Goal: Task Accomplishment & Management: Use online tool/utility

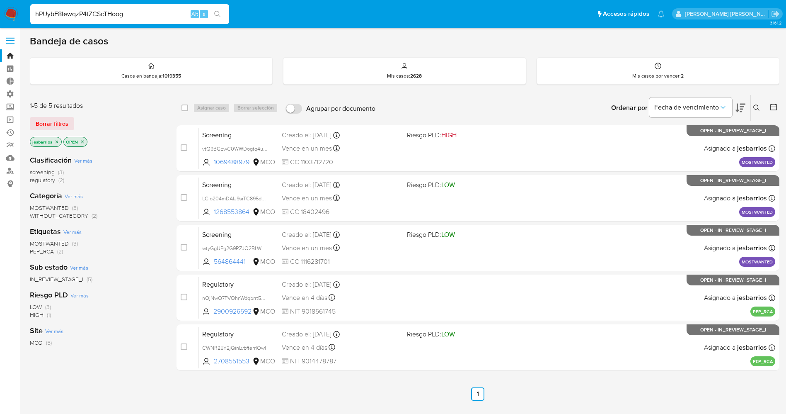
type input "hPUybF8lewqzP4tZCScTHoog"
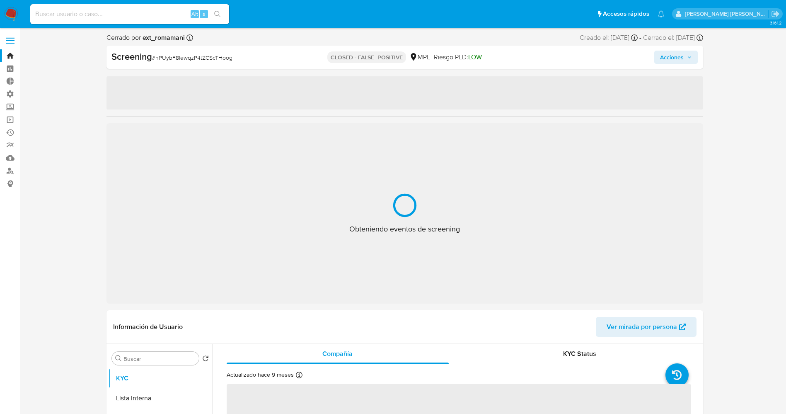
select select "10"
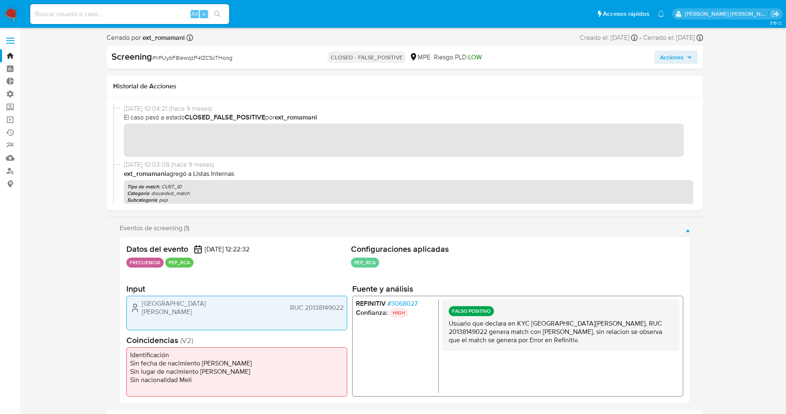
click at [403, 300] on span "# 3068027" at bounding box center [402, 303] width 30 height 8
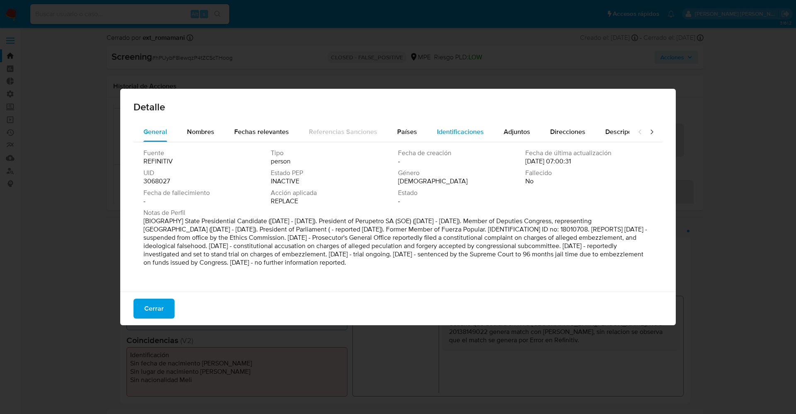
click at [469, 131] on span "Identificaciones" at bounding box center [460, 132] width 47 height 10
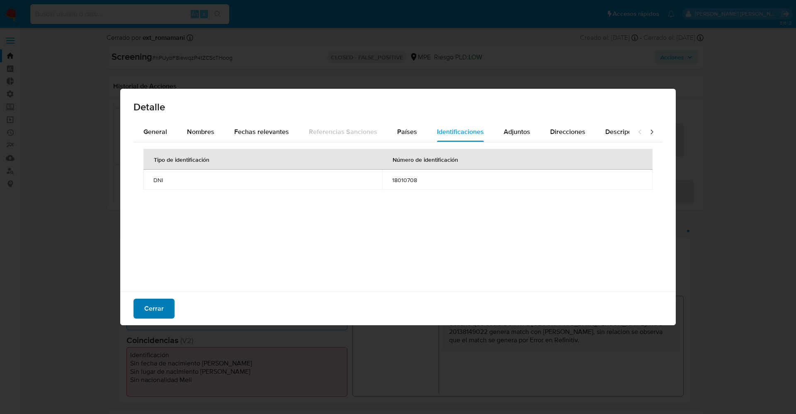
click at [167, 301] on button "Cerrar" at bounding box center [153, 308] width 41 height 20
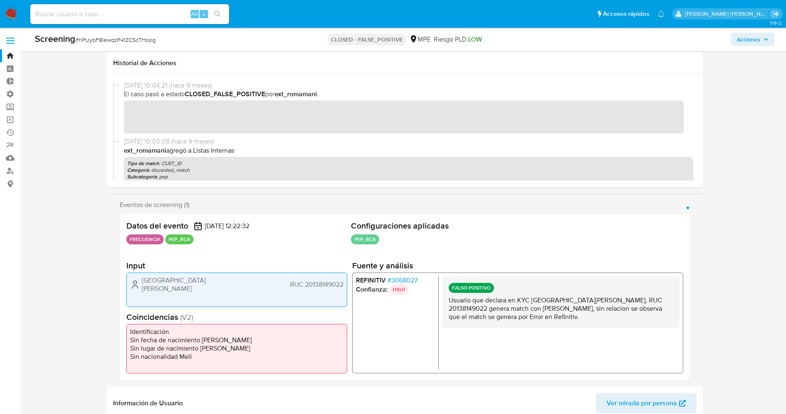
scroll to position [62, 0]
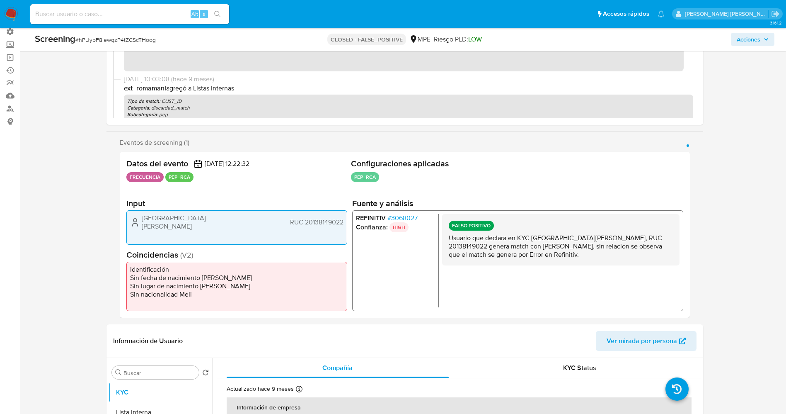
click at [99, 17] on input at bounding box center [129, 14] width 199 height 11
paste input "rrDPA98oVwVatitcvPYoCbyJ"
type input "rrDPA98oVwVatitcvPYoCbyJ"
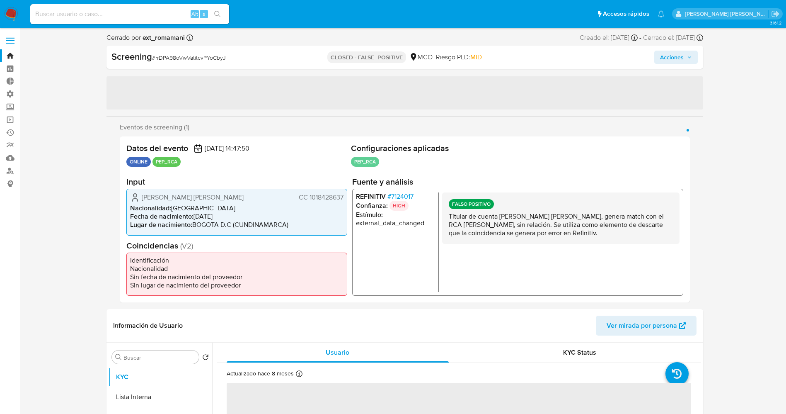
select select "10"
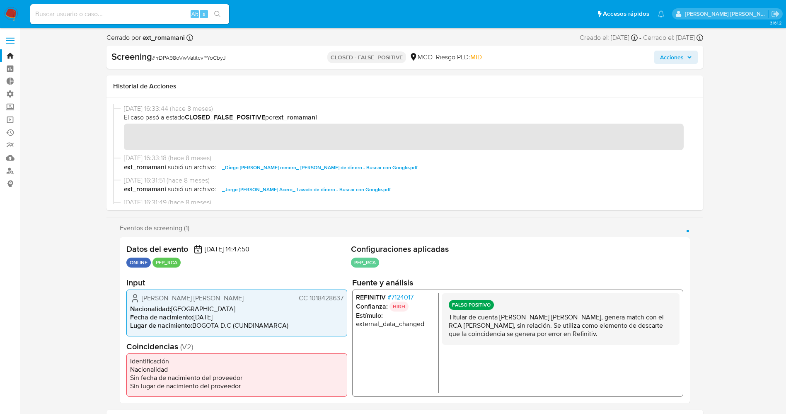
click at [395, 296] on span "# 7124017" at bounding box center [400, 297] width 26 height 8
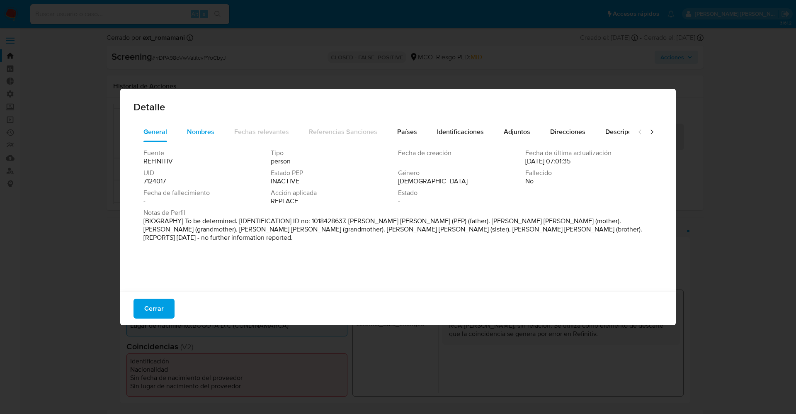
click at [200, 127] on span "Nombres" at bounding box center [200, 132] width 27 height 10
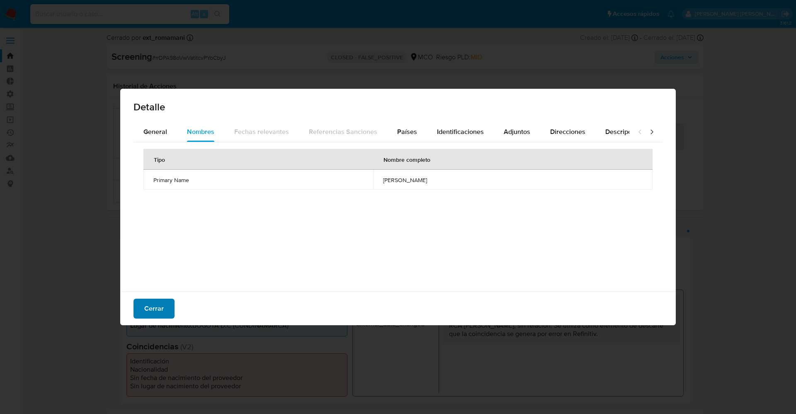
click at [161, 304] on span "Cerrar" at bounding box center [153, 308] width 19 height 18
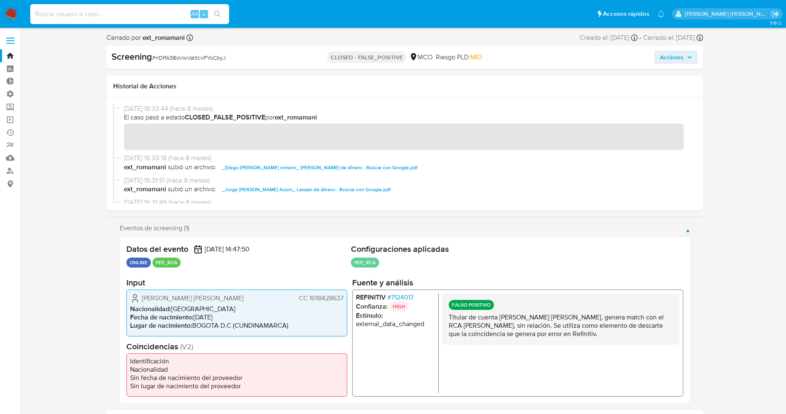
click at [59, 11] on input at bounding box center [129, 14] width 199 height 11
paste input "MsiDkPUlkoAyfmjJbtt9emFM"
type input "MsiDkPUlkoAyfmjJbtt9emFM"
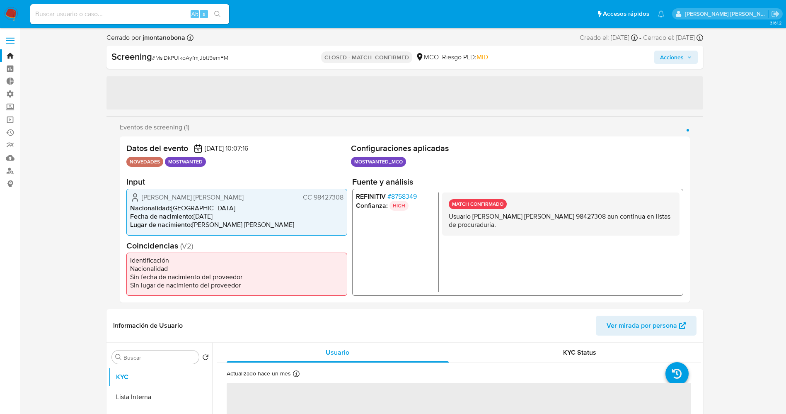
select select "10"
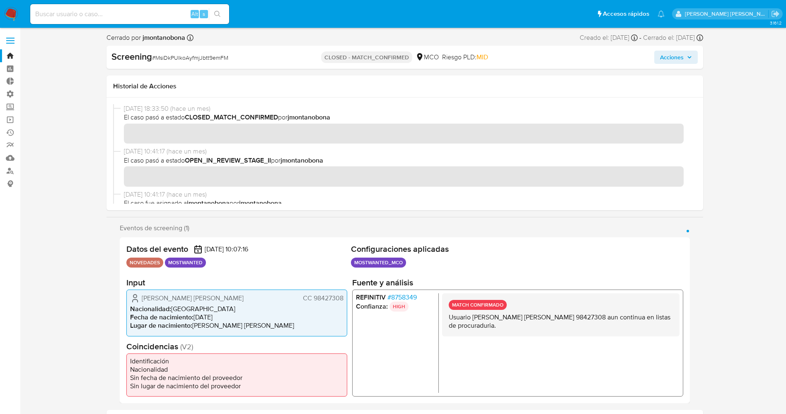
drag, startPoint x: 429, startPoint y: 298, endPoint x: 417, endPoint y: 296, distance: 11.3
click at [417, 296] on li "REFINITIV # 8758349" at bounding box center [395, 297] width 79 height 8
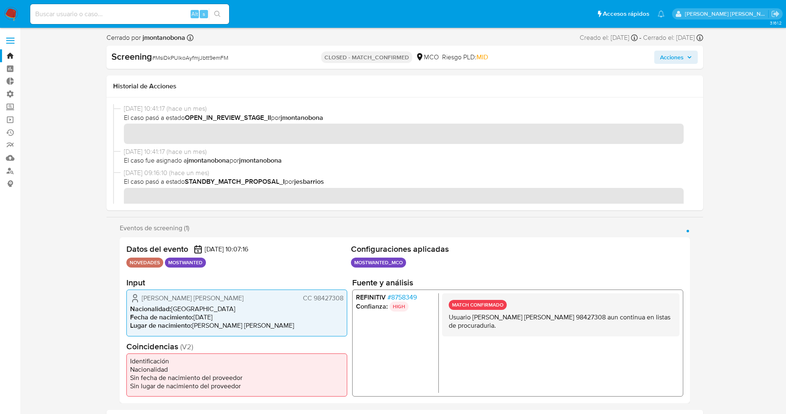
scroll to position [62, 0]
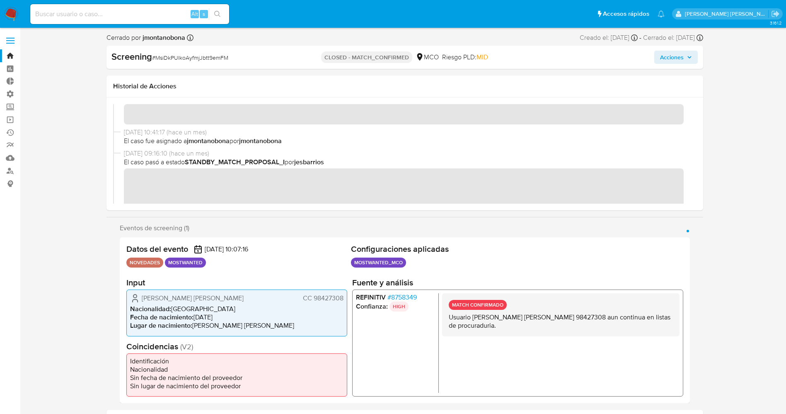
click at [404, 295] on span "# 8758349" at bounding box center [401, 297] width 29 height 8
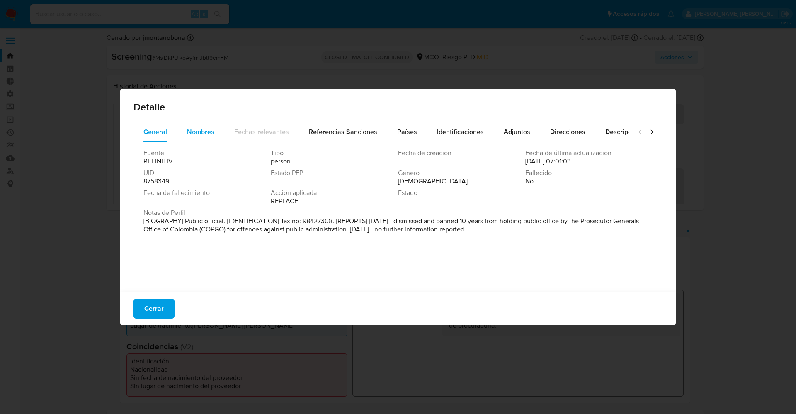
click at [206, 122] on div "Nombres" at bounding box center [200, 132] width 27 height 20
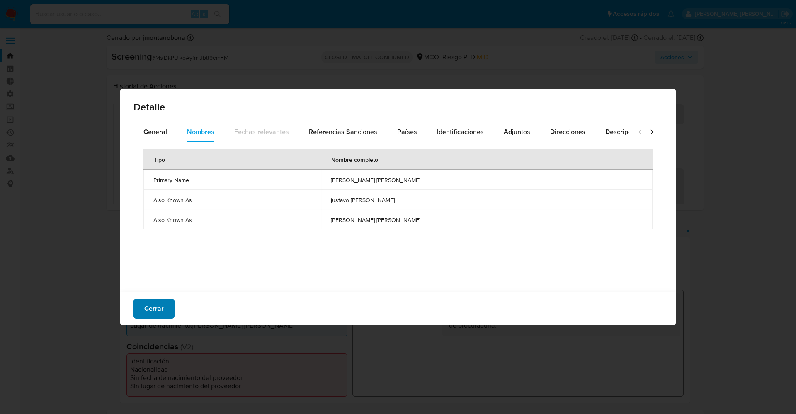
click at [153, 305] on span "Cerrar" at bounding box center [153, 308] width 19 height 18
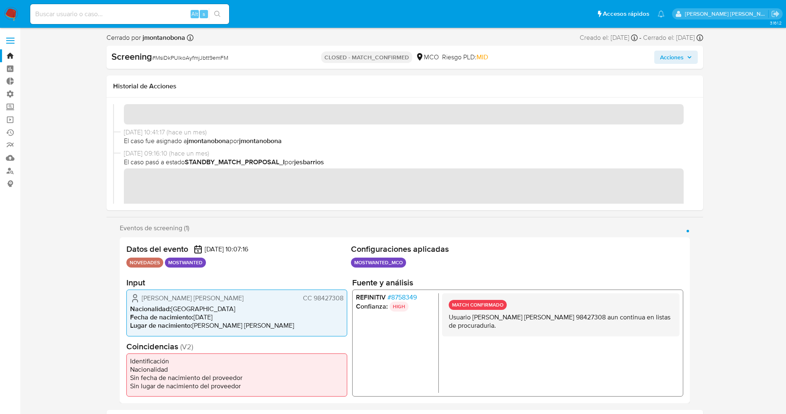
drag, startPoint x: 313, startPoint y: 300, endPoint x: 345, endPoint y: 297, distance: 32.1
click at [345, 297] on div "Gustavo Albeiro Gonsalez Segura CC 98427308 Nacionalidad : Colombia Fecha de na…" at bounding box center [236, 312] width 221 height 46
click at [421, 286] on h2 "Fuente y análisis" at bounding box center [517, 282] width 331 height 10
drag, startPoint x: 424, startPoint y: 297, endPoint x: 418, endPoint y: 300, distance: 6.5
click at [418, 300] on li "REFINITIV # 8758349" at bounding box center [395, 297] width 79 height 8
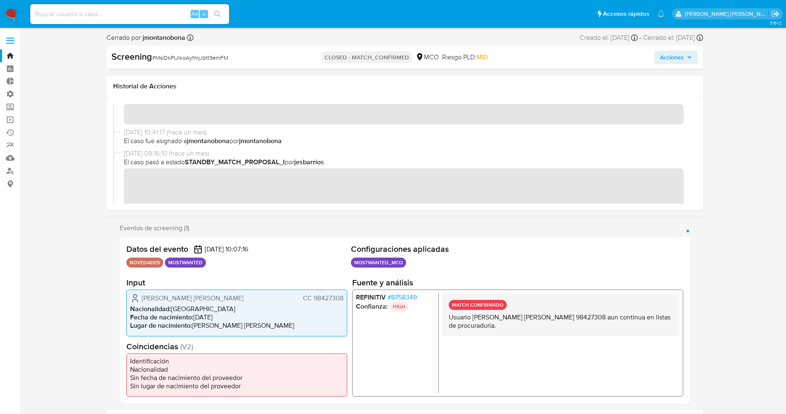
click at [407, 296] on span "# 8758349" at bounding box center [401, 297] width 29 height 8
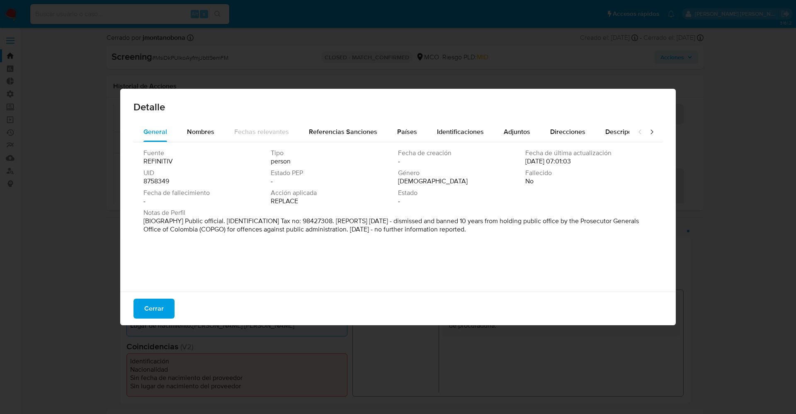
drag, startPoint x: 144, startPoint y: 180, endPoint x: 177, endPoint y: 180, distance: 33.6
click at [177, 180] on div "UID 8758349" at bounding box center [206, 177] width 127 height 17
drag, startPoint x: 170, startPoint y: 180, endPoint x: 141, endPoint y: 180, distance: 29.0
click at [141, 180] on div "Fuente REFINITIV Tipo person Fecha de creación - Fecha de última actualización …" at bounding box center [397, 214] width 529 height 145
click at [147, 303] on span "Cerrar" at bounding box center [153, 308] width 19 height 18
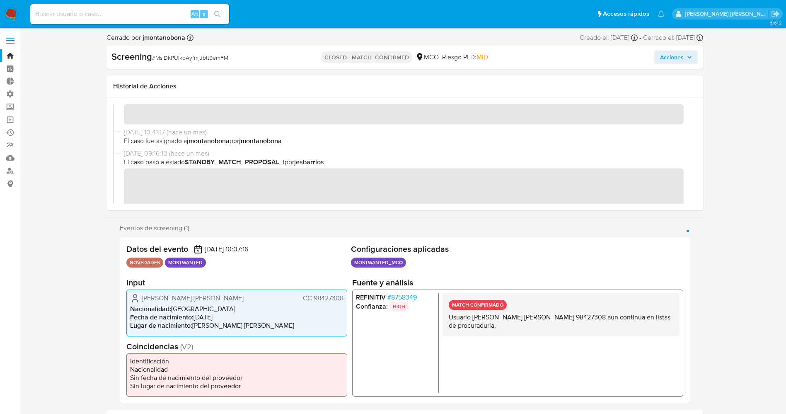
click at [71, 9] on input at bounding box center [129, 14] width 199 height 11
paste input "Ad0fldlnPllGrhukRwkYiPMT"
type input "Ad0fldlnPllGrhukRwkYiPMT"
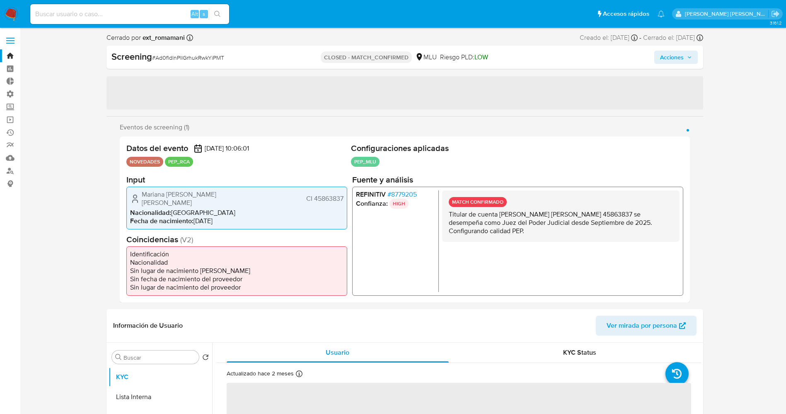
select select "10"
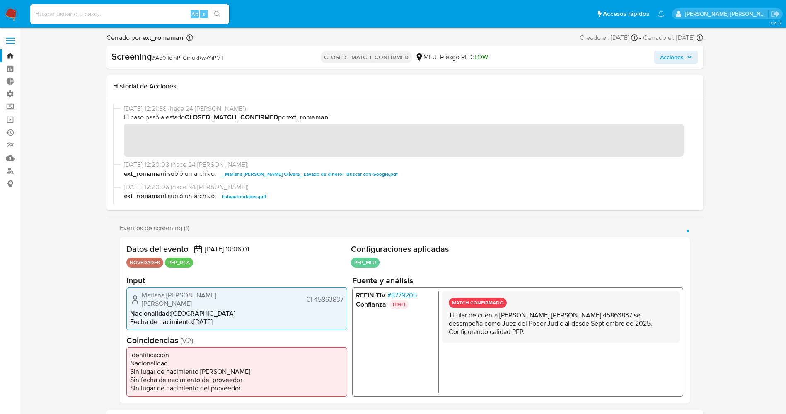
click at [397, 295] on span "# 8779205" at bounding box center [401, 295] width 29 height 8
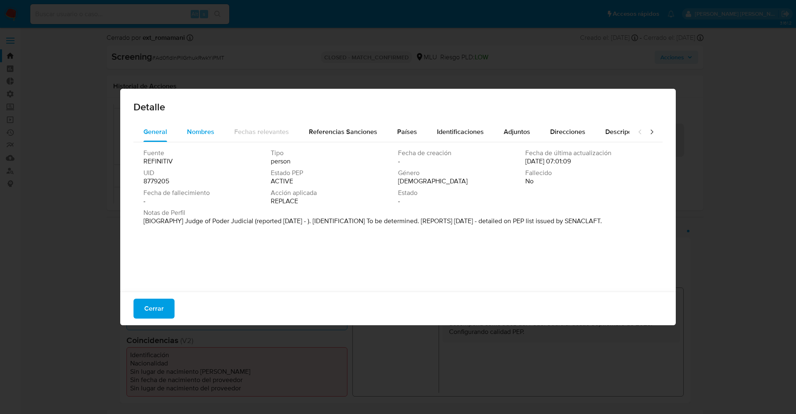
click at [199, 132] on span "Nombres" at bounding box center [200, 132] width 27 height 10
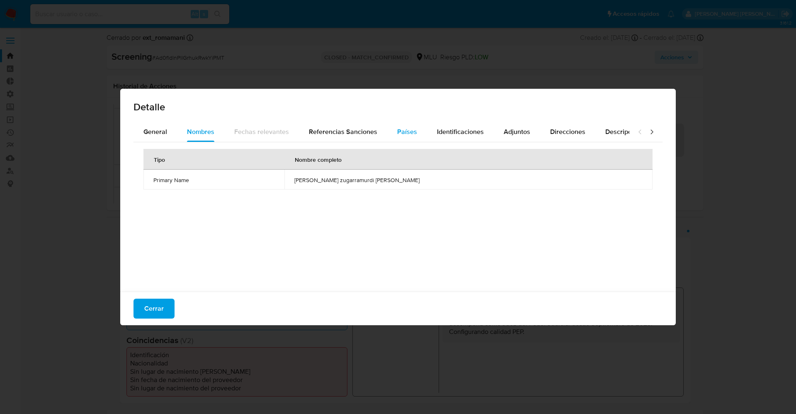
click at [410, 131] on span "Países" at bounding box center [407, 132] width 20 height 10
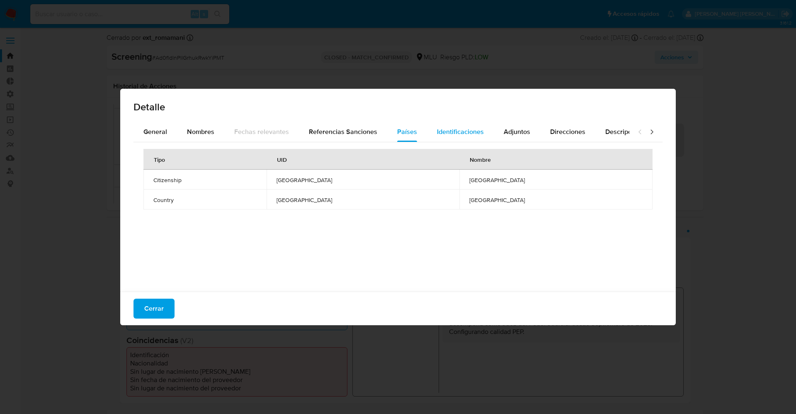
click at [449, 130] on span "Identificaciones" at bounding box center [460, 132] width 47 height 10
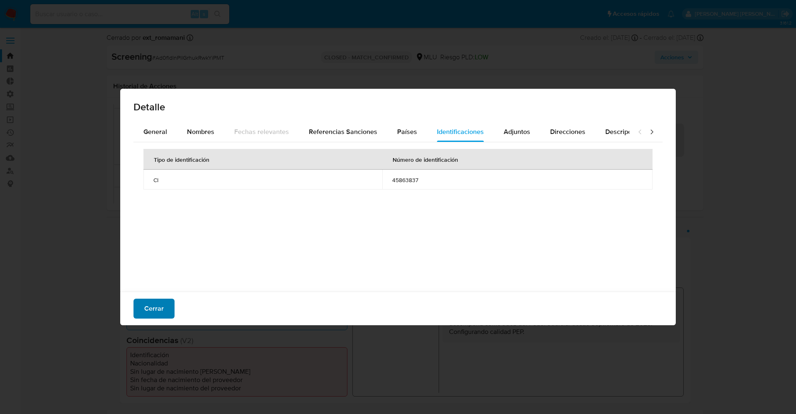
click at [165, 312] on button "Cerrar" at bounding box center [153, 308] width 41 height 20
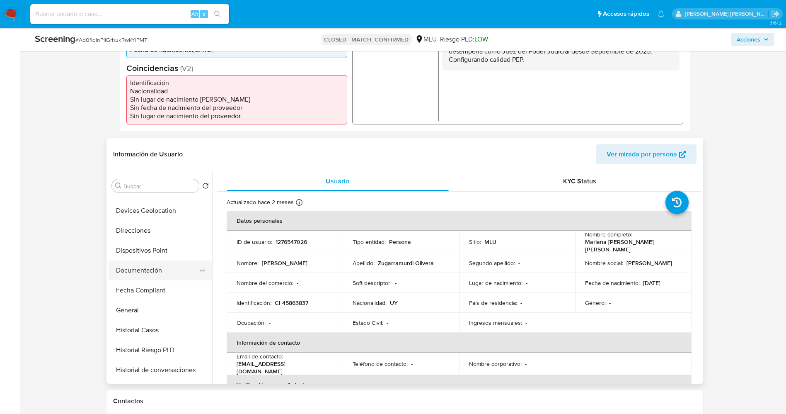
scroll to position [124, 0]
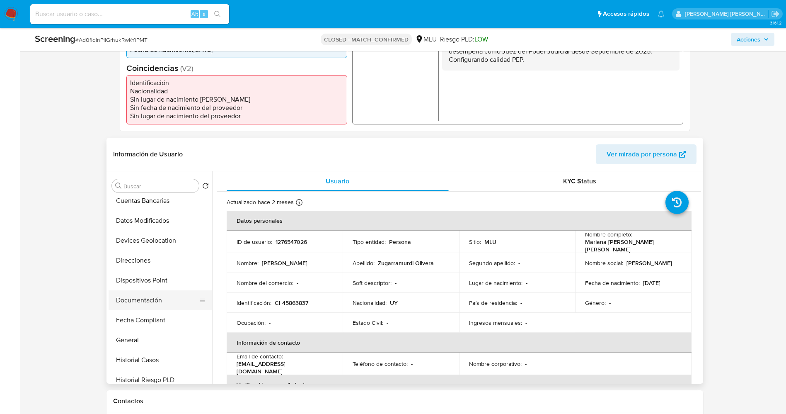
click at [146, 298] on button "Documentación" at bounding box center [157, 300] width 97 height 20
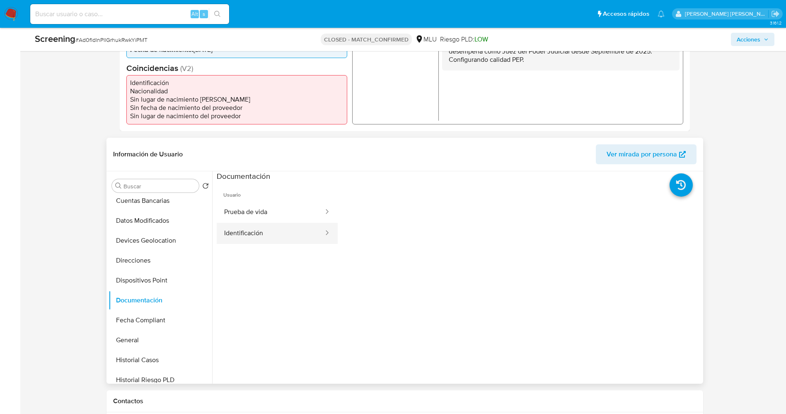
click at [258, 226] on button "Identificación" at bounding box center [271, 233] width 108 height 21
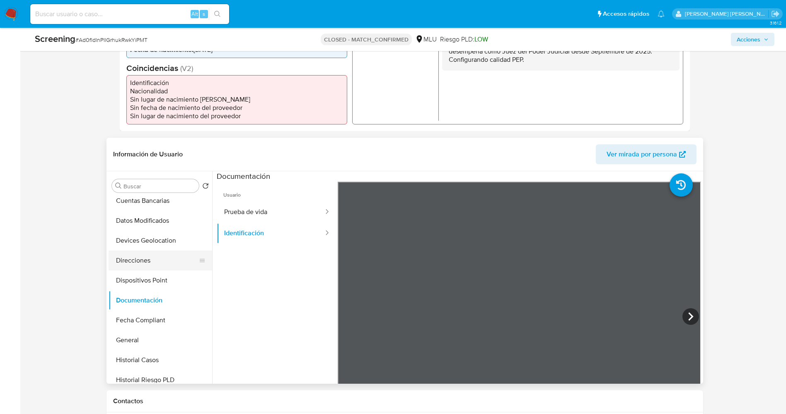
scroll to position [62, 0]
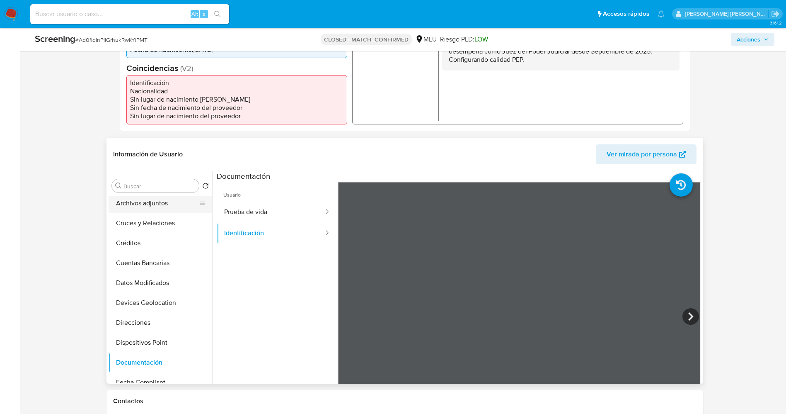
click at [156, 205] on button "Archivos adjuntos" at bounding box center [157, 203] width 97 height 20
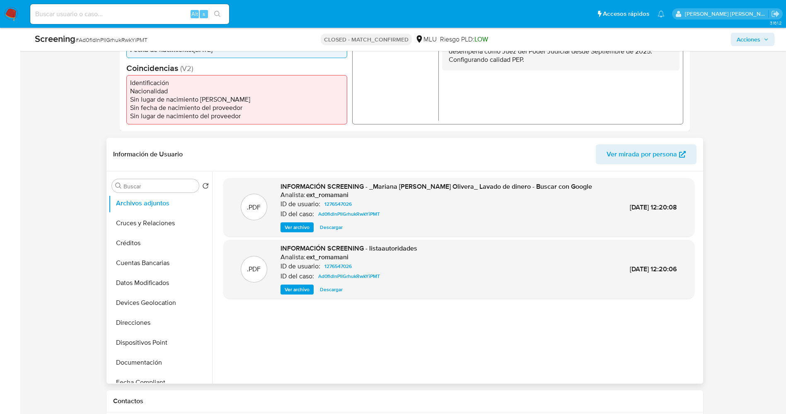
click at [308, 293] on span "Ver archivo" at bounding box center [297, 289] width 25 height 8
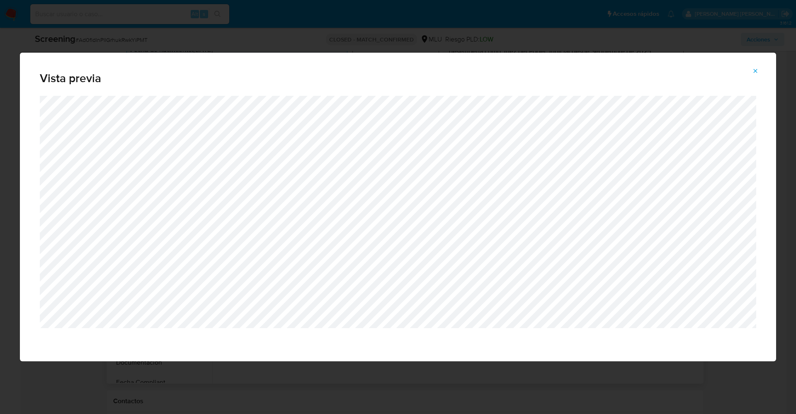
click at [472, 385] on div "Vista previa" at bounding box center [398, 207] width 796 height 414
click at [761, 65] on button "Attachment preview" at bounding box center [755, 70] width 18 height 13
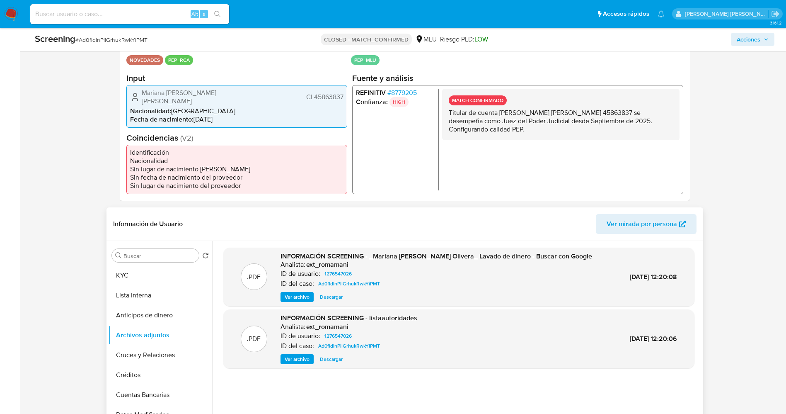
scroll to position [124, 0]
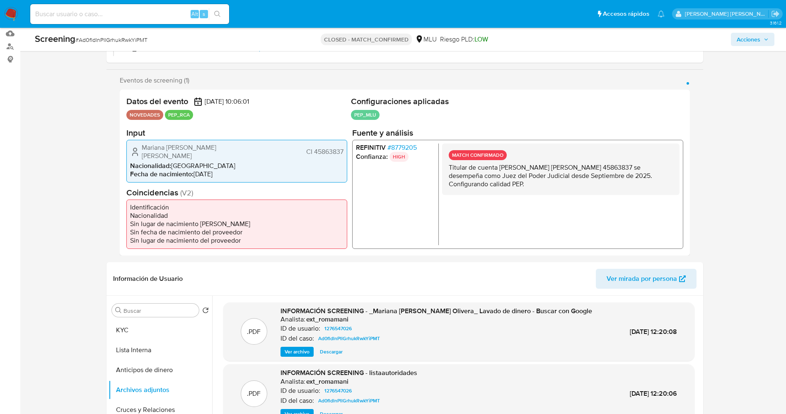
drag, startPoint x: 314, startPoint y: 150, endPoint x: 342, endPoint y: 150, distance: 28.2
click at [342, 150] on span "CI 45863837" at bounding box center [324, 151] width 37 height 8
drag, startPoint x: 361, startPoint y: 218, endPoint x: 388, endPoint y: 154, distance: 69.3
click at [364, 214] on ul "REFINITIV # 8779205 Confianza: HIGH" at bounding box center [397, 194] width 83 height 102
click at [410, 147] on span "# 8779205" at bounding box center [401, 147] width 29 height 8
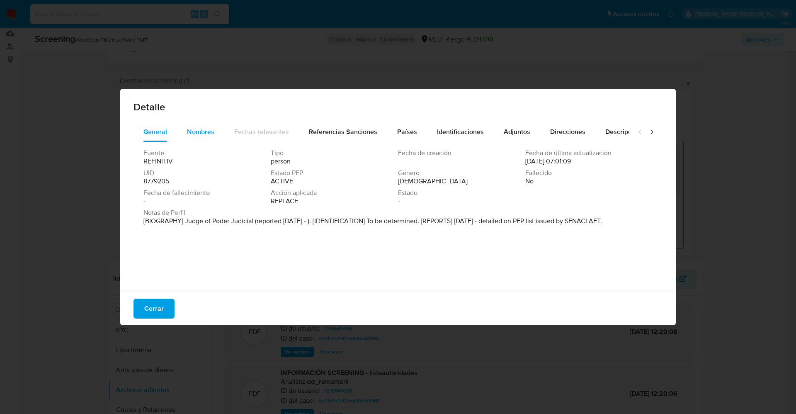
click at [199, 139] on div "Nombres" at bounding box center [200, 132] width 27 height 20
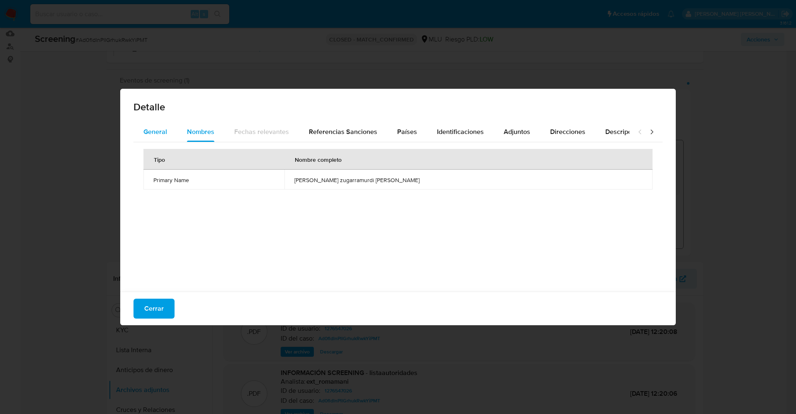
click at [169, 132] on button "General" at bounding box center [155, 132] width 44 height 20
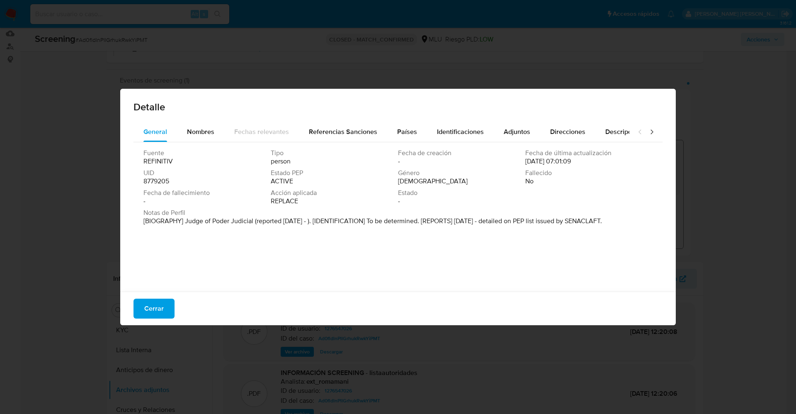
click at [151, 179] on span "8779205" at bounding box center [156, 181] width 26 height 8
click at [182, 133] on button "Nombres" at bounding box center [200, 132] width 47 height 20
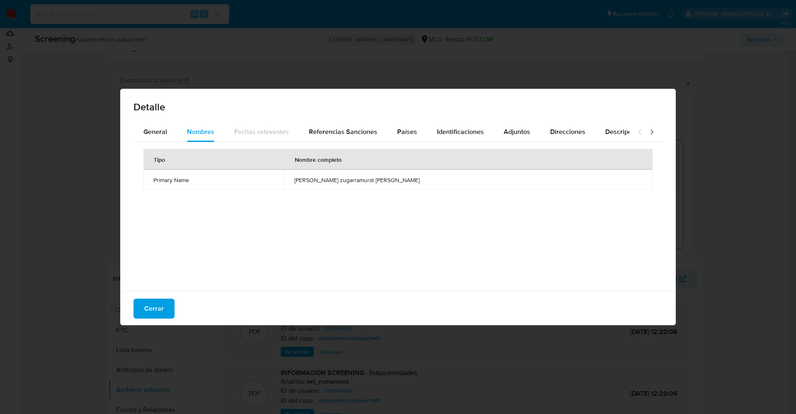
drag, startPoint x: 321, startPoint y: 182, endPoint x: 433, endPoint y: 186, distance: 111.6
click at [441, 185] on td "juan ignacio zugarramurdi gomez" at bounding box center [468, 180] width 368 height 20
click at [152, 313] on span "Cerrar" at bounding box center [153, 308] width 19 height 18
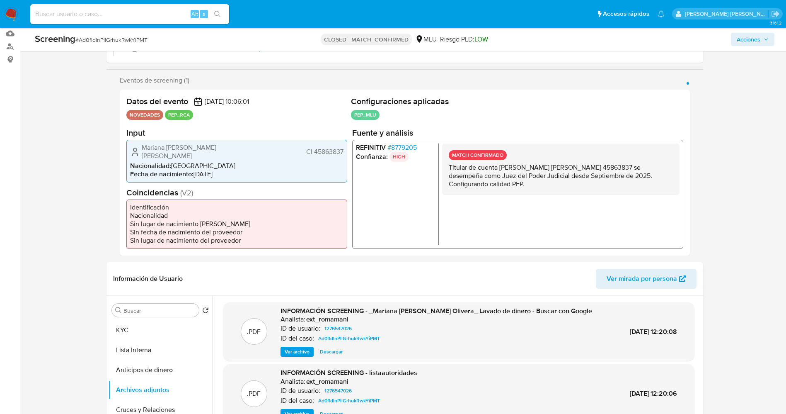
drag, startPoint x: 141, startPoint y: 145, endPoint x: 204, endPoint y: 154, distance: 63.2
click at [204, 154] on div "Mariana Adaliz Zugarramurdi Olivera CI 45863837" at bounding box center [236, 151] width 213 height 17
click at [6, 14] on img at bounding box center [11, 14] width 14 height 14
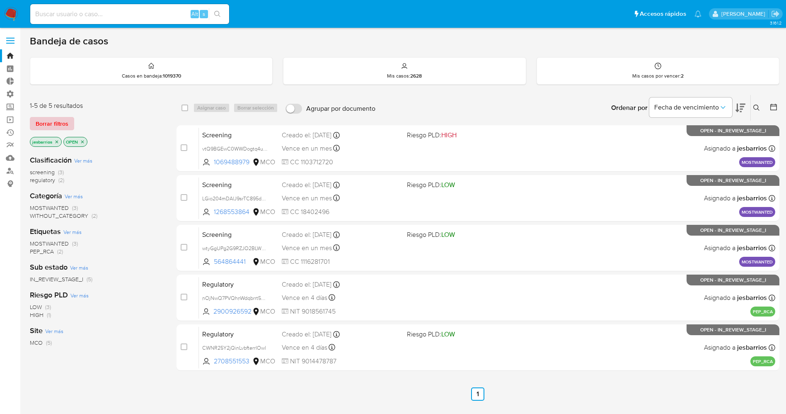
click at [65, 121] on span "Borrar filtros" at bounding box center [52, 124] width 33 height 12
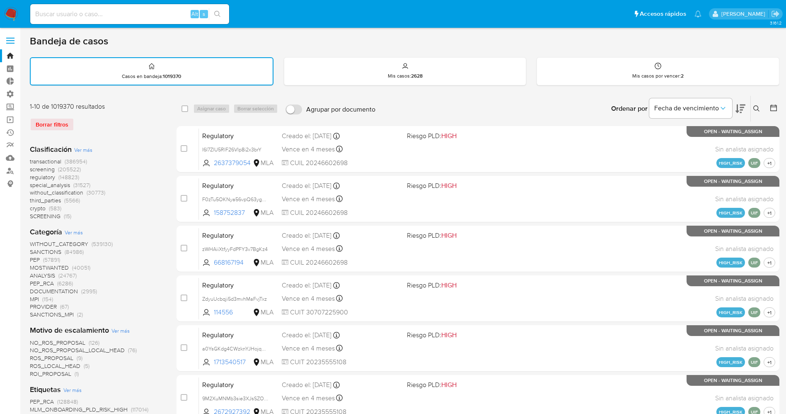
click at [761, 109] on button at bounding box center [758, 109] width 14 height 10
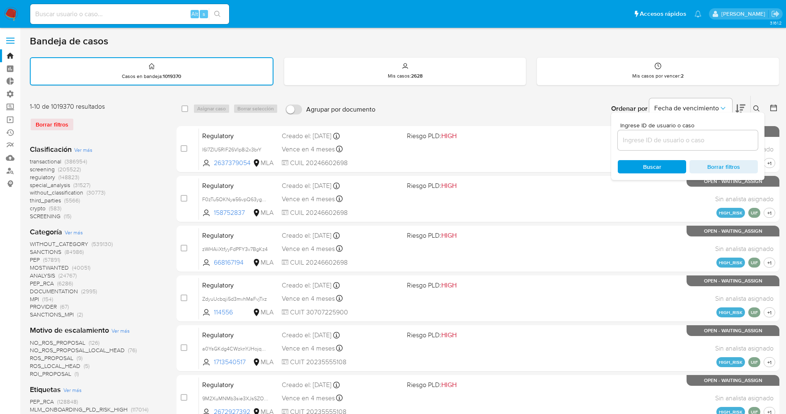
click at [693, 143] on input at bounding box center [688, 140] width 140 height 11
type input "WBhU594OL5jZkCD0gDrEmsYU"
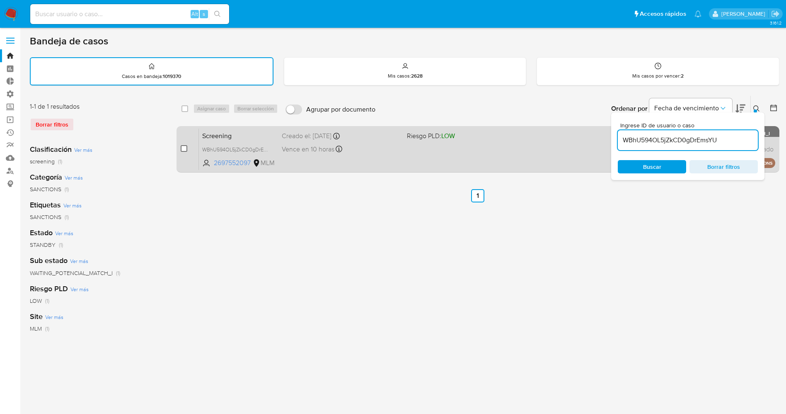
click at [186, 149] on input "checkbox" at bounding box center [184, 148] width 7 height 7
checkbox input "true"
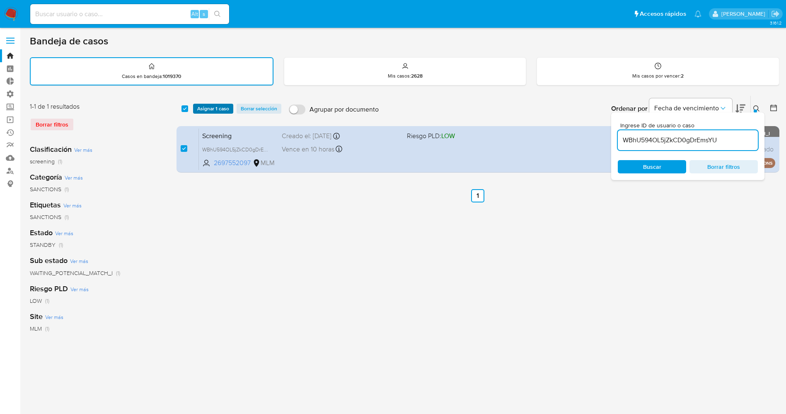
click at [207, 109] on span "Asignar 1 caso" at bounding box center [213, 108] width 32 height 8
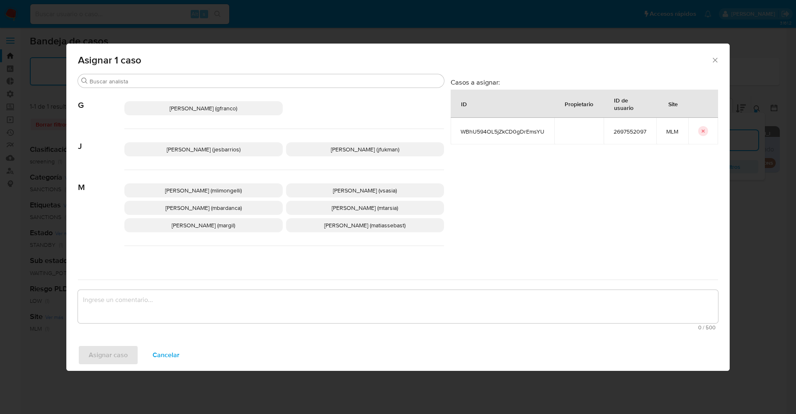
click at [204, 152] on span "Jesica Iris Barrios Leita (jesbarrios)" at bounding box center [204, 149] width 74 height 8
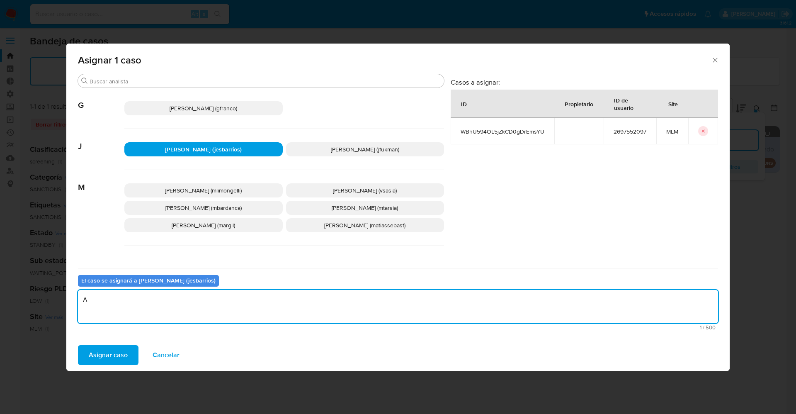
click at [134, 315] on textarea "A" at bounding box center [398, 306] width 640 height 33
type textarea "Analisis"
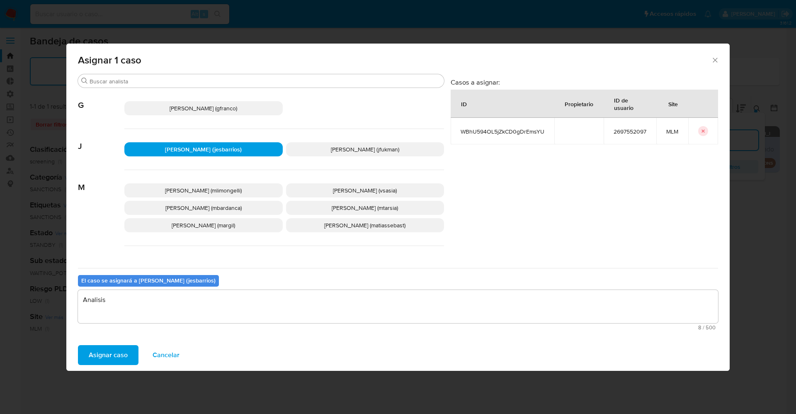
click at [99, 353] on span "Asignar caso" at bounding box center [108, 355] width 39 height 18
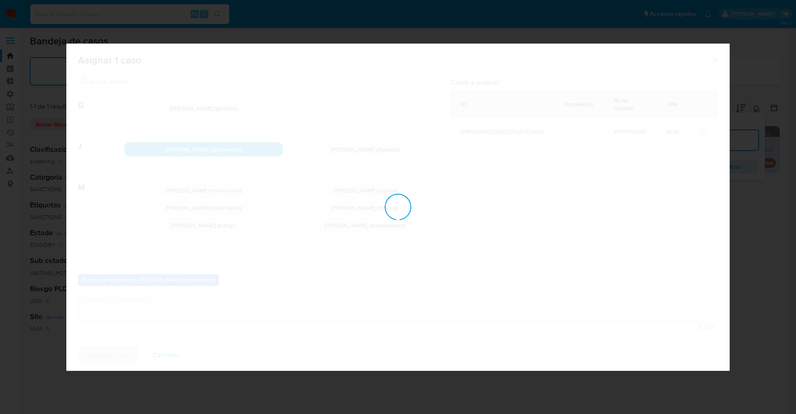
checkbox input "false"
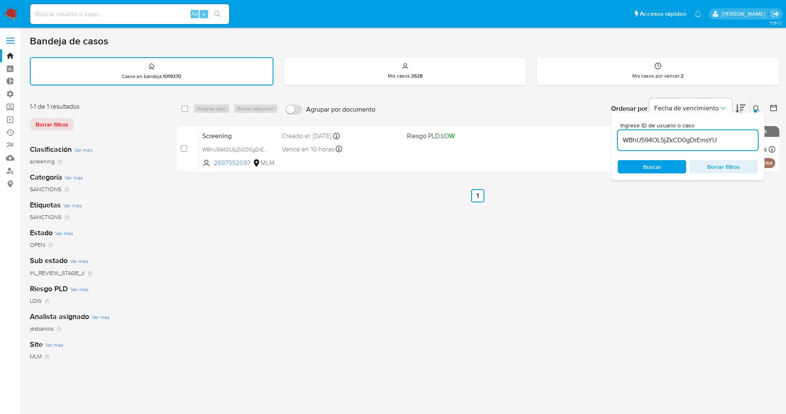
click at [7, 13] on img at bounding box center [11, 14] width 14 height 14
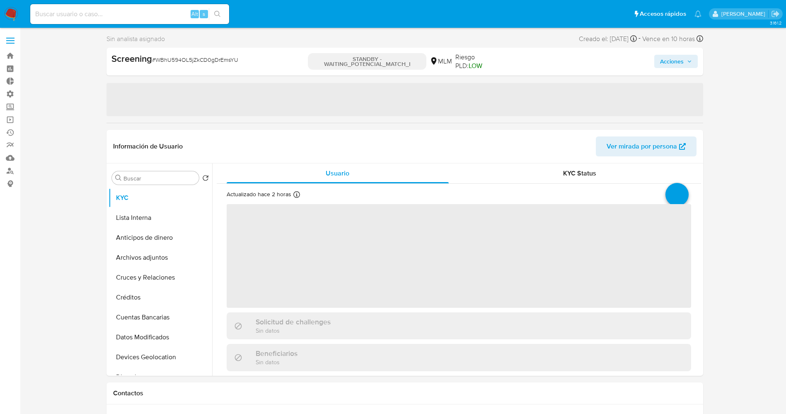
select select "10"
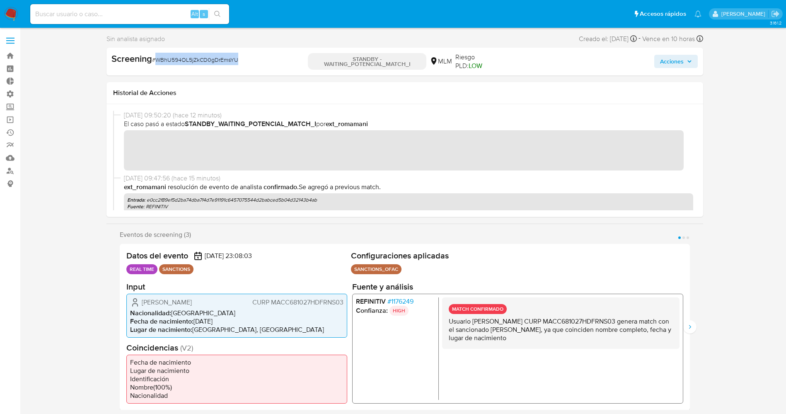
drag, startPoint x: 175, startPoint y: 59, endPoint x: 254, endPoint y: 59, distance: 78.3
click at [254, 59] on div "Screening # WBhU594OL5jZkCD0gDrEmsYU" at bounding box center [207, 59] width 193 height 12
copy span "WBhU594OL5jZkCD0gDrEmsYU"
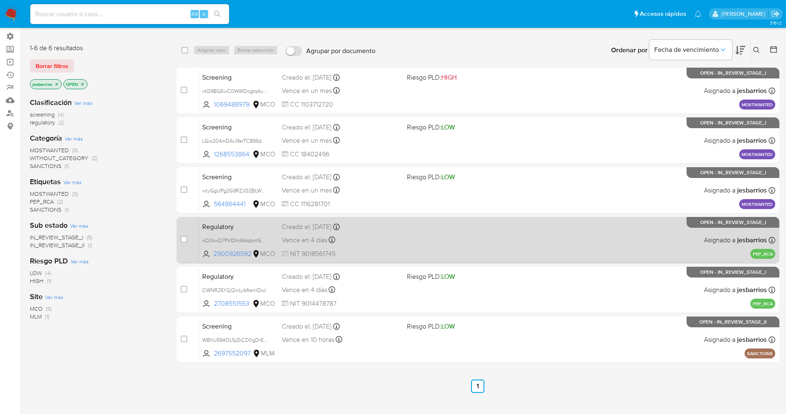
scroll to position [91, 0]
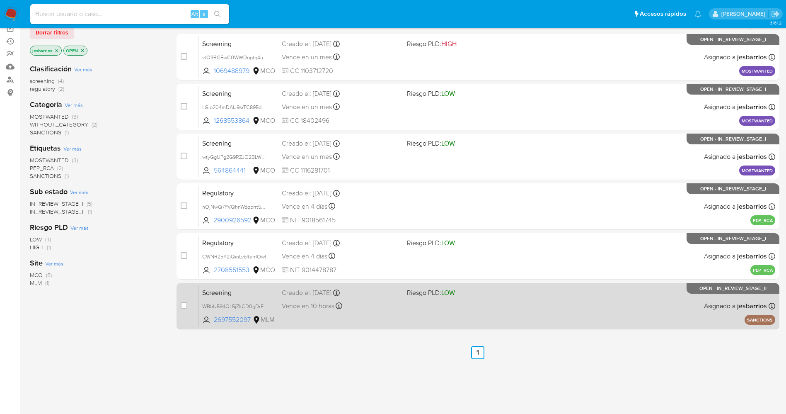
click at [417, 316] on div "Screening WBhU594OL5jZkCD0gDrEmsYU 2697552097 MLM Riesgo PLD: LOW Creado el: 02…" at bounding box center [487, 306] width 577 height 42
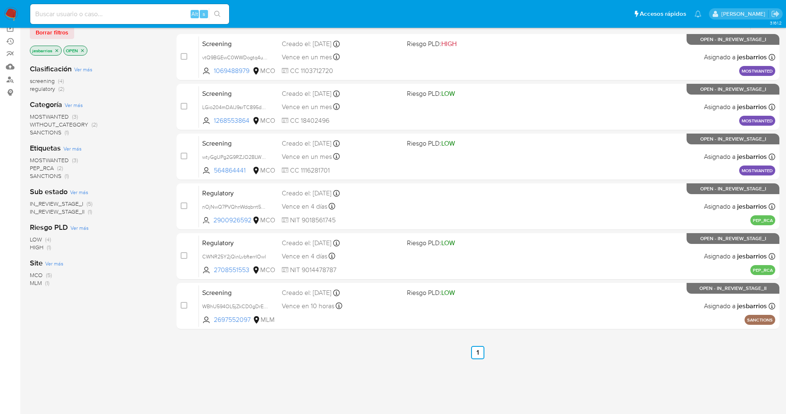
click at [16, 17] on img at bounding box center [11, 14] width 14 height 14
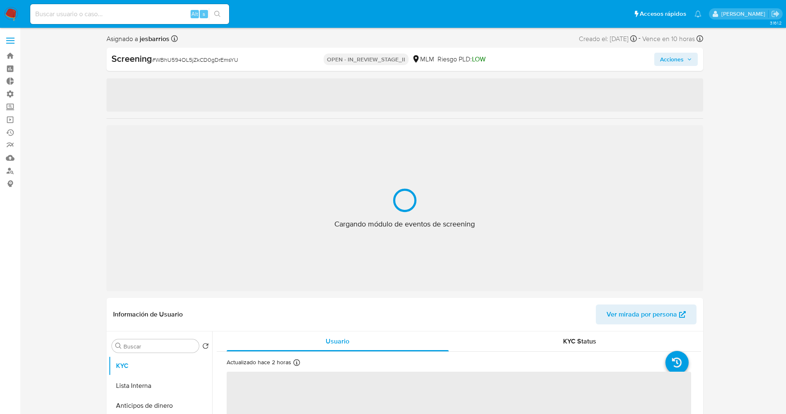
select select "10"
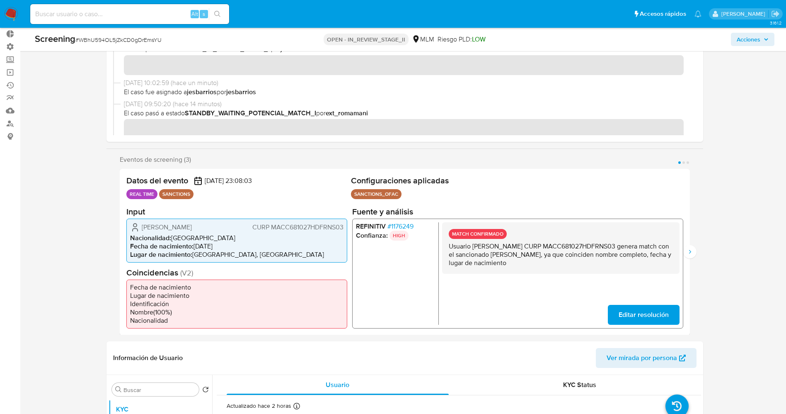
scroll to position [62, 0]
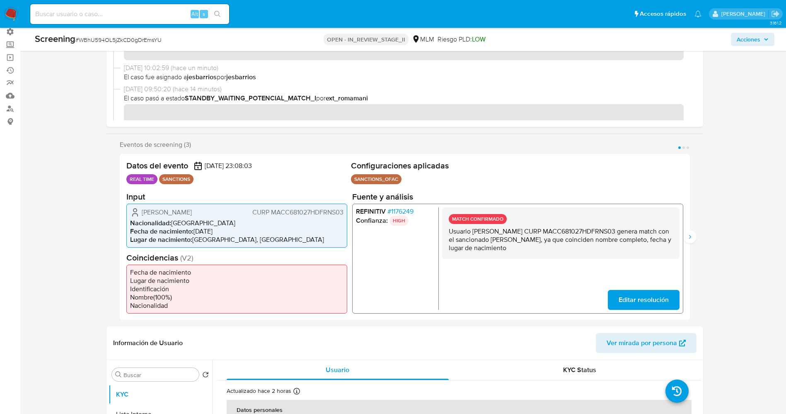
click at [400, 209] on span "# 1176249" at bounding box center [400, 211] width 26 height 8
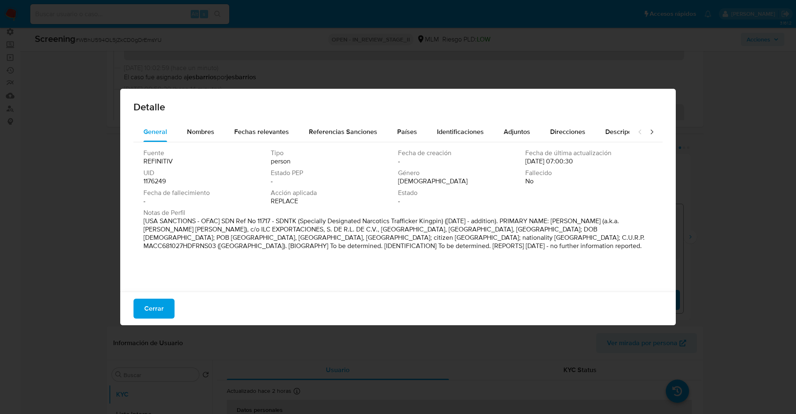
drag, startPoint x: 145, startPoint y: 217, endPoint x: 358, endPoint y: 245, distance: 214.8
click at [358, 245] on p "[USA SANCTIONS - OFAC] SDN Ref No 11717 - SDNTK (Specially Designated Narcotics…" at bounding box center [396, 233] width 507 height 33
click at [202, 131] on span "Nombres" at bounding box center [200, 132] width 27 height 10
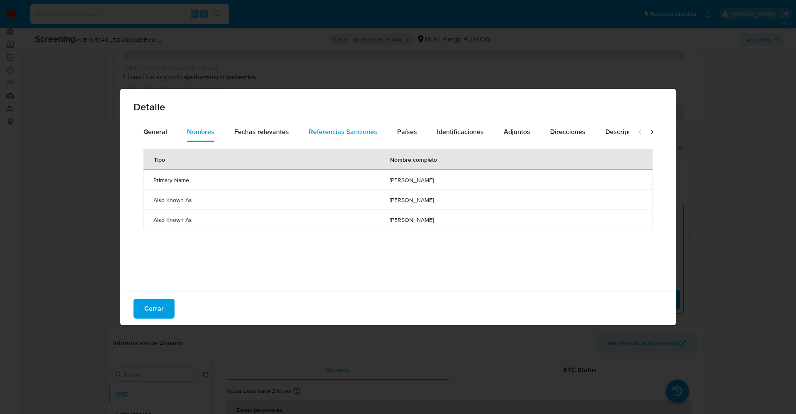
click at [317, 133] on span "Referencias Sanciones" at bounding box center [343, 132] width 68 height 10
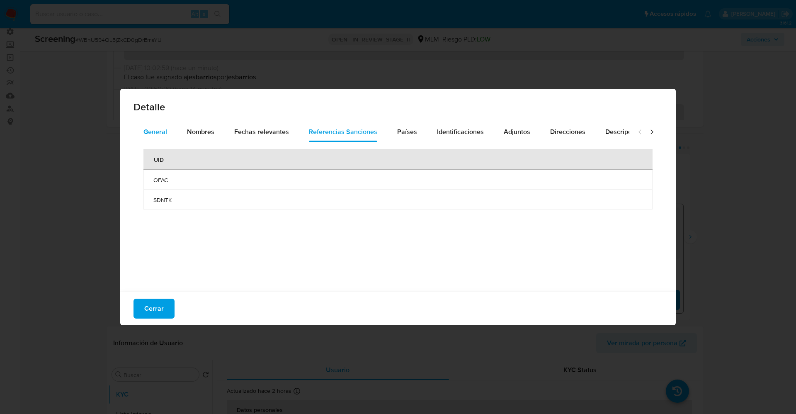
click at [150, 133] on span "General" at bounding box center [155, 132] width 24 height 10
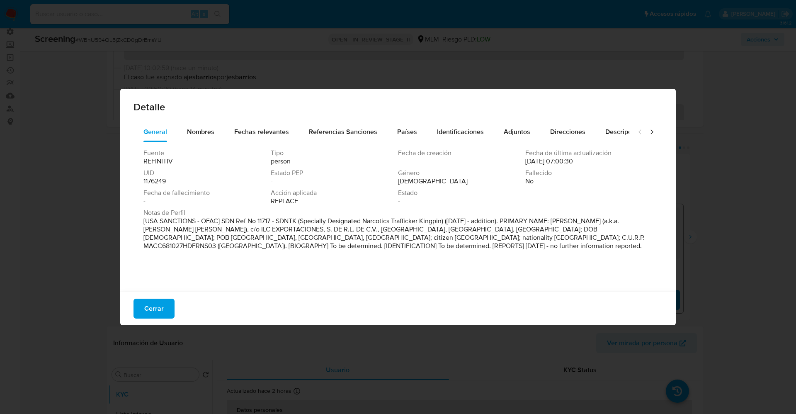
click at [159, 317] on span "Cerrar" at bounding box center [153, 308] width 19 height 18
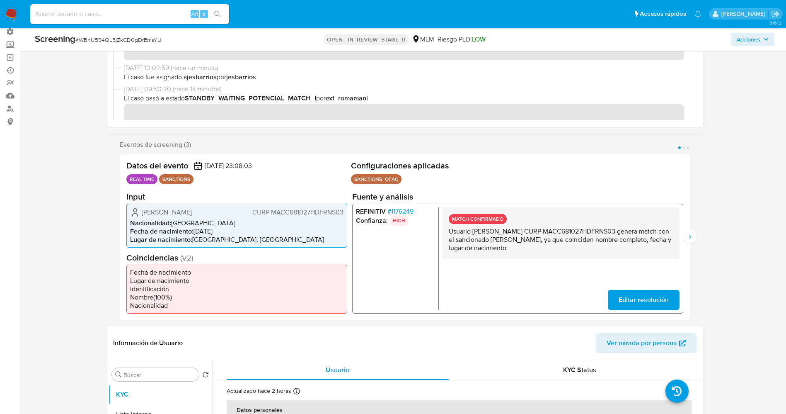
drag, startPoint x: 391, startPoint y: 210, endPoint x: 413, endPoint y: 212, distance: 22.5
click at [413, 212] on span "# 1176249" at bounding box center [400, 211] width 26 height 8
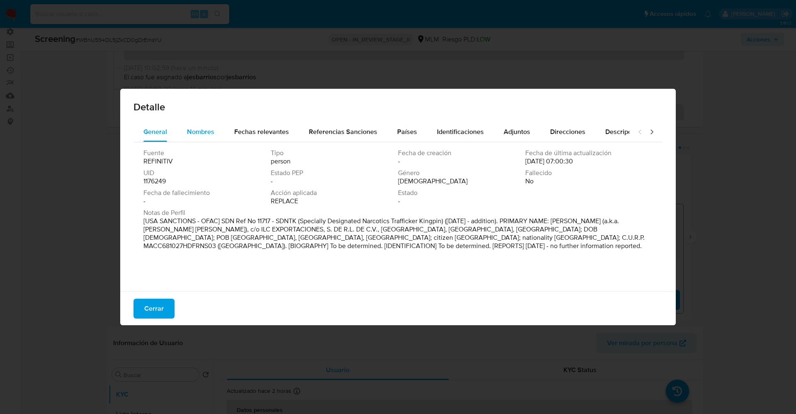
click at [194, 138] on div "Nombres" at bounding box center [200, 132] width 27 height 20
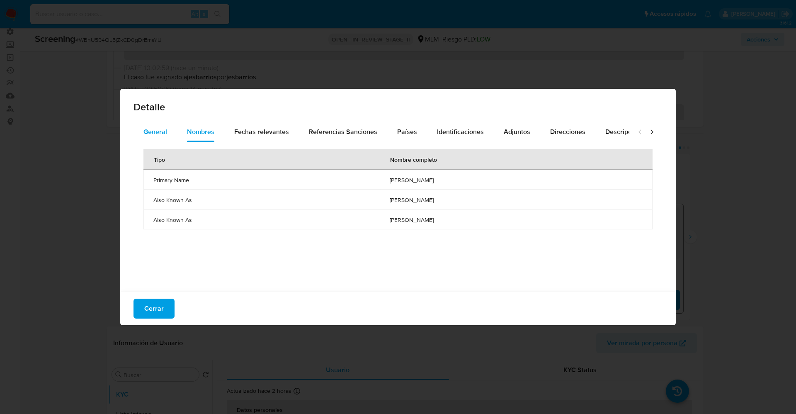
click at [159, 131] on span "General" at bounding box center [155, 132] width 24 height 10
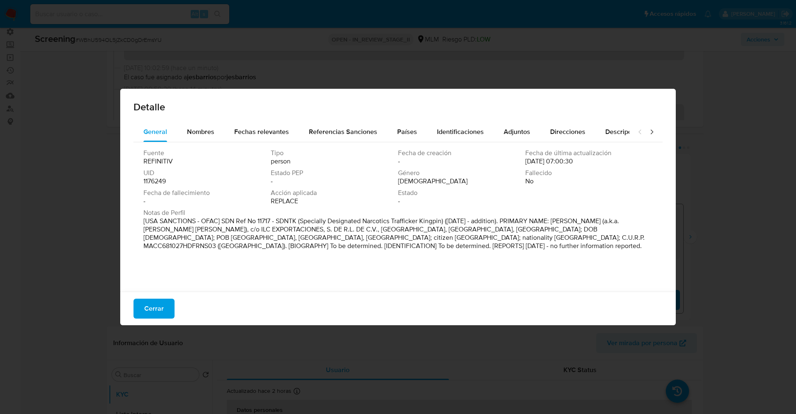
drag, startPoint x: 142, startPoint y: 178, endPoint x: 180, endPoint y: 179, distance: 38.6
click at [180, 179] on div "Fuente REFINITIV Tipo person Fecha de creación - Fecha de última actualización …" at bounding box center [397, 214] width 529 height 145
drag, startPoint x: 168, startPoint y: 182, endPoint x: 143, endPoint y: 182, distance: 25.7
click at [143, 182] on div "Fuente REFINITIV Tipo person Fecha de creación - Fecha de última actualización …" at bounding box center [397, 214] width 529 height 145
drag, startPoint x: 274, startPoint y: 220, endPoint x: 289, endPoint y: 220, distance: 14.9
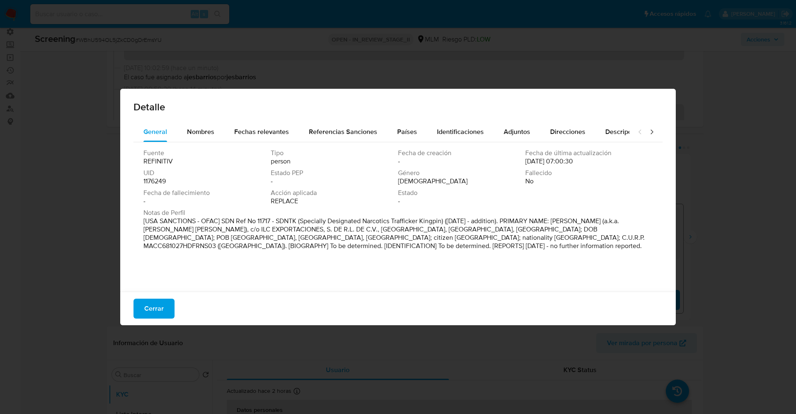
click at [289, 220] on p "[USA SANCTIONS - OFAC] SDN Ref No 11717 - SDNTK (Specially Designated Narcotics…" at bounding box center [396, 233] width 507 height 33
drag, startPoint x: 277, startPoint y: 220, endPoint x: 299, endPoint y: 220, distance: 22.0
click at [299, 220] on p "[USA SANCTIONS - OFAC] SDN Ref No 11717 - SDNTK (Specially Designated Narcotics…" at bounding box center [396, 233] width 507 height 33
click at [442, 131] on span "Identificaciones" at bounding box center [460, 132] width 47 height 10
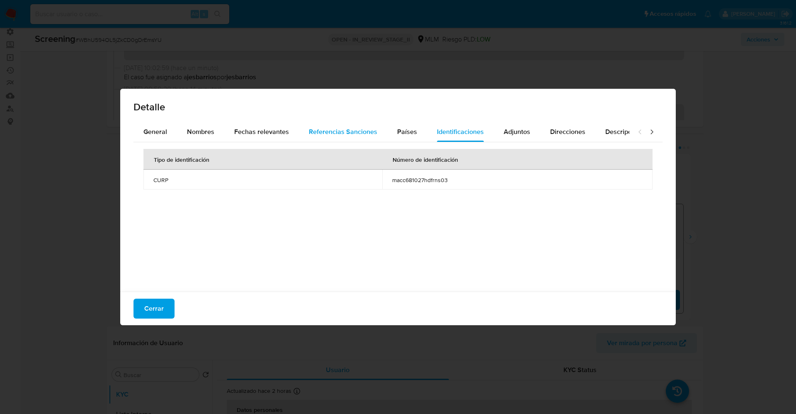
click at [356, 131] on span "Referencias Sanciones" at bounding box center [343, 132] width 68 height 10
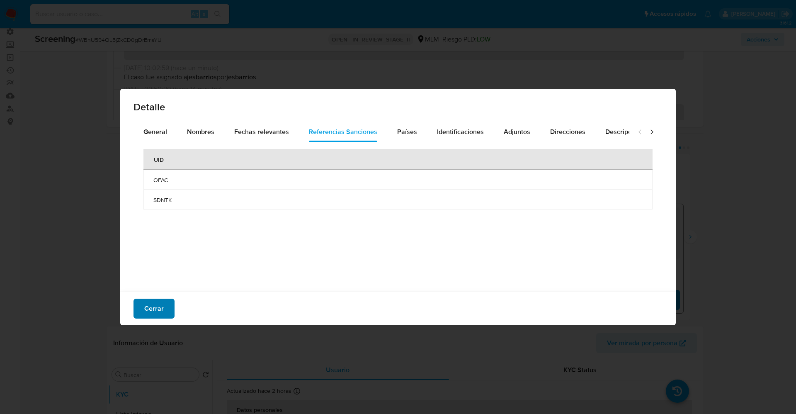
click at [160, 302] on span "Cerrar" at bounding box center [153, 308] width 19 height 18
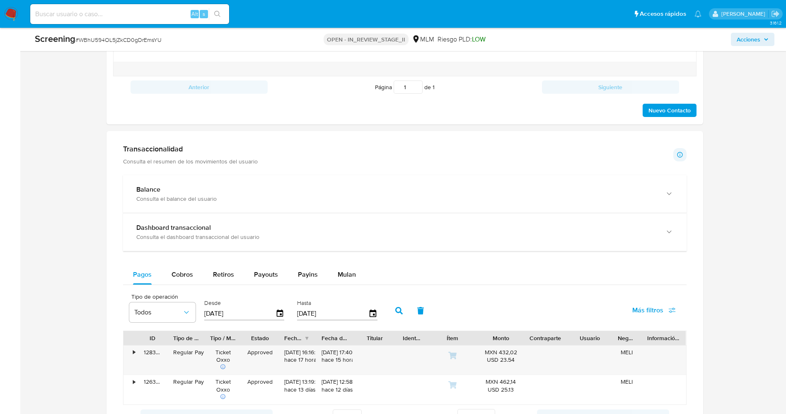
scroll to position [622, 0]
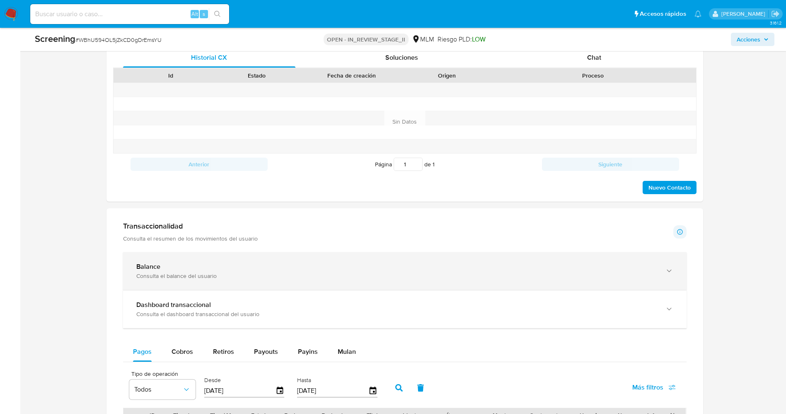
click at [204, 271] on div "Balance" at bounding box center [396, 266] width 521 height 8
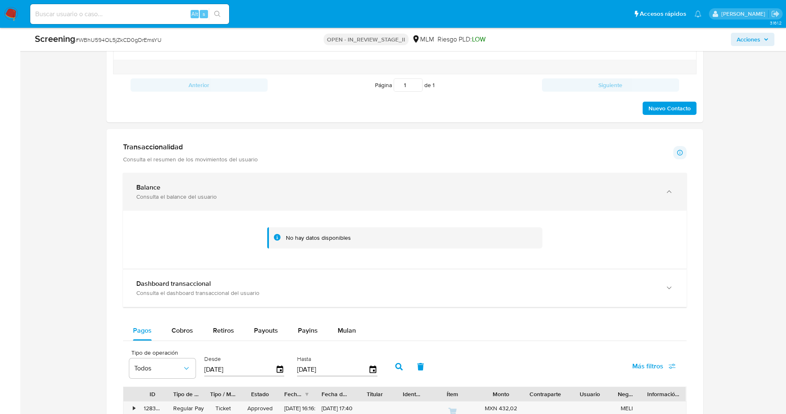
scroll to position [746, 0]
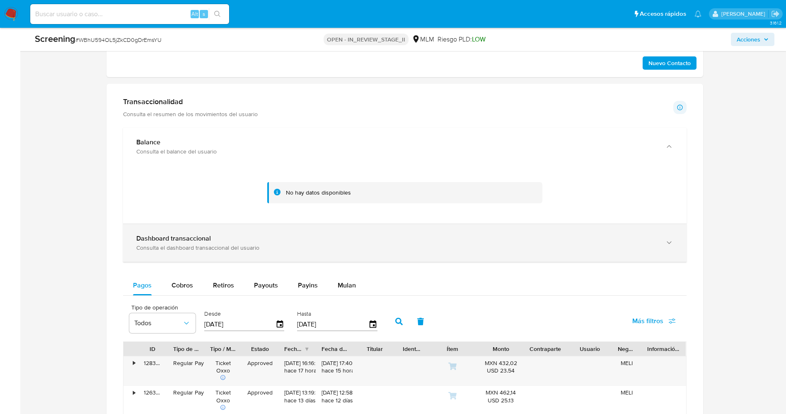
click at [213, 250] on div "Consulta el dashboard transaccional del usuario" at bounding box center [396, 247] width 521 height 7
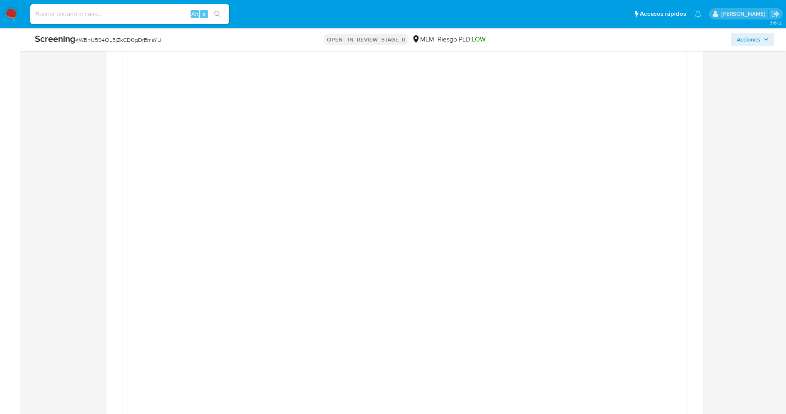
scroll to position [870, 0]
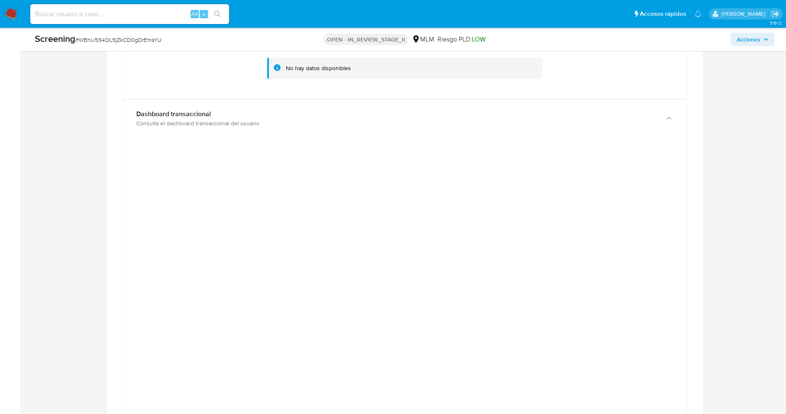
click at [153, 299] on div at bounding box center [405, 330] width 550 height 373
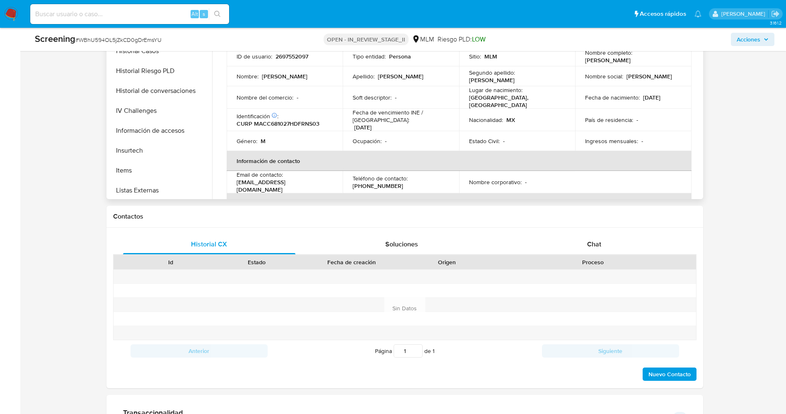
scroll to position [390, 0]
click at [153, 119] on button "Restricciones Nuevo Mundo" at bounding box center [157, 109] width 97 height 20
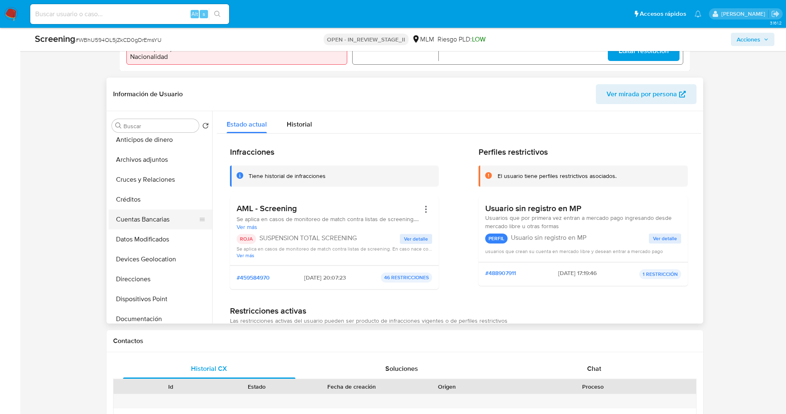
scroll to position [0, 0]
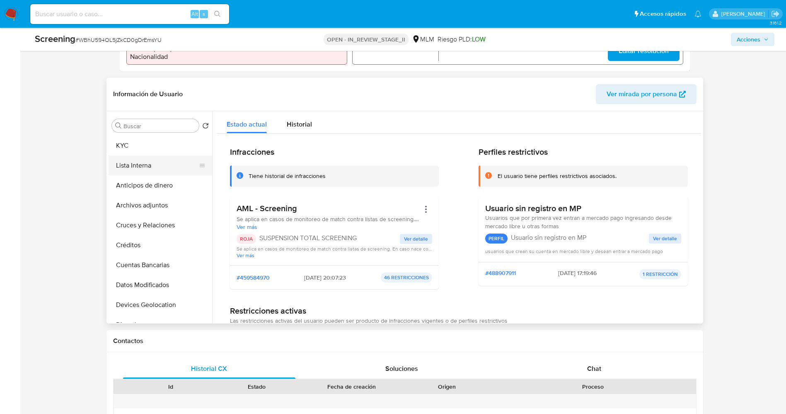
click at [136, 173] on button "Lista Interna" at bounding box center [157, 165] width 97 height 20
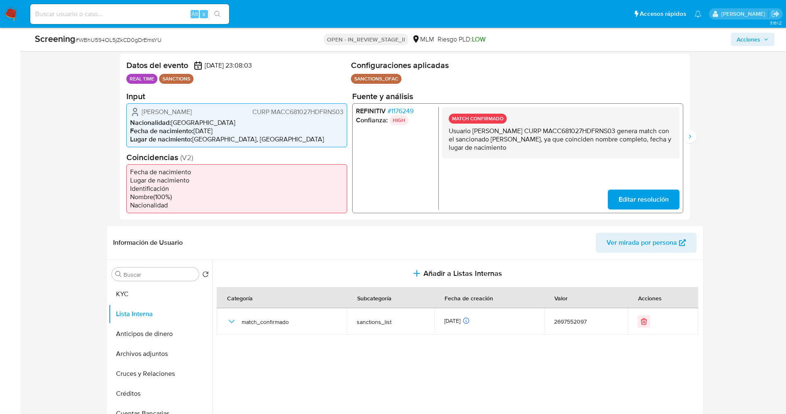
scroll to position [62, 0]
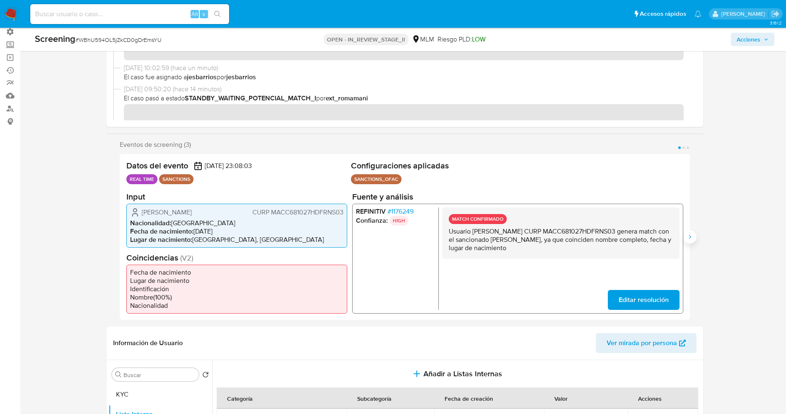
click at [688, 235] on button "Siguiente" at bounding box center [689, 236] width 13 height 13
click at [116, 237] on button "Anterior" at bounding box center [119, 236] width 13 height 13
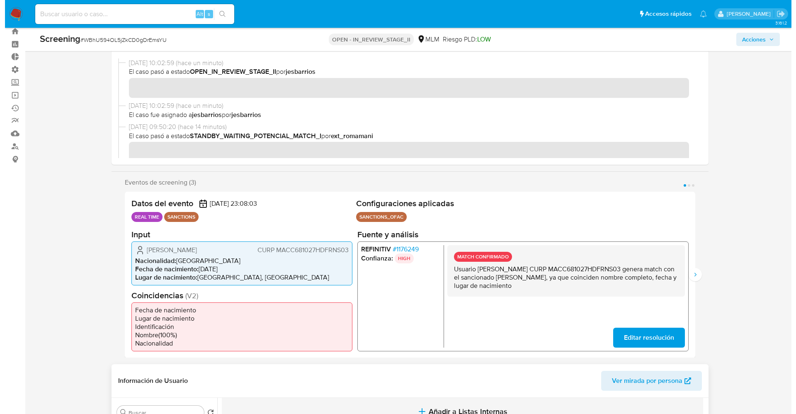
scroll to position [0, 0]
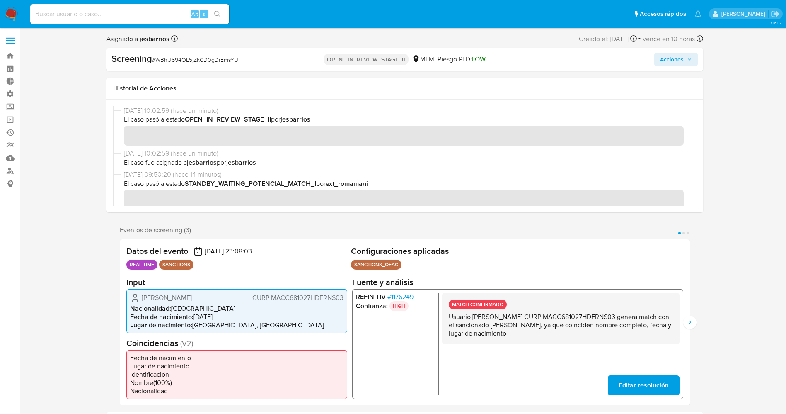
click at [691, 61] on icon "button" at bounding box center [689, 59] width 5 height 5
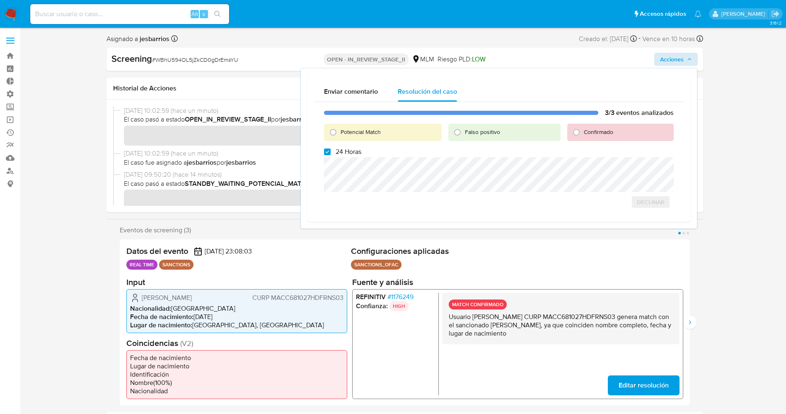
click at [350, 128] on span "Potencial Match" at bounding box center [361, 132] width 40 height 8
click at [340, 128] on input "Potencial Match" at bounding box center [333, 132] width 13 height 13
radio input "true"
click at [341, 148] on span "24 Horas" at bounding box center [349, 152] width 26 height 8
click at [331, 148] on input "24 Horas" at bounding box center [327, 151] width 7 height 7
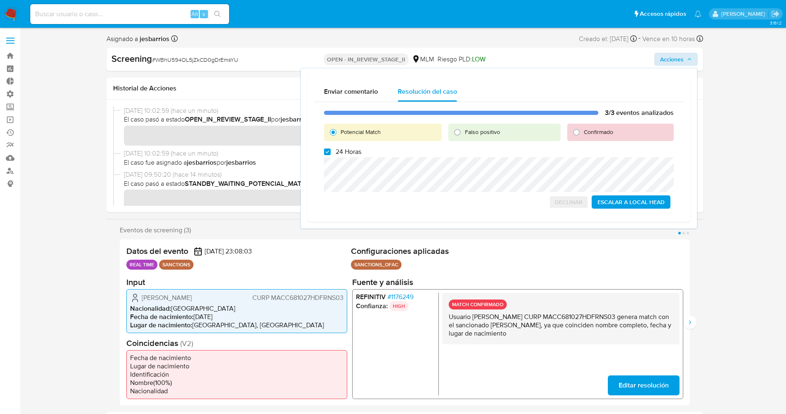
checkbox input "false"
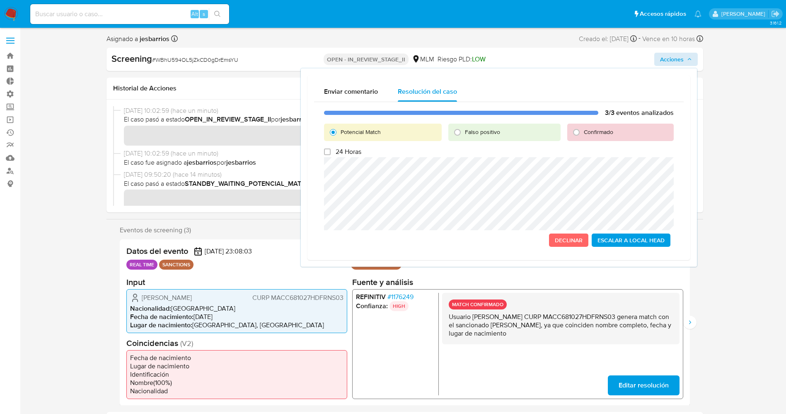
click at [632, 241] on span "Escalar a Local Head" at bounding box center [631, 240] width 67 height 12
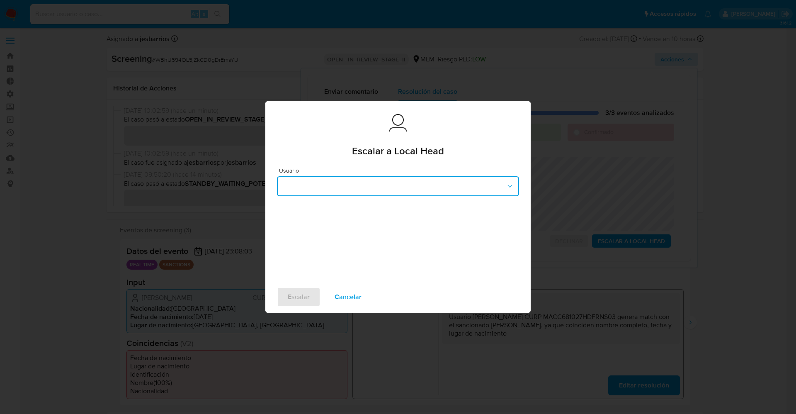
click at [346, 186] on button "button" at bounding box center [398, 186] width 242 height 20
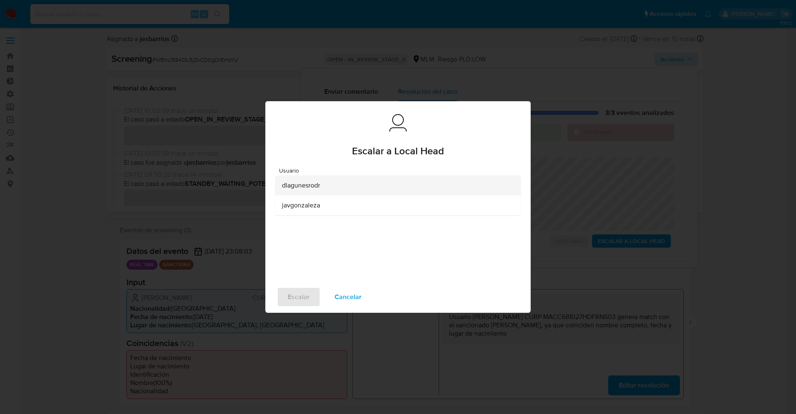
click at [324, 181] on div "dlagunesrodr" at bounding box center [395, 185] width 227 height 20
click at [305, 298] on span "Escalar" at bounding box center [299, 297] width 22 height 18
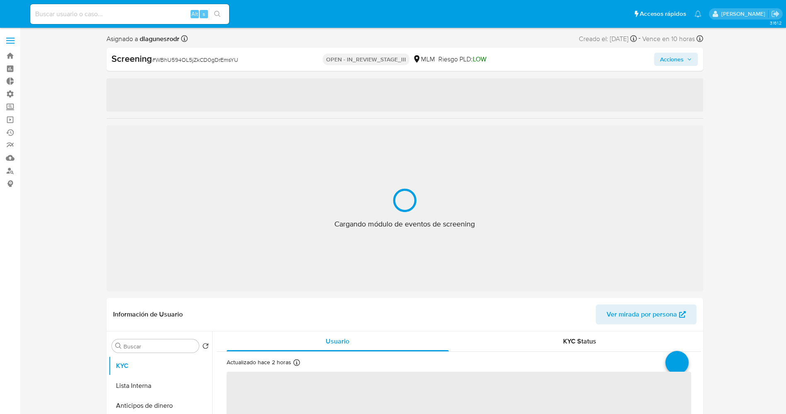
select select "10"
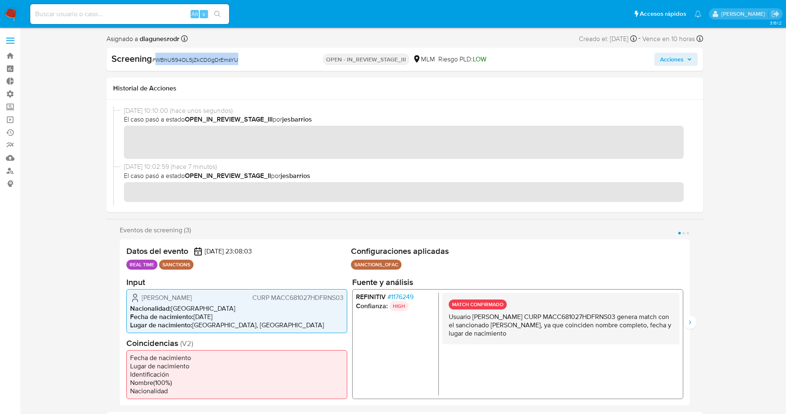
drag, startPoint x: 157, startPoint y: 61, endPoint x: 249, endPoint y: 59, distance: 92.5
click at [249, 59] on div "Screening # WBhU594OL5jZkCD0gDrEmsYU" at bounding box center [207, 59] width 193 height 12
copy span "WBhU594OL5jZkCD0gDrEmsYU"
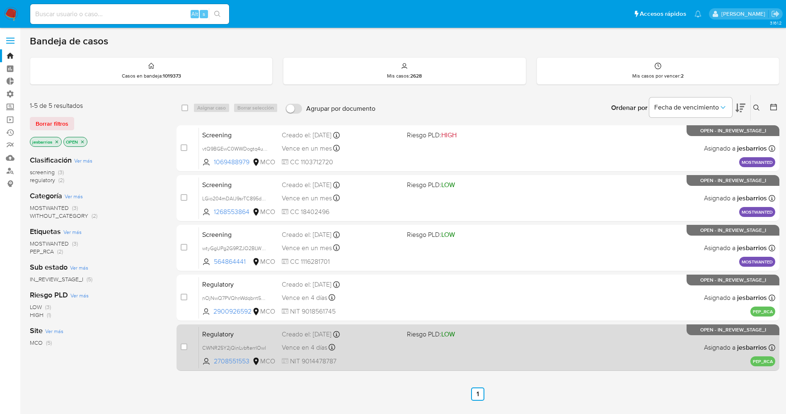
click at [451, 344] on div "Regulatory CWNR25Y2jQinLvbfterrIOwl 2708551553 MCO Riesgo PLD: LOW Creado el: […" at bounding box center [487, 347] width 577 height 42
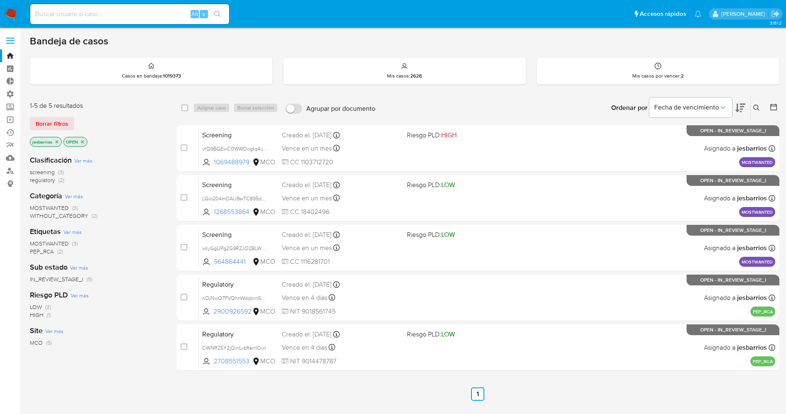
click at [9, 14] on img at bounding box center [11, 14] width 14 height 14
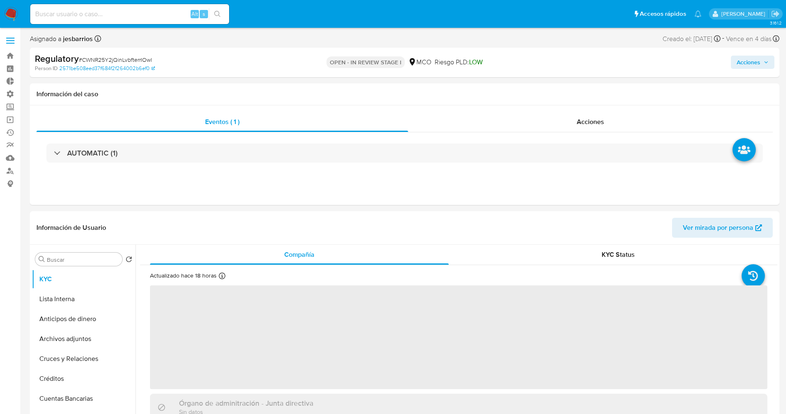
select select "10"
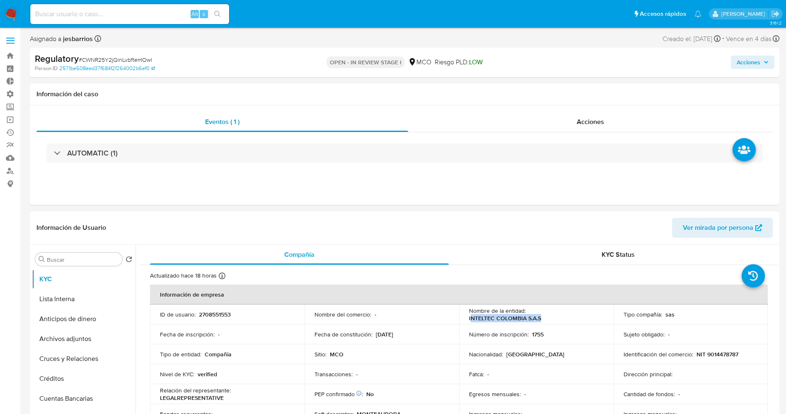
drag, startPoint x: 469, startPoint y: 317, endPoint x: 543, endPoint y: 319, distance: 74.2
click at [543, 319] on div "Nombre de la entidad : INTELTEC COLOMBIA S.A.S" at bounding box center [536, 314] width 135 height 15
click at [540, 319] on div "Nombre de la entidad : INTELTEC COLOMBIA S.A.S" at bounding box center [536, 314] width 135 height 15
drag, startPoint x: 464, startPoint y: 317, endPoint x: 545, endPoint y: 317, distance: 81.7
click at [548, 317] on td "Nombre de la entidad : INTELTEC COLOMBIA S.A.S" at bounding box center [536, 314] width 155 height 20
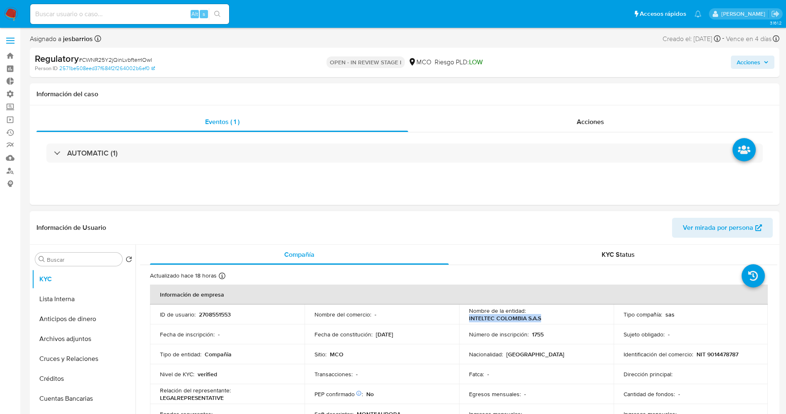
copy p "INTELTEC COLOMBIA S.A.S"
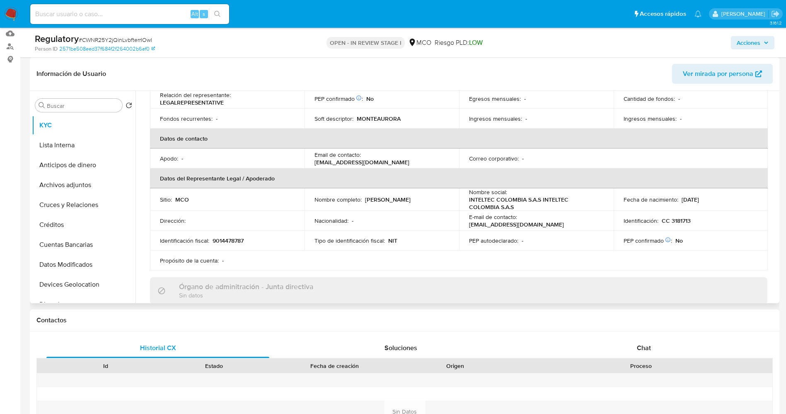
scroll to position [124, 0]
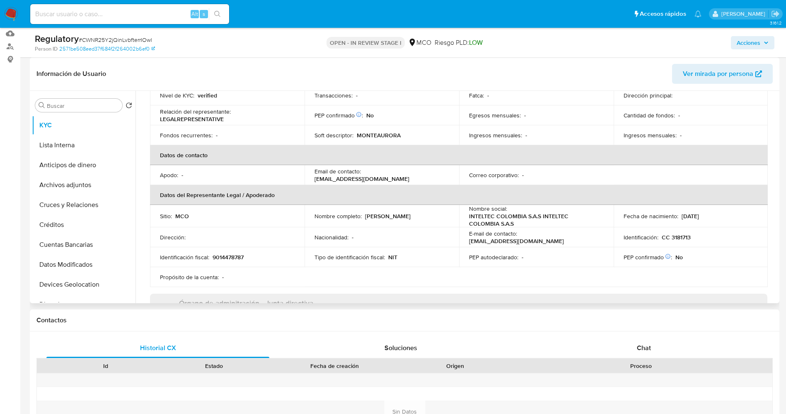
drag, startPoint x: 310, startPoint y: 221, endPoint x: 402, endPoint y: 217, distance: 92.5
click at [407, 217] on td "Nombre completo : [PERSON_NAME]" at bounding box center [382, 216] width 155 height 22
copy p "[PERSON_NAME]"
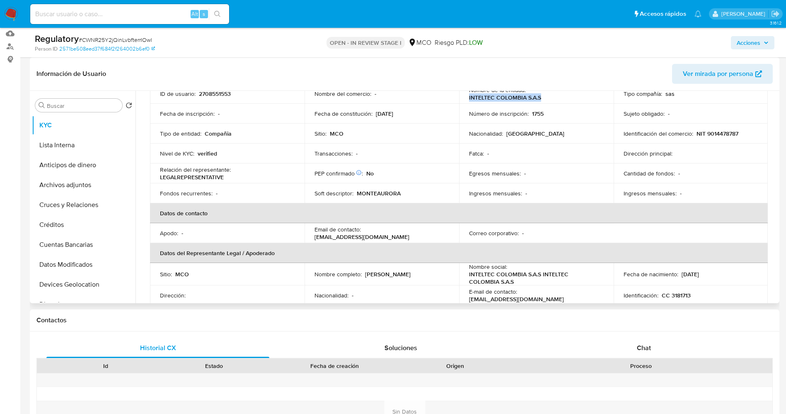
scroll to position [0, 0]
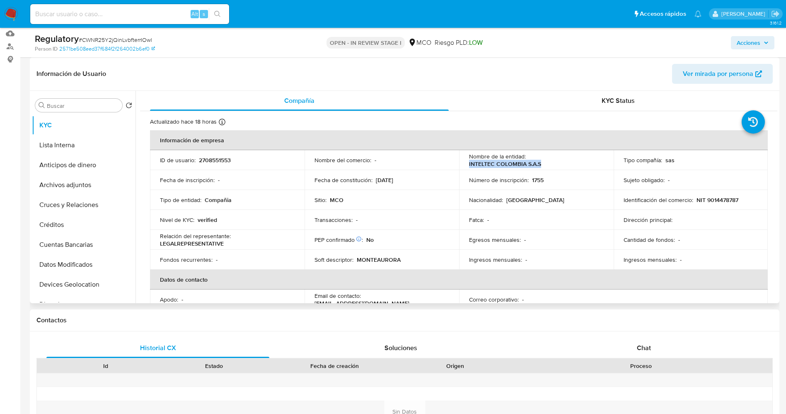
drag, startPoint x: 467, startPoint y: 164, endPoint x: 550, endPoint y: 164, distance: 83.3
click at [550, 164] on td "Nombre de la entidad : INTELTEC COLOMBIA S.A.S" at bounding box center [536, 160] width 155 height 20
copy p "INTELTEC COLOMBIA S.A.S"
drag, startPoint x: 695, startPoint y: 201, endPoint x: 746, endPoint y: 198, distance: 50.2
click at [746, 198] on div "Identificación del comercio : NIT 9014478787" at bounding box center [691, 199] width 135 height 7
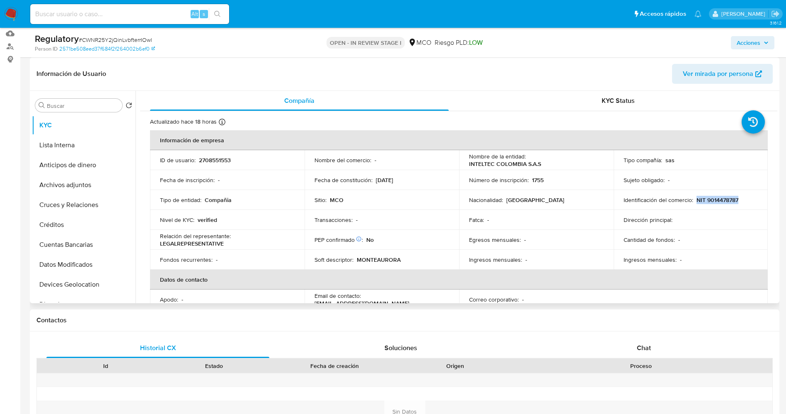
copy p "NIT 9014478787"
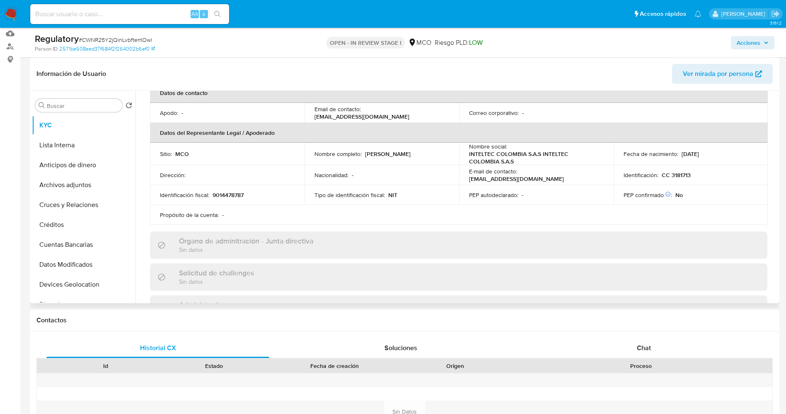
scroll to position [62, 0]
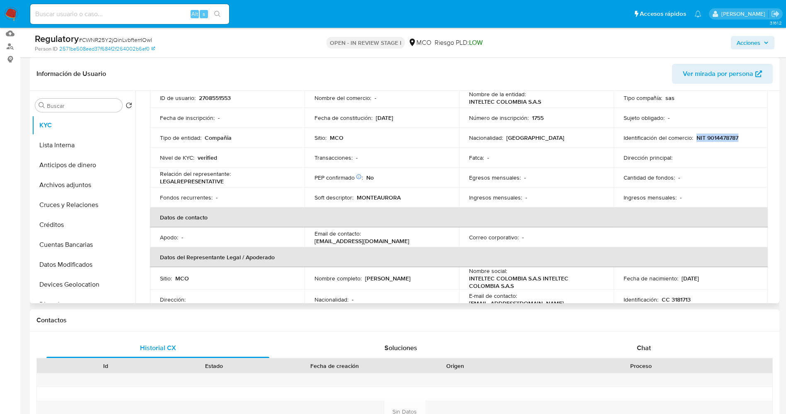
drag, startPoint x: 312, startPoint y: 284, endPoint x: 404, endPoint y: 283, distance: 92.0
click at [404, 283] on td "Nombre completo : Jose Alejandro Gonzalez Espitia" at bounding box center [382, 278] width 155 height 22
copy p "Jose Alejandro Gonzalez Espitia"
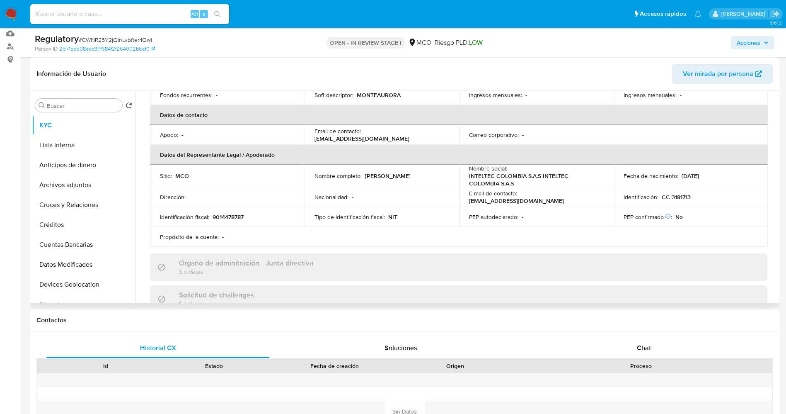
scroll to position [187, 0]
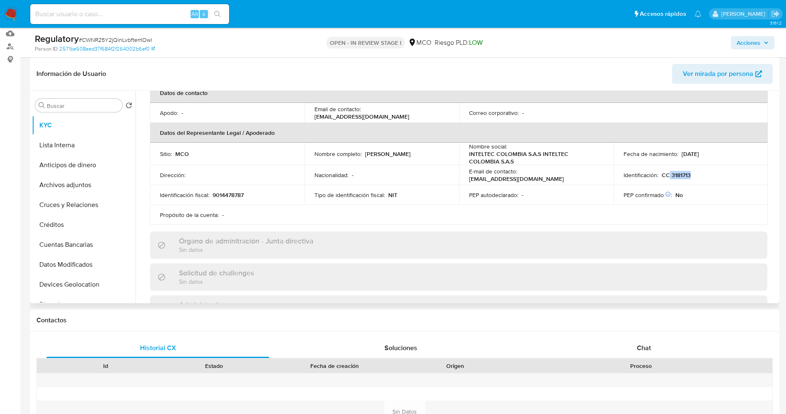
drag, startPoint x: 667, startPoint y: 174, endPoint x: 697, endPoint y: 174, distance: 29.8
click at [697, 174] on div "Identificación : CC 3181713" at bounding box center [691, 174] width 135 height 7
copy p "3181713"
click at [73, 147] on button "Lista Interna" at bounding box center [80, 145] width 97 height 20
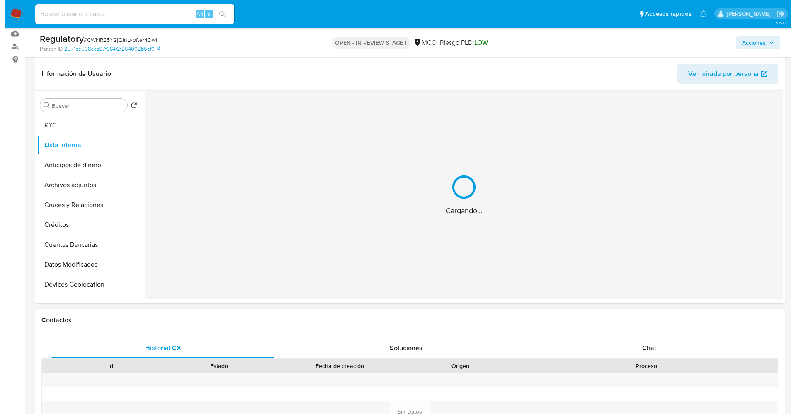
scroll to position [0, 0]
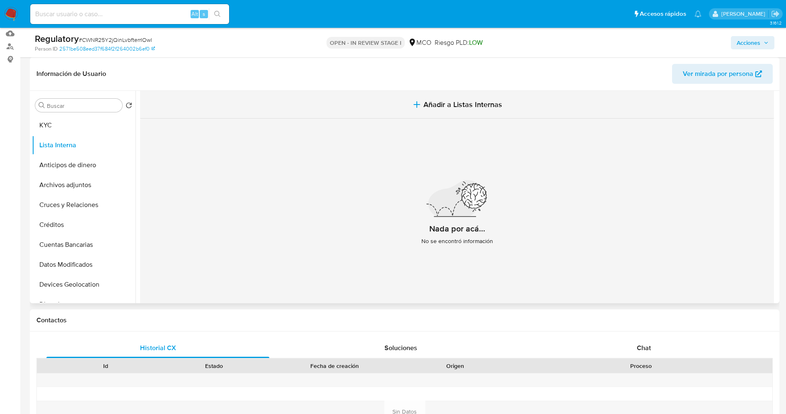
click at [387, 109] on button "Añadir a Listas Internas" at bounding box center [457, 105] width 634 height 28
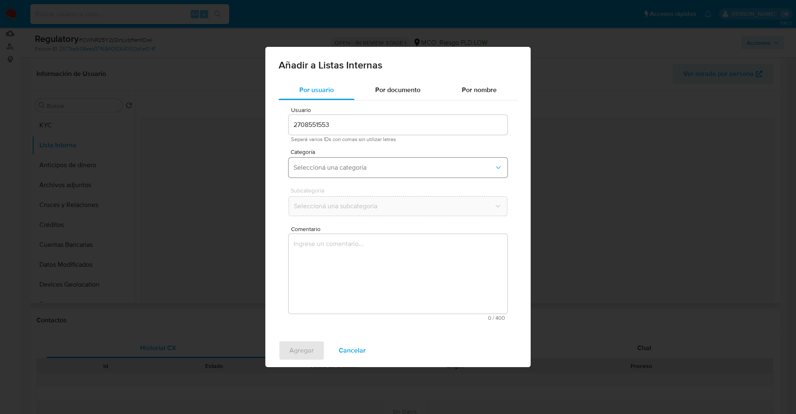
click at [311, 158] on button "Seleccioná una categoría" at bounding box center [397, 168] width 219 height 20
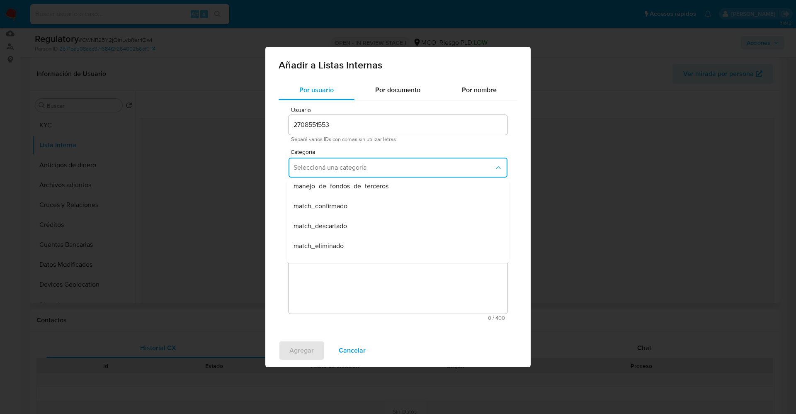
scroll to position [62, 0]
click at [329, 204] on span "match_descartado" at bounding box center [319, 207] width 53 height 8
click at [328, 206] on span "Seleccioná una subcategoría" at bounding box center [393, 206] width 201 height 8
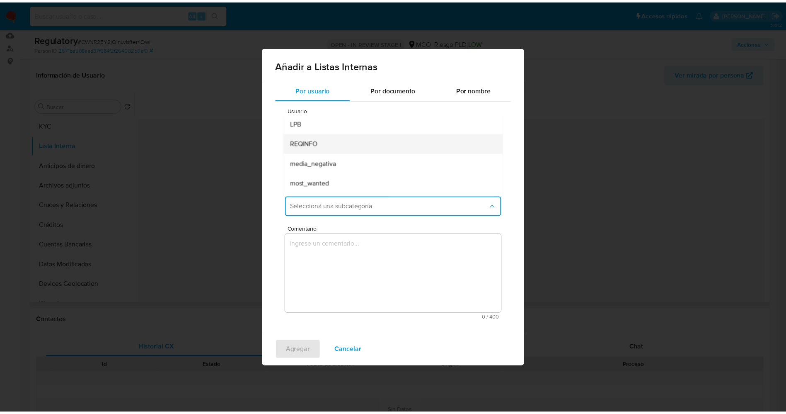
scroll to position [56, 0]
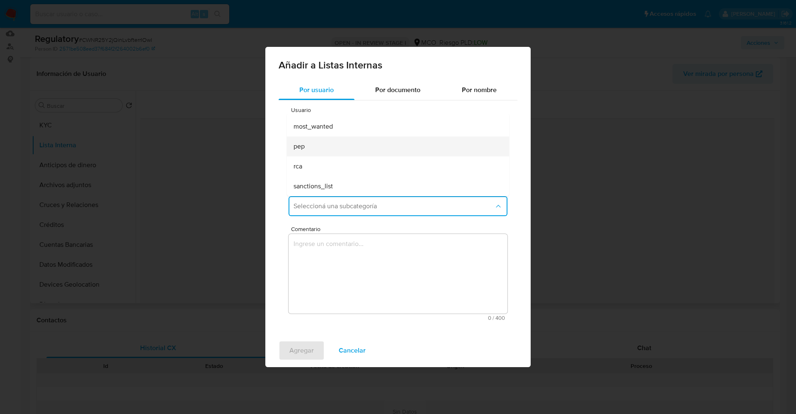
click at [334, 145] on div "pep" at bounding box center [395, 146] width 204 height 20
click at [325, 258] on textarea "Comentario" at bounding box center [397, 274] width 219 height 80
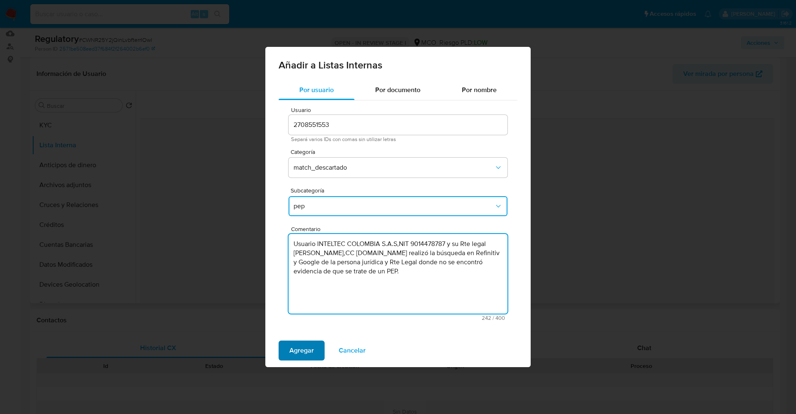
type textarea "Usuario INTELTEC COLOMBIA S.A.S,NIT 9014478787 y su Rte legal Jose Alejandro Go…"
click at [297, 347] on span "Agregar" at bounding box center [301, 350] width 24 height 18
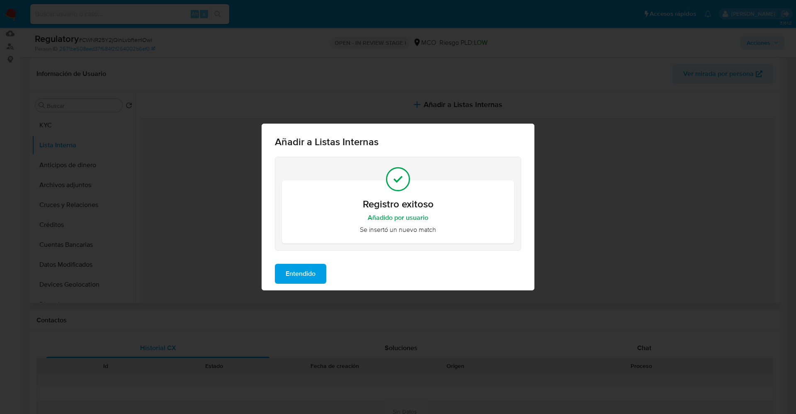
click at [308, 275] on span "Entendido" at bounding box center [301, 273] width 30 height 18
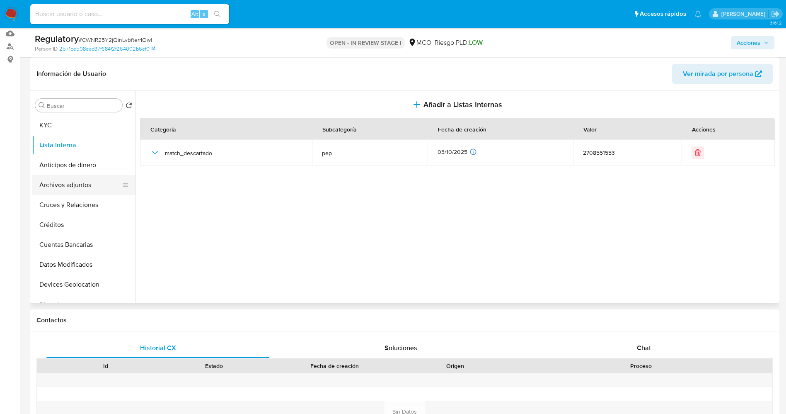
click at [56, 185] on button "Archivos adjuntos" at bounding box center [80, 185] width 97 height 20
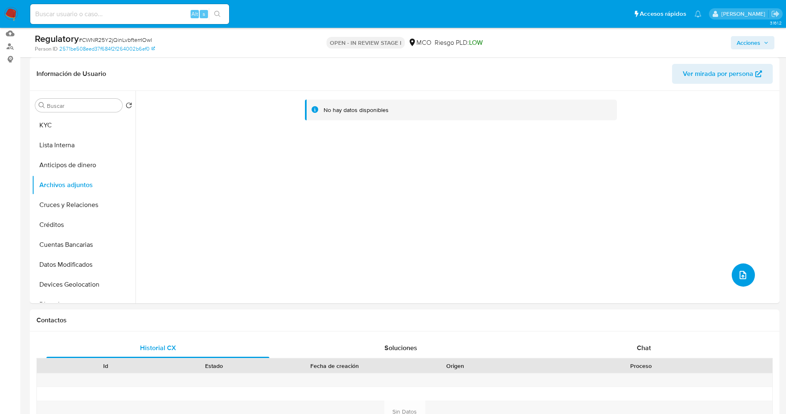
click at [746, 274] on button "upload-file" at bounding box center [743, 274] width 23 height 23
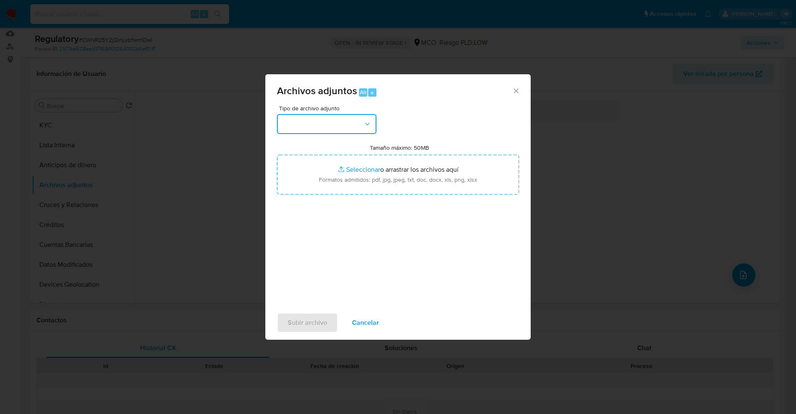
click at [310, 124] on button "button" at bounding box center [326, 124] width 99 height 20
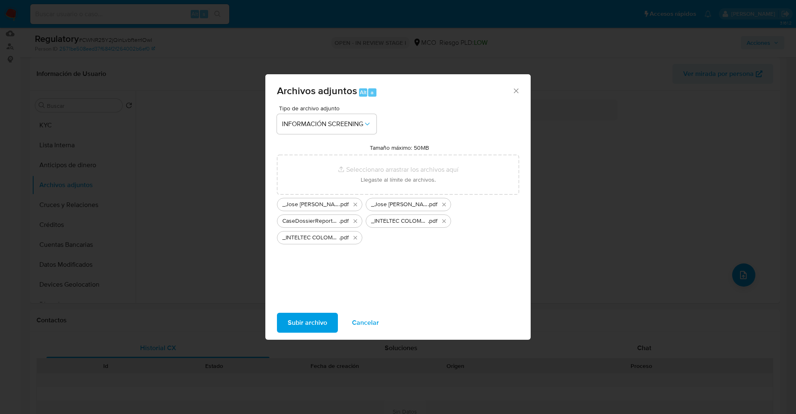
click at [297, 320] on span "Subir archivo" at bounding box center [307, 322] width 39 height 18
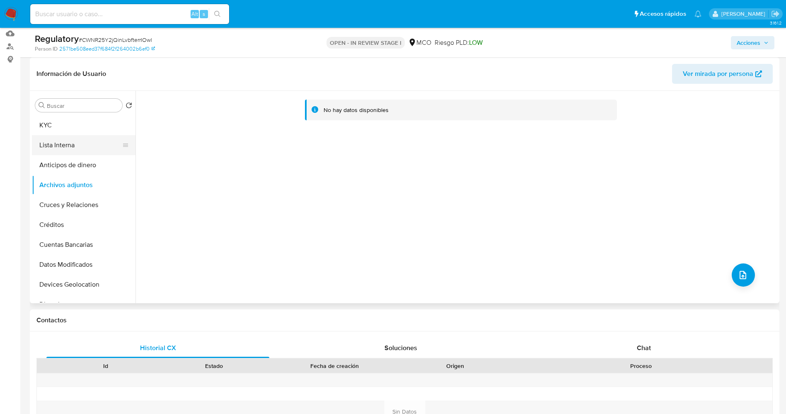
click at [67, 148] on button "Lista Interna" at bounding box center [80, 145] width 97 height 20
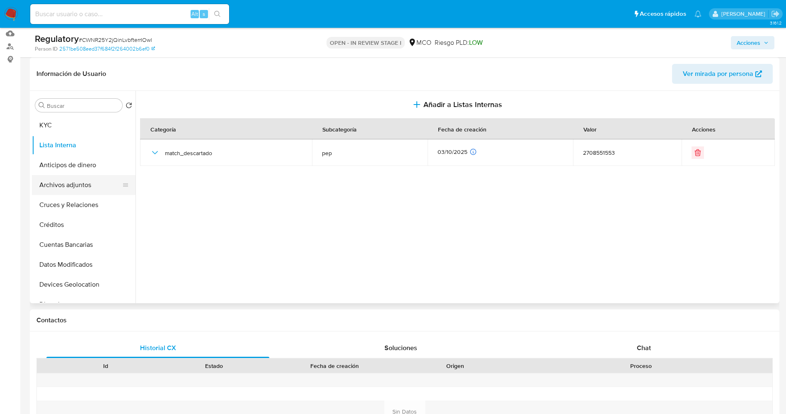
click at [64, 193] on button "Archivos adjuntos" at bounding box center [80, 185] width 97 height 20
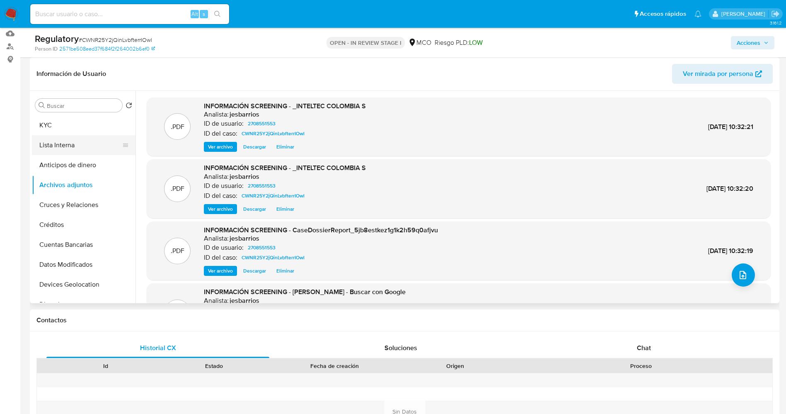
click at [67, 148] on button "Lista Interna" at bounding box center [80, 145] width 97 height 20
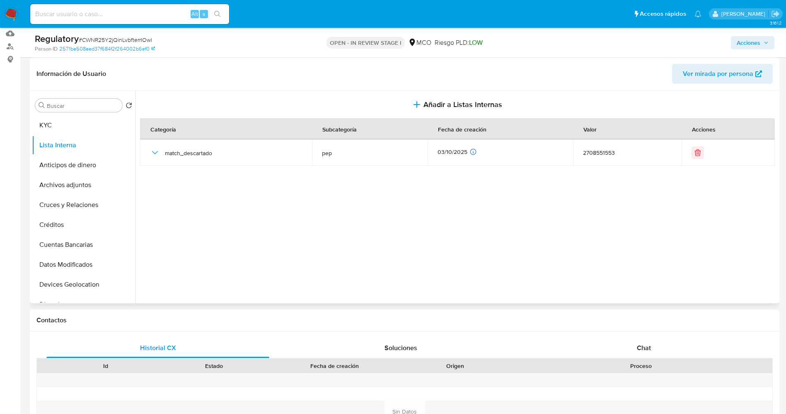
scroll to position [0, 0]
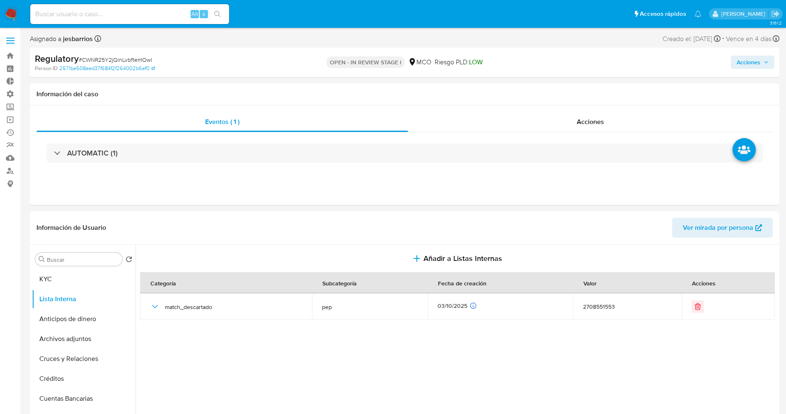
click at [751, 61] on span "Acciones" at bounding box center [749, 62] width 24 height 13
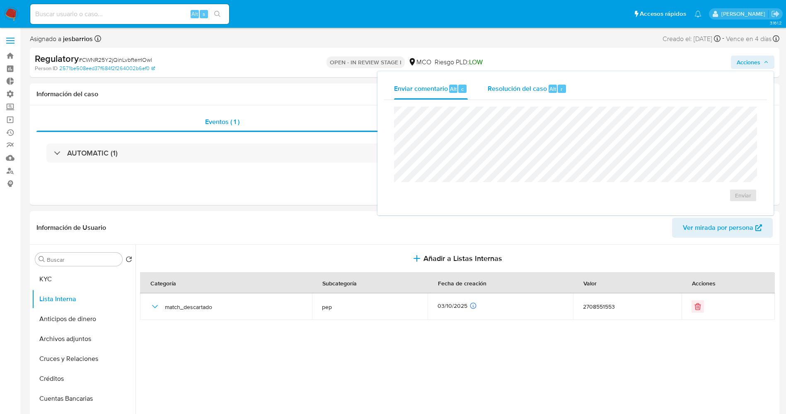
click at [514, 92] on span "Resolución del caso" at bounding box center [517, 89] width 59 height 10
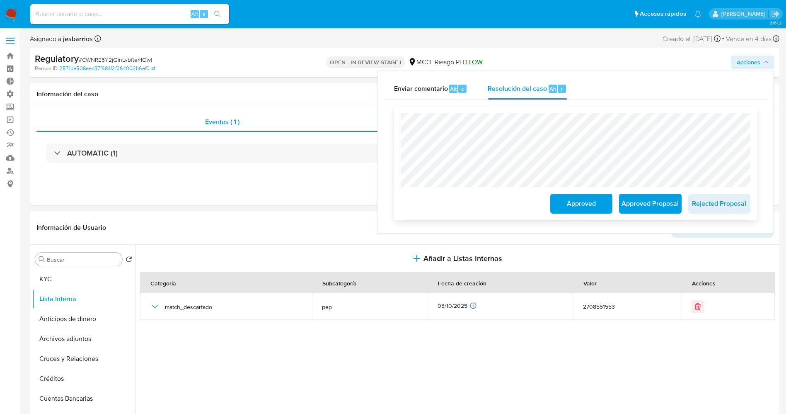
click at [601, 204] on span "Approved" at bounding box center [581, 203] width 41 height 18
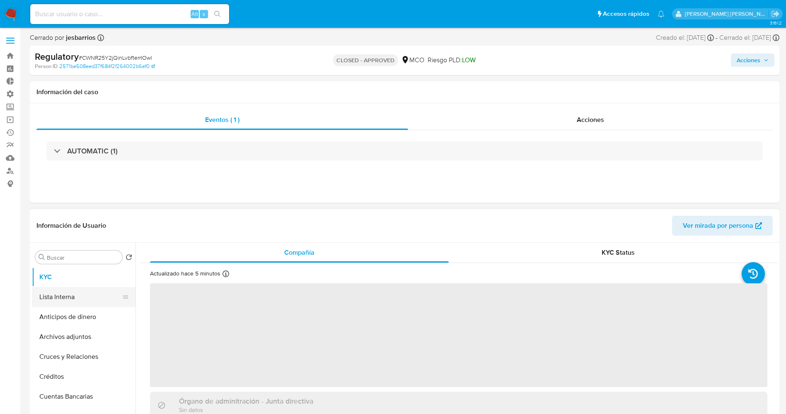
select select "10"
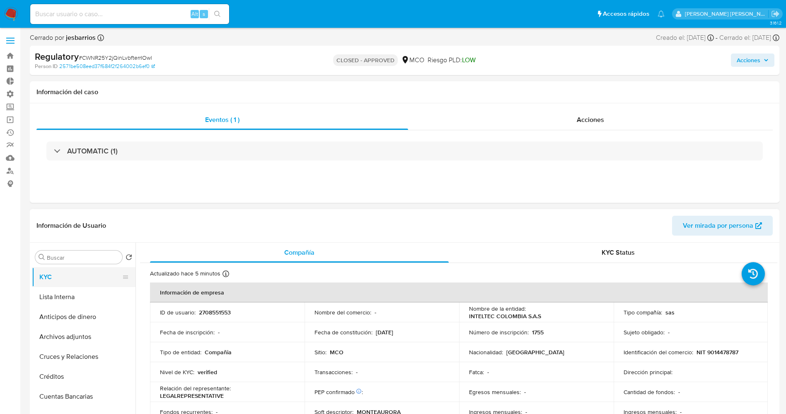
click at [60, 282] on button "KYC" at bounding box center [80, 277] width 97 height 20
click at [63, 295] on button "Lista Interna" at bounding box center [80, 297] width 97 height 20
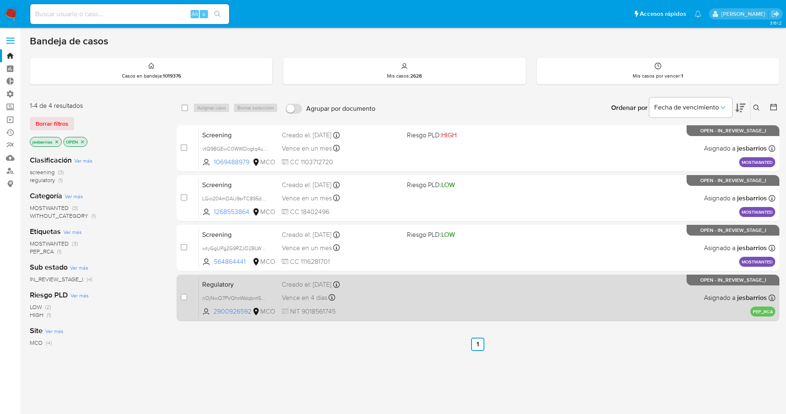
click at [409, 303] on div "Regulatory nOjNwQ7PVQhnWdqbrrt5Buez 2900926592 MCO Creado el: [DATE] Creado el:…" at bounding box center [487, 297] width 577 height 42
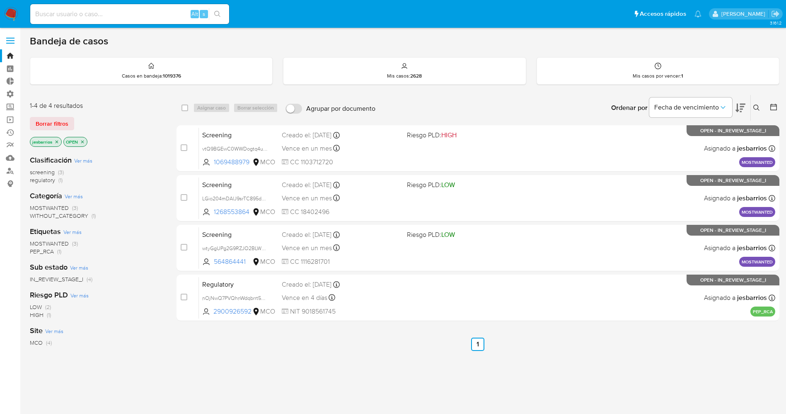
click at [8, 10] on img at bounding box center [11, 14] width 14 height 14
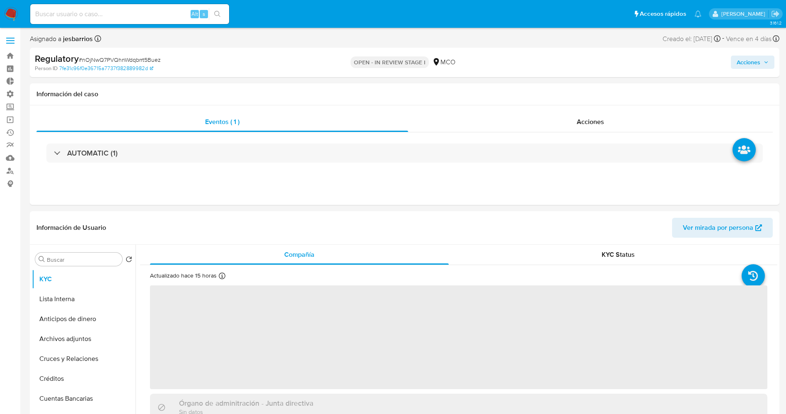
select select "10"
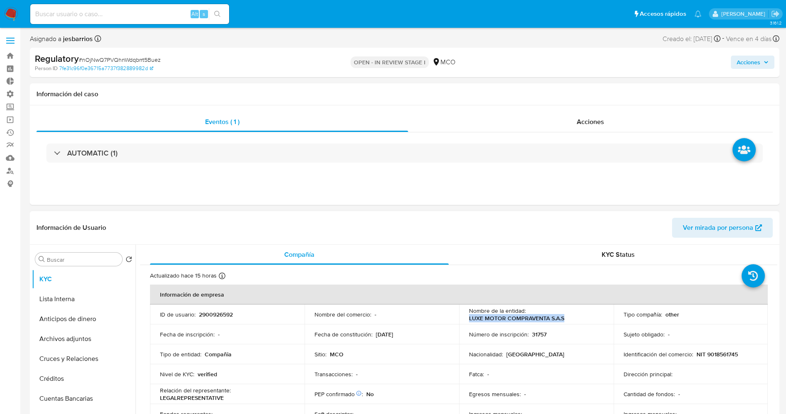
drag, startPoint x: 465, startPoint y: 317, endPoint x: 574, endPoint y: 320, distance: 109.0
click at [574, 320] on td "Nombre de la entidad : LUXE MOTOR COMPRAVENTA S.A.S" at bounding box center [536, 314] width 155 height 20
copy p "LUXE MOTOR COMPRAVENTA S.A.S"
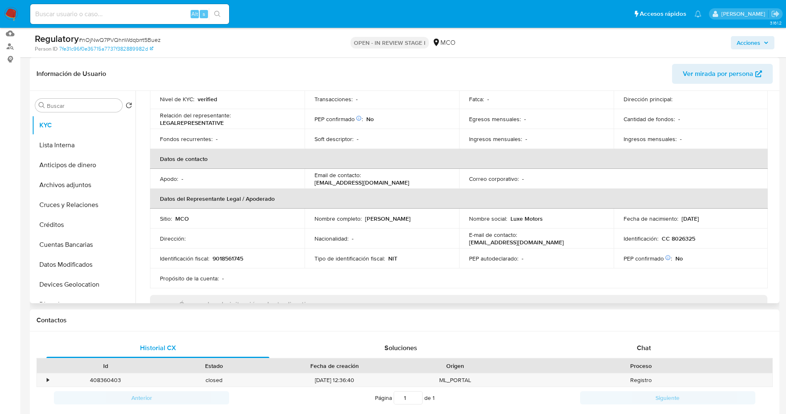
scroll to position [187, 0]
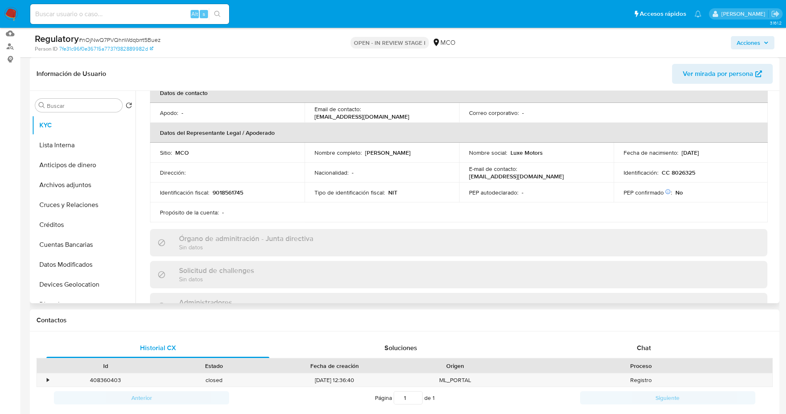
drag, startPoint x: 363, startPoint y: 151, endPoint x: 446, endPoint y: 155, distance: 82.1
click at [446, 155] on div "Nombre completo : Luis Eduardo Gaviria Suarez" at bounding box center [382, 152] width 135 height 7
copy p "Luis Eduardo Gaviria Suarez"
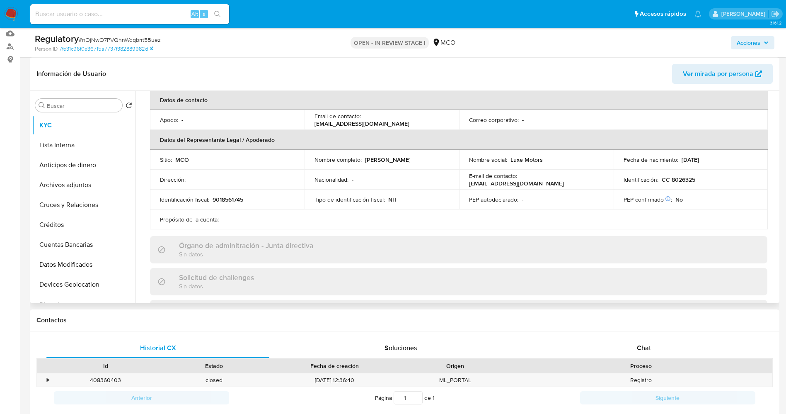
scroll to position [124, 0]
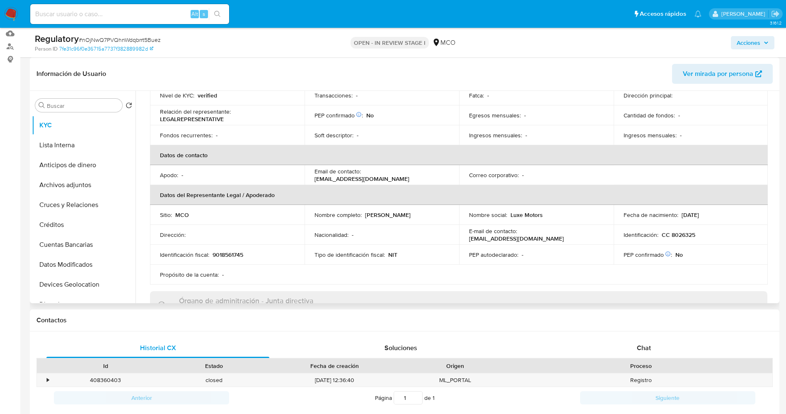
copy p "Luis Eduardo Gaviria Suarez"
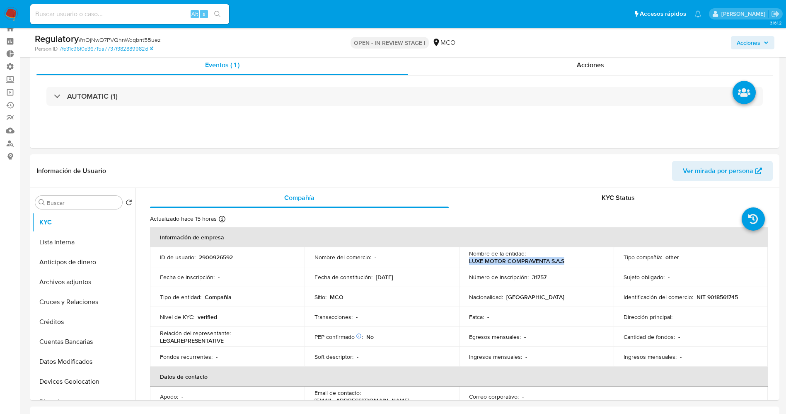
scroll to position [0, 0]
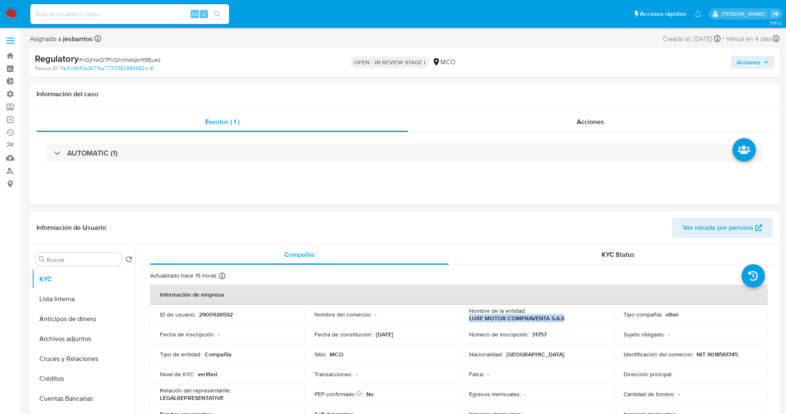
drag, startPoint x: 467, startPoint y: 315, endPoint x: 574, endPoint y: 319, distance: 107.8
click at [574, 319] on td "Nombre de la entidad : LUXE MOTOR COMPRAVENTA S.A.S" at bounding box center [536, 314] width 155 height 20
copy p "LUXE MOTOR COMPRAVENTA S.A.S"
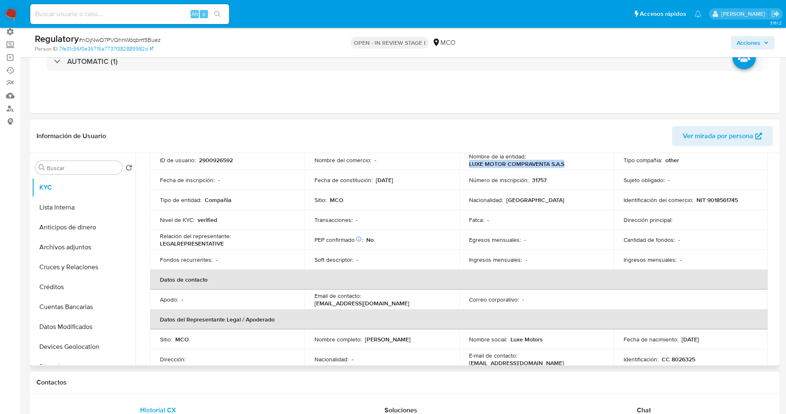
scroll to position [187, 0]
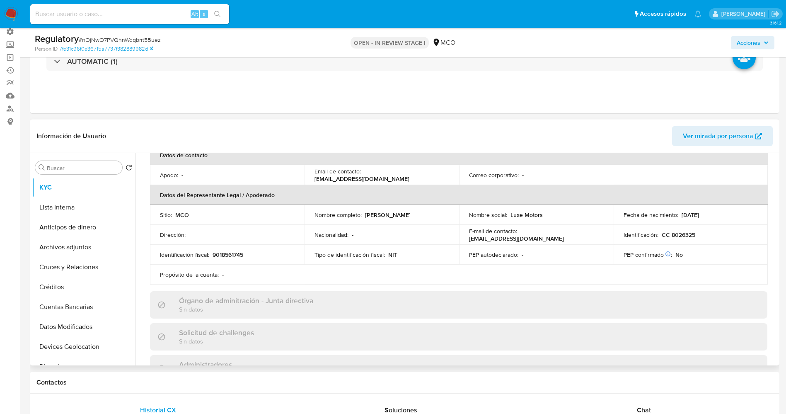
drag, startPoint x: 366, startPoint y: 216, endPoint x: 435, endPoint y: 215, distance: 69.2
click at [411, 215] on p "Luis Eduardo Gaviria Suarez" at bounding box center [388, 214] width 46 height 7
click at [411, 214] on p "Luis Eduardo Gaviria Suarez" at bounding box center [388, 214] width 46 height 7
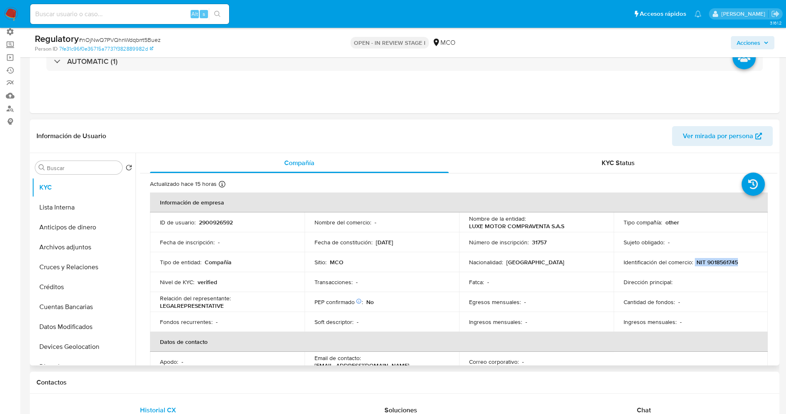
drag, startPoint x: 693, startPoint y: 260, endPoint x: 739, endPoint y: 260, distance: 46.0
click at [739, 260] on div "Identificación del comercio : NIT 9018561745" at bounding box center [691, 261] width 135 height 7
copy div "NIT 9018561745"
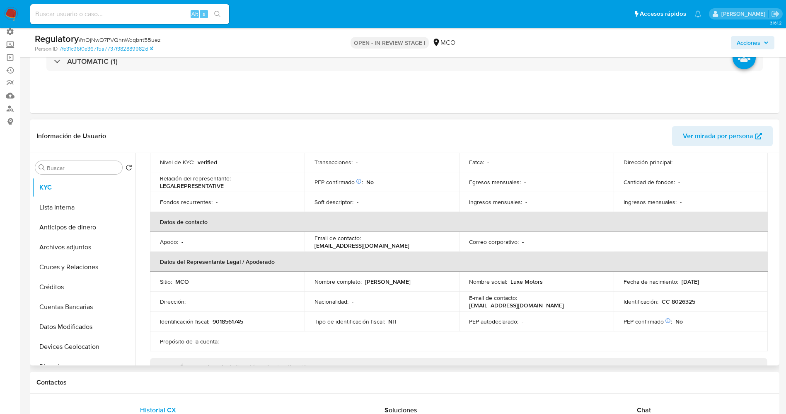
scroll to position [187, 0]
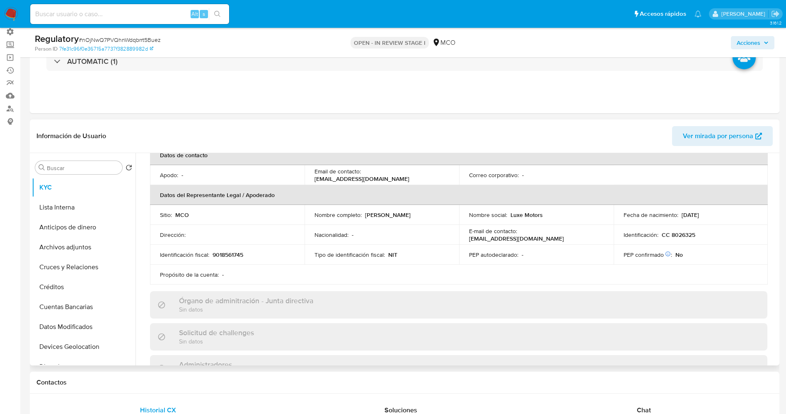
drag, startPoint x: 363, startPoint y: 214, endPoint x: 443, endPoint y: 215, distance: 80.4
click at [443, 215] on div "Nombre completo : Luis Eduardo Gaviria Suarez" at bounding box center [382, 214] width 135 height 7
copy div "Luis Eduardo Gaviria Suarez"
drag, startPoint x: 664, startPoint y: 233, endPoint x: 699, endPoint y: 233, distance: 34.8
click at [699, 233] on div "Identificación : CC 8026325" at bounding box center [691, 234] width 135 height 7
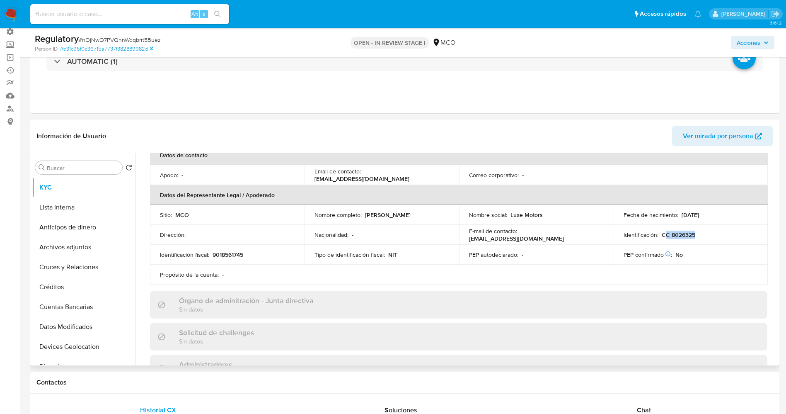
click at [681, 233] on p "CC 8026325" at bounding box center [679, 234] width 34 height 7
drag, startPoint x: 668, startPoint y: 234, endPoint x: 703, endPoint y: 236, distance: 34.9
click at [703, 236] on div "Identificación : CC 8026325" at bounding box center [691, 234] width 135 height 7
copy p "8026325"
click at [86, 201] on button "Lista Interna" at bounding box center [80, 207] width 97 height 20
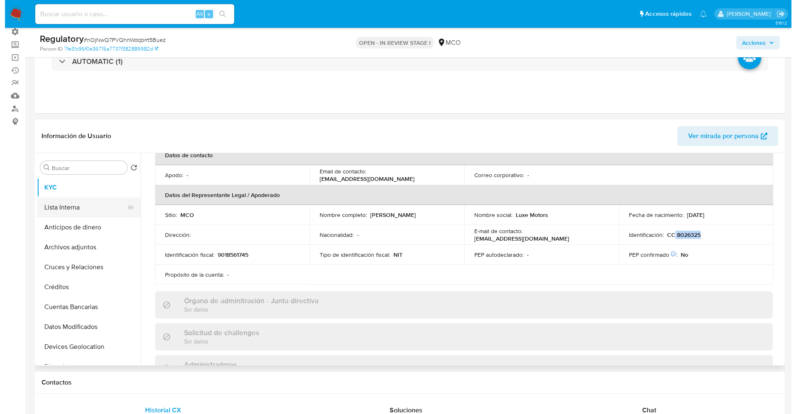
scroll to position [0, 0]
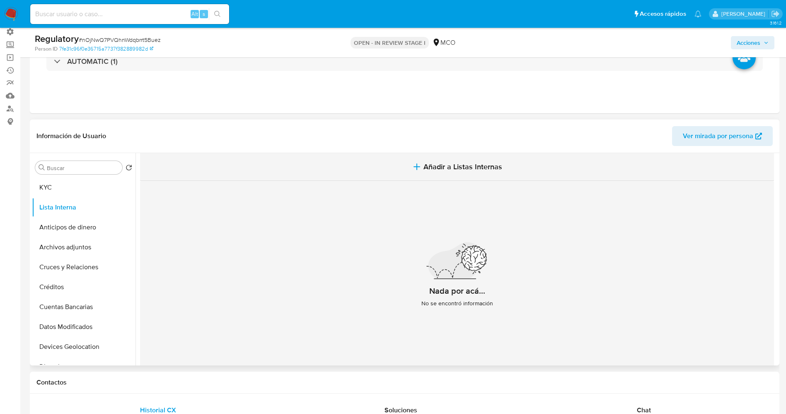
click at [440, 155] on button "Añadir a Listas Internas" at bounding box center [457, 167] width 634 height 28
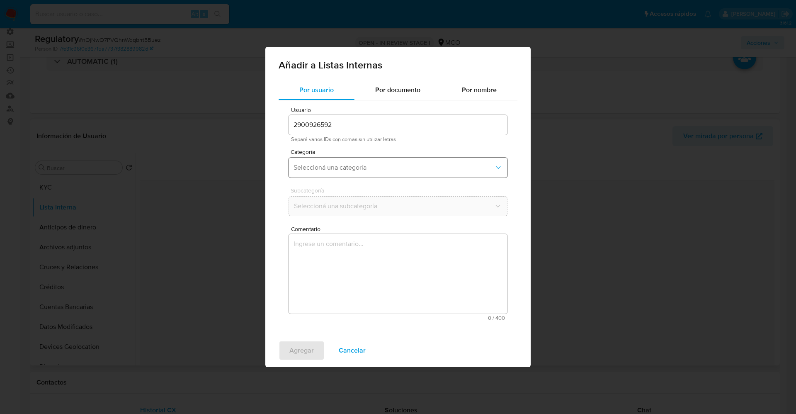
click at [376, 174] on button "Seleccioná una categoría" at bounding box center [397, 168] width 219 height 20
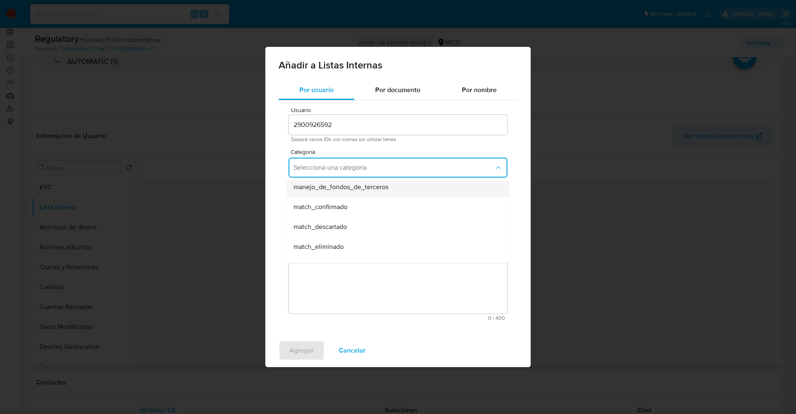
scroll to position [62, 0]
click at [351, 206] on div "match_descartado" at bounding box center [395, 207] width 204 height 20
click at [351, 206] on span "Seleccioná una subcategoría" at bounding box center [393, 206] width 201 height 8
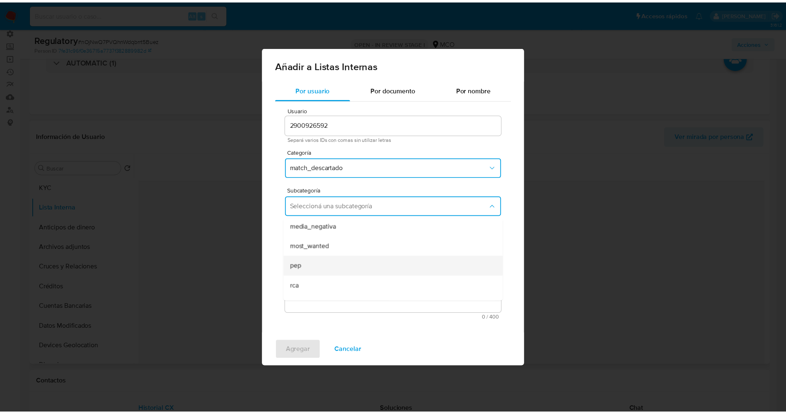
scroll to position [56, 0]
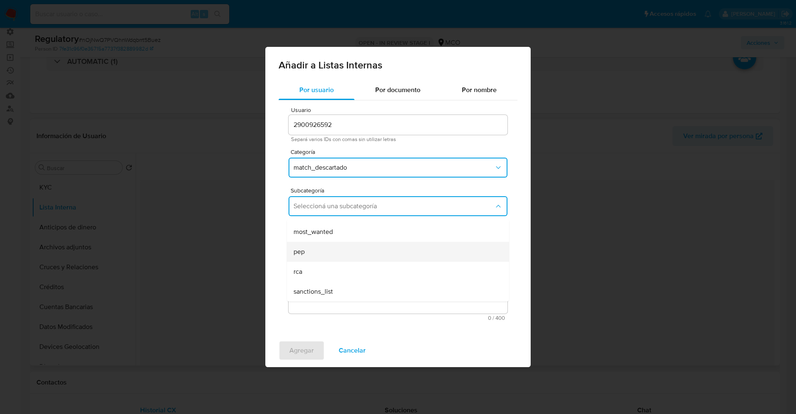
click at [343, 251] on div "pep" at bounding box center [395, 252] width 204 height 20
click at [343, 251] on textarea "Comentario" at bounding box center [397, 274] width 219 height 80
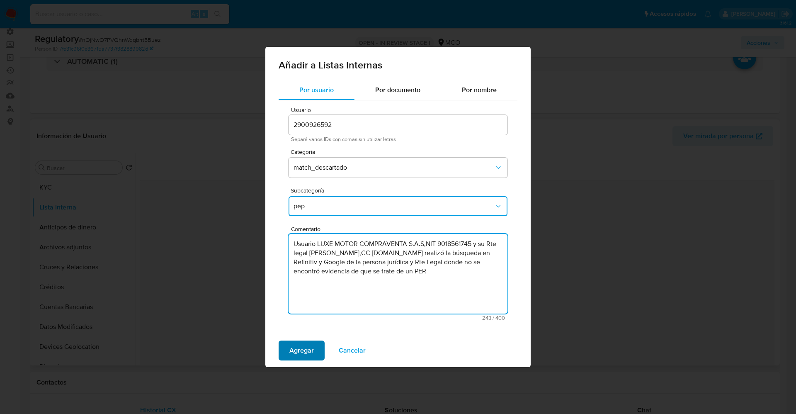
type textarea "Usuario LUXE MOTOR COMPRAVENTA S.A.S,NIT 9018561745 y su Rte legal Luis Eduardo…"
click at [313, 349] on span "Agregar" at bounding box center [301, 350] width 24 height 18
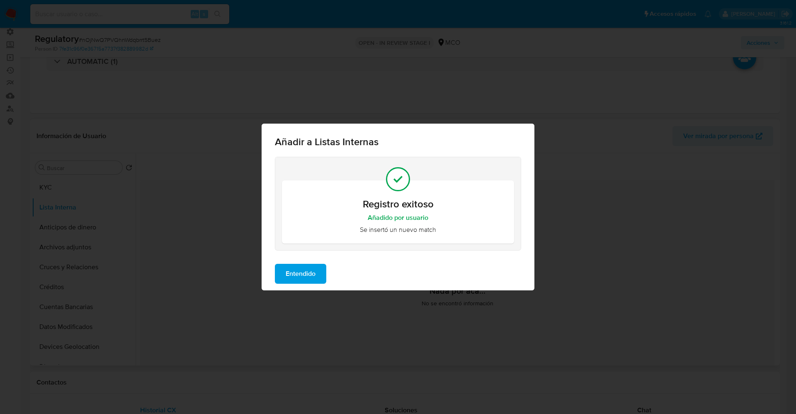
click at [308, 267] on span "Entendido" at bounding box center [301, 273] width 30 height 18
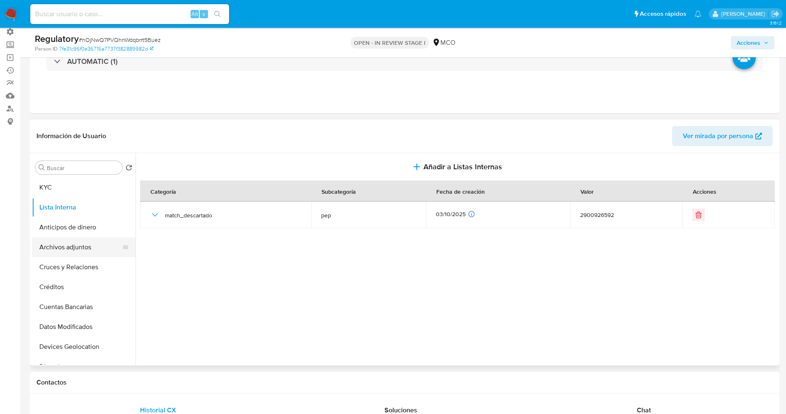
click at [53, 246] on button "Archivos adjuntos" at bounding box center [80, 247] width 97 height 20
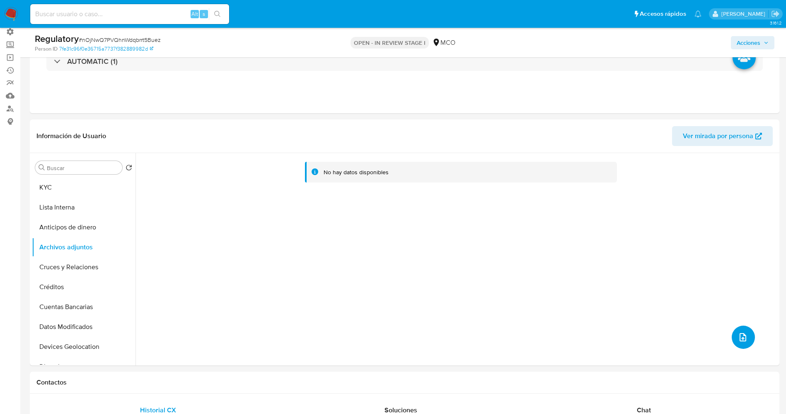
click at [738, 336] on icon "upload-file" at bounding box center [743, 337] width 10 height 10
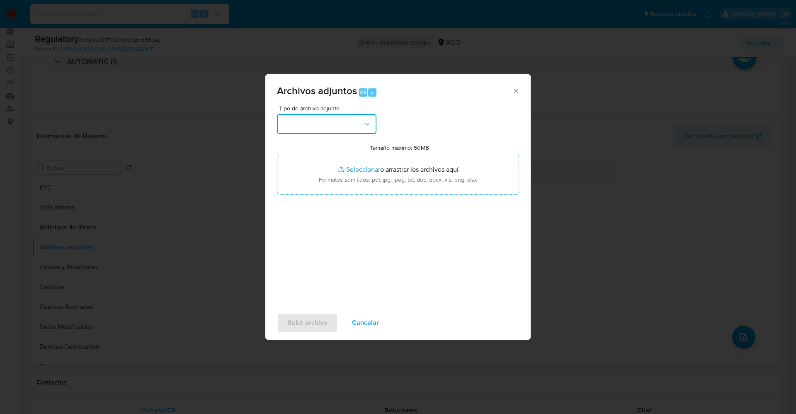
click at [334, 121] on button "button" at bounding box center [326, 124] width 99 height 20
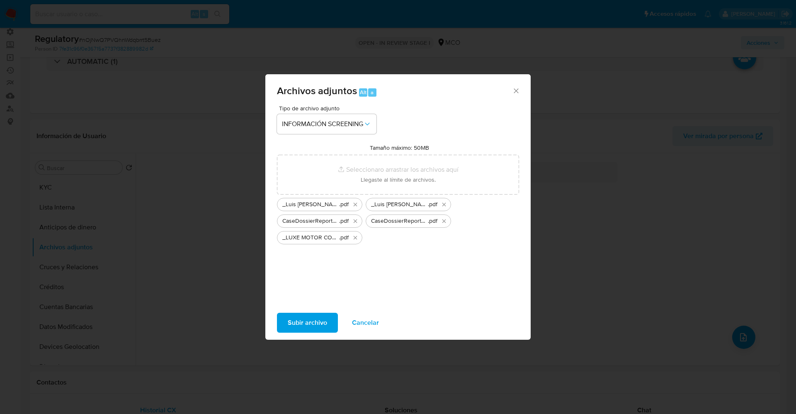
drag, startPoint x: 422, startPoint y: 177, endPoint x: 316, endPoint y: 321, distance: 178.6
click at [316, 321] on span "Subir archivo" at bounding box center [307, 322] width 39 height 18
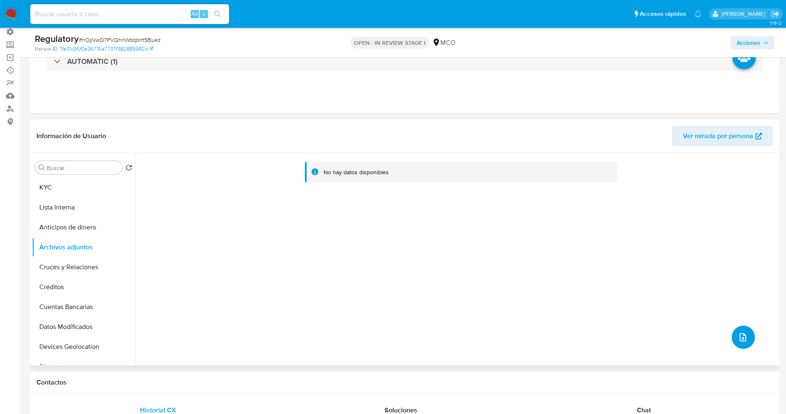
click at [737, 330] on button "upload-file" at bounding box center [743, 336] width 23 height 23
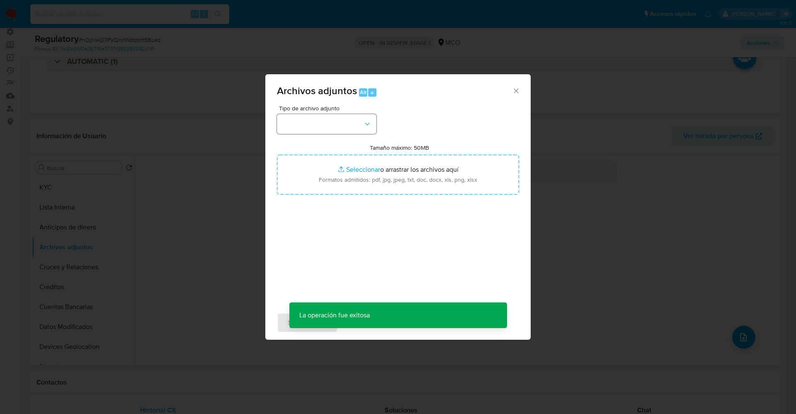
click at [338, 114] on div "Tipo de archivo adjunto" at bounding box center [326, 119] width 99 height 29
click at [339, 116] on button "button" at bounding box center [326, 124] width 99 height 20
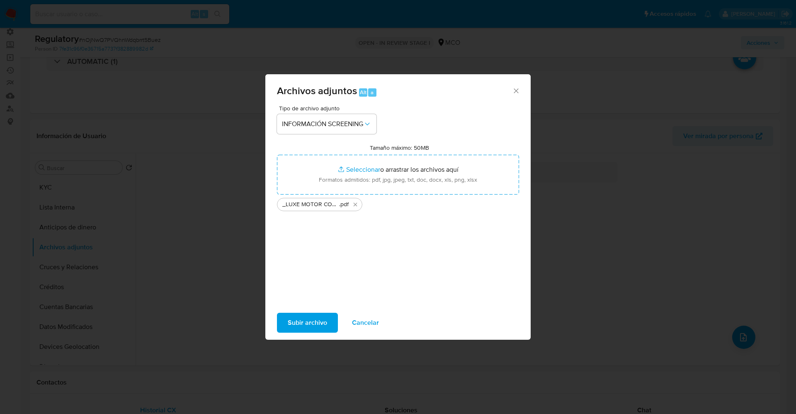
click at [313, 331] on span "Subir archivo" at bounding box center [307, 322] width 39 height 18
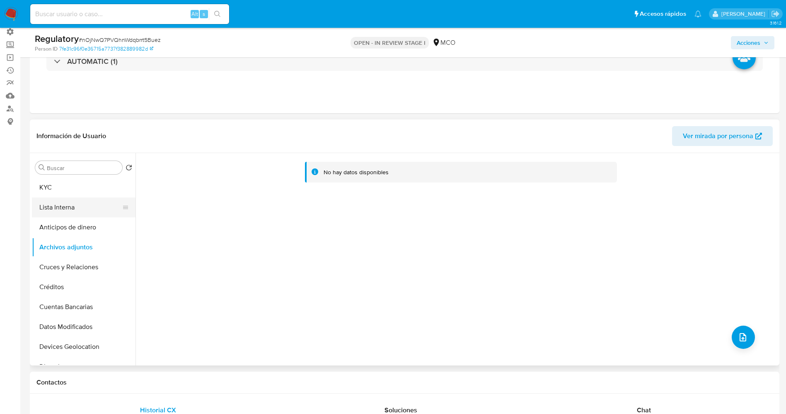
click at [56, 206] on button "Lista Interna" at bounding box center [80, 207] width 97 height 20
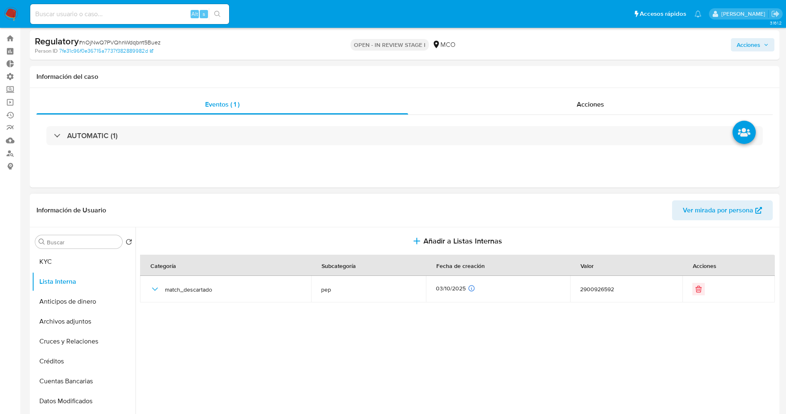
scroll to position [0, 0]
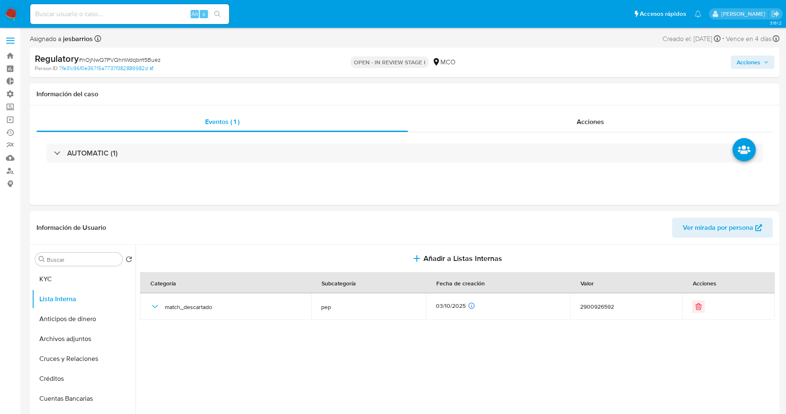
click at [746, 60] on span "Acciones" at bounding box center [749, 62] width 24 height 13
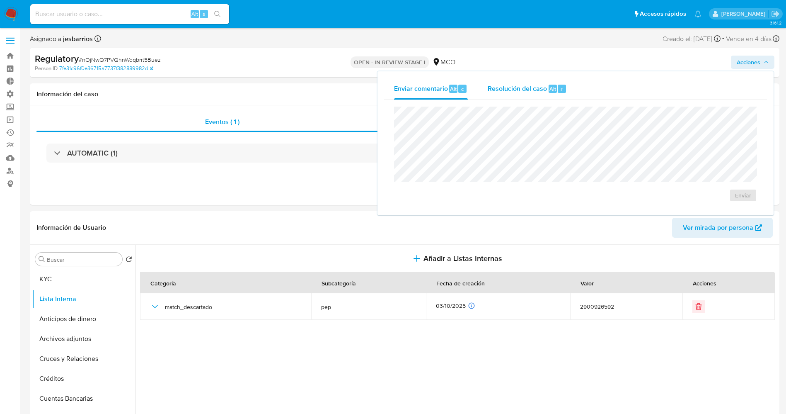
drag, startPoint x: 539, startPoint y: 85, endPoint x: 540, endPoint y: 93, distance: 7.9
click at [540, 85] on span "Resolución del caso" at bounding box center [517, 89] width 59 height 10
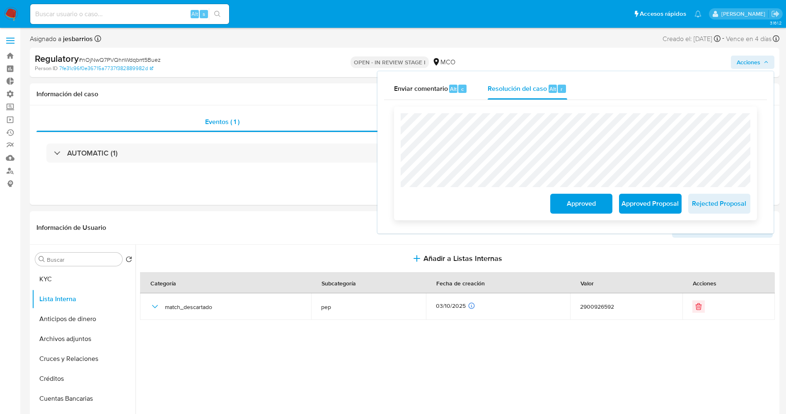
click at [566, 201] on span "Approved" at bounding box center [581, 203] width 41 height 18
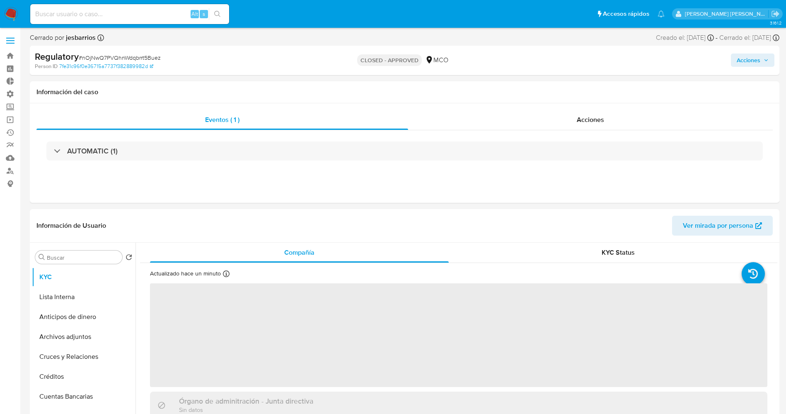
select select "10"
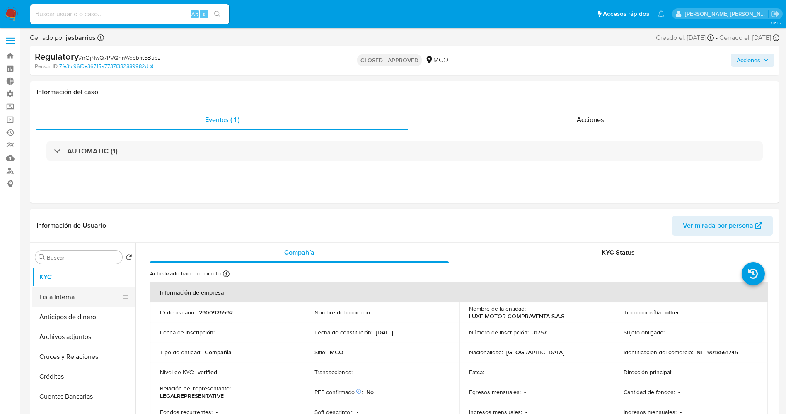
click at [75, 289] on button "Lista Interna" at bounding box center [80, 297] width 97 height 20
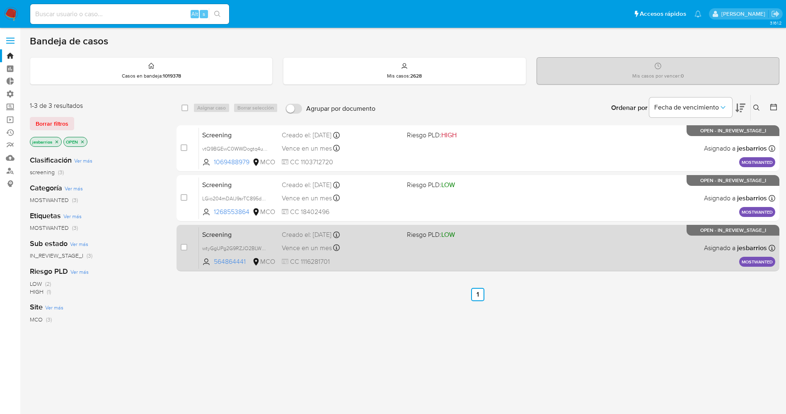
click at [366, 246] on div "Vence en un mes Vence el [DATE] 07:05:23" at bounding box center [341, 247] width 119 height 11
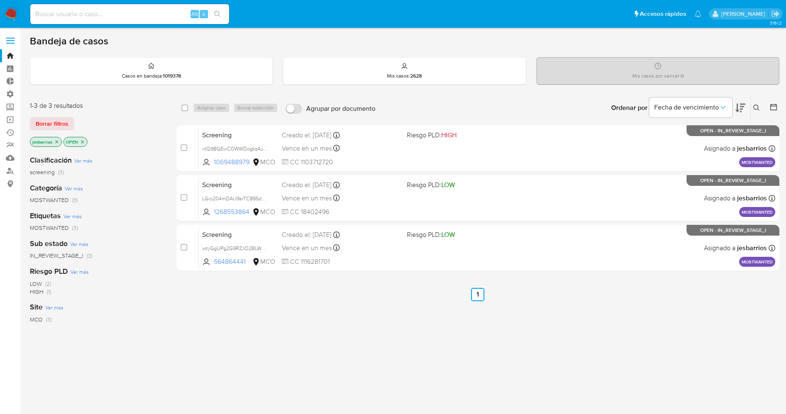
click at [9, 15] on img at bounding box center [11, 14] width 14 height 14
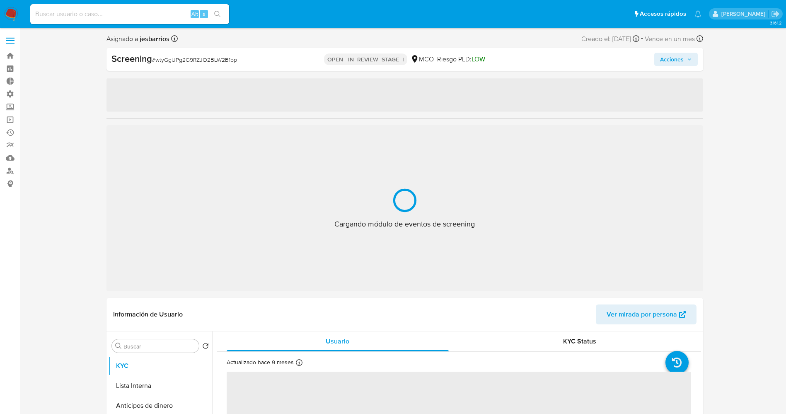
select select "10"
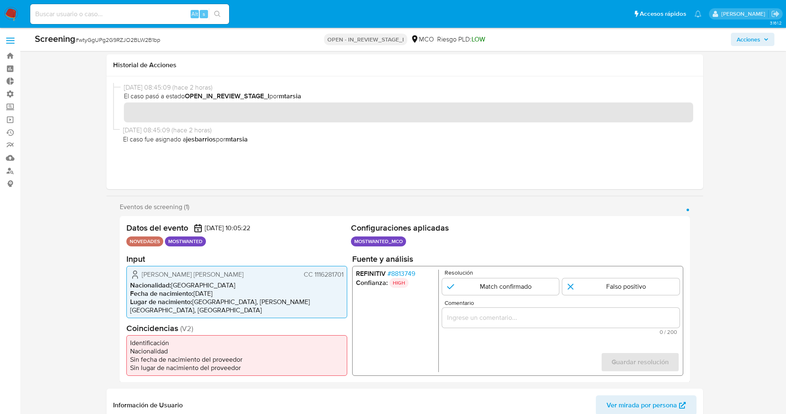
scroll to position [62, 0]
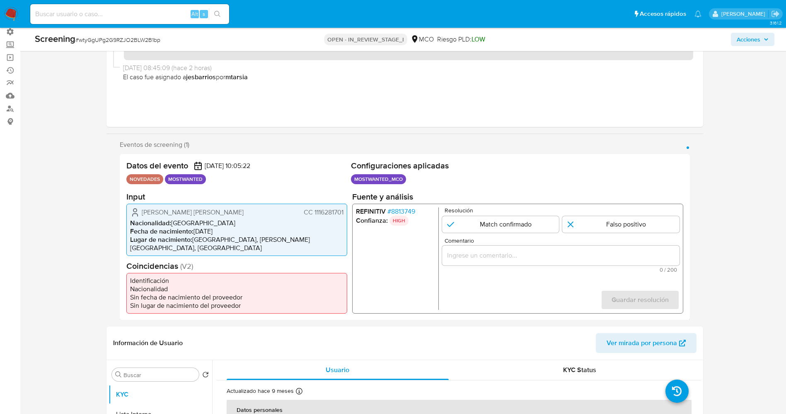
click at [395, 215] on span "# 8813749" at bounding box center [401, 211] width 28 height 8
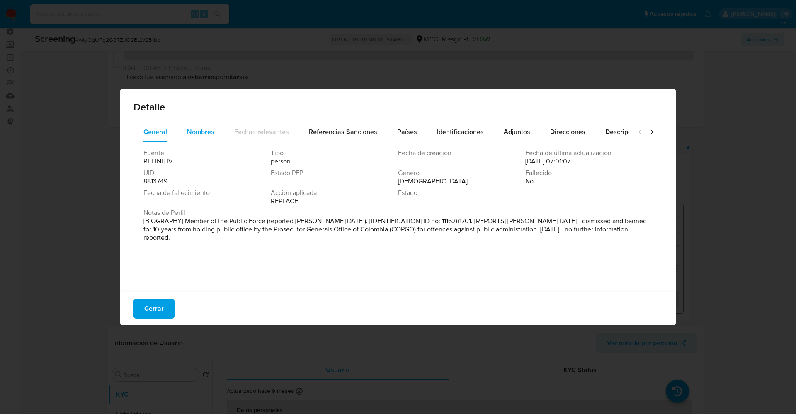
click at [198, 136] on span "Nombres" at bounding box center [200, 132] width 27 height 10
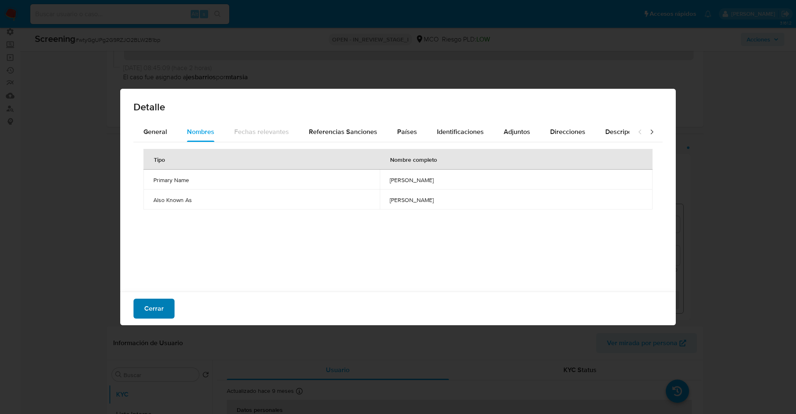
click at [163, 303] on button "Cerrar" at bounding box center [153, 308] width 41 height 20
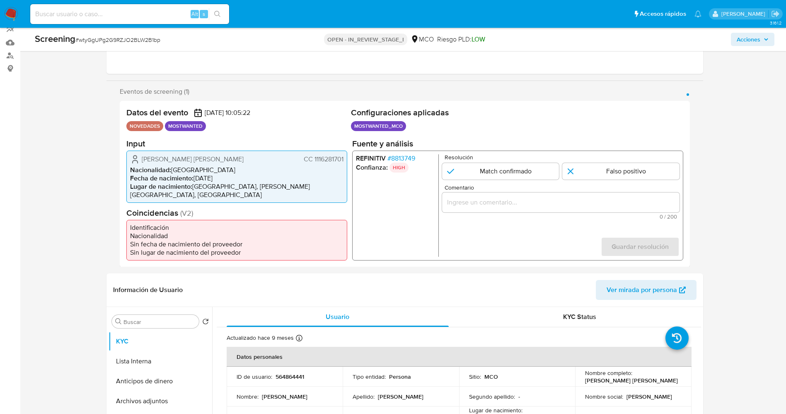
scroll to position [187, 0]
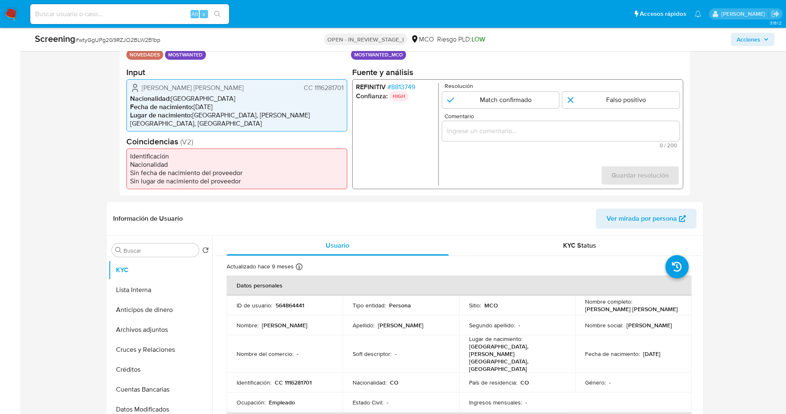
drag, startPoint x: 312, startPoint y: 91, endPoint x: 344, endPoint y: 87, distance: 32.6
click at [344, 87] on div "[PERSON_NAME] [PERSON_NAME] CC 1116281701 Nacionalidad : [DEMOGRAPHIC_DATA] Fec…" at bounding box center [236, 105] width 221 height 52
click at [343, 164] on li "Nacionalidad" at bounding box center [236, 164] width 213 height 8
click at [406, 86] on span "# 8813749" at bounding box center [401, 86] width 28 height 8
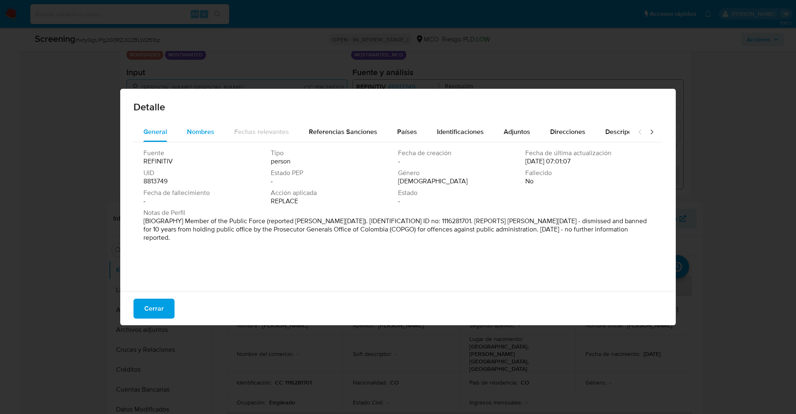
click at [199, 130] on span "Nombres" at bounding box center [200, 132] width 27 height 10
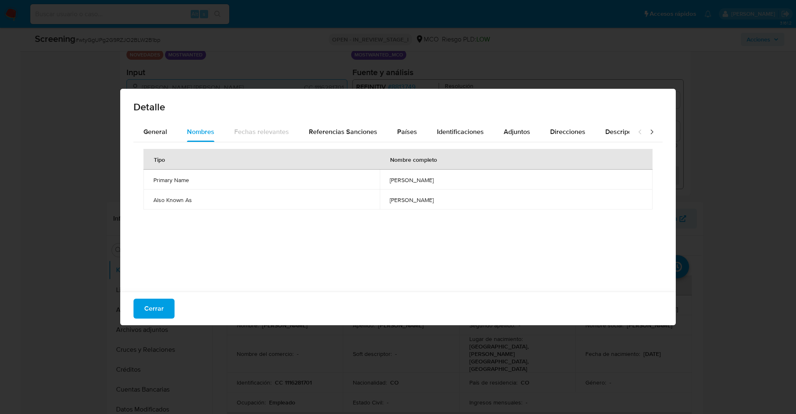
drag, startPoint x: 351, startPoint y: 178, endPoint x: 405, endPoint y: 180, distance: 53.5
click at [469, 178] on span "john jahiver carvajal munoz" at bounding box center [516, 179] width 253 height 7
click at [159, 313] on span "Cerrar" at bounding box center [153, 308] width 19 height 18
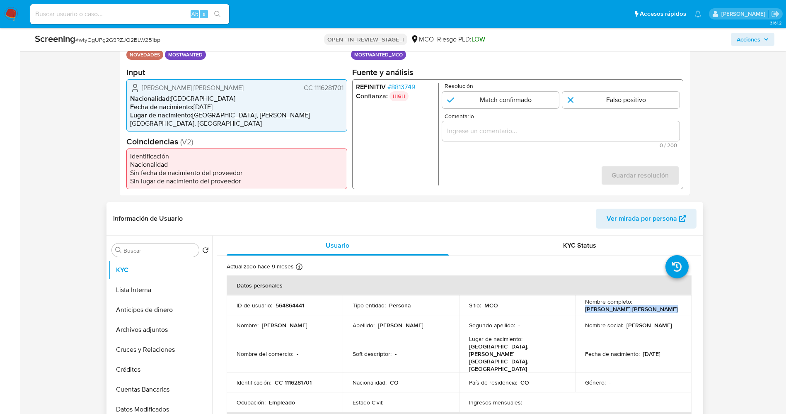
drag, startPoint x: 582, startPoint y: 312, endPoint x: 645, endPoint y: 311, distance: 62.2
click at [662, 309] on td "Nombre completo : Carvajal Muñoz John Jahiver" at bounding box center [633, 305] width 116 height 20
copy p "[PERSON_NAME] [PERSON_NAME]"
drag, startPoint x: 284, startPoint y: 366, endPoint x: 315, endPoint y: 364, distance: 31.6
click at [316, 378] on div "Identificación : CC 1116281701" at bounding box center [285, 381] width 97 height 7
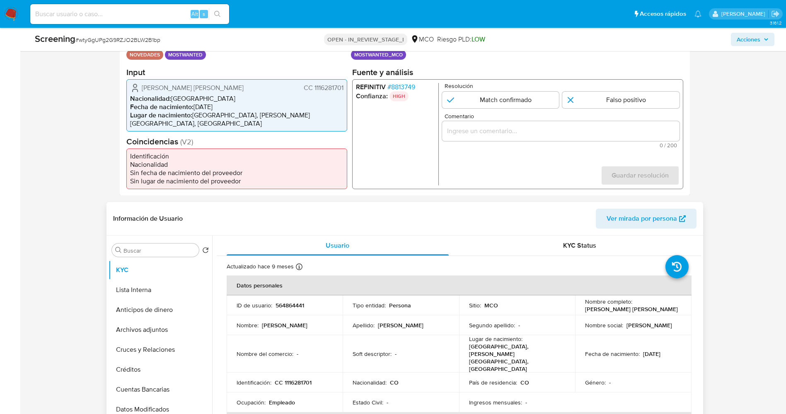
drag, startPoint x: 296, startPoint y: 359, endPoint x: 288, endPoint y: 370, distance: 13.6
click at [288, 372] on td "Identificación : CC 1116281701" at bounding box center [285, 382] width 116 height 20
drag, startPoint x: 286, startPoint y: 366, endPoint x: 319, endPoint y: 369, distance: 33.7
click at [319, 372] on td "Identificación : CC 1116281701" at bounding box center [285, 382] width 116 height 20
copy p "1116281701"
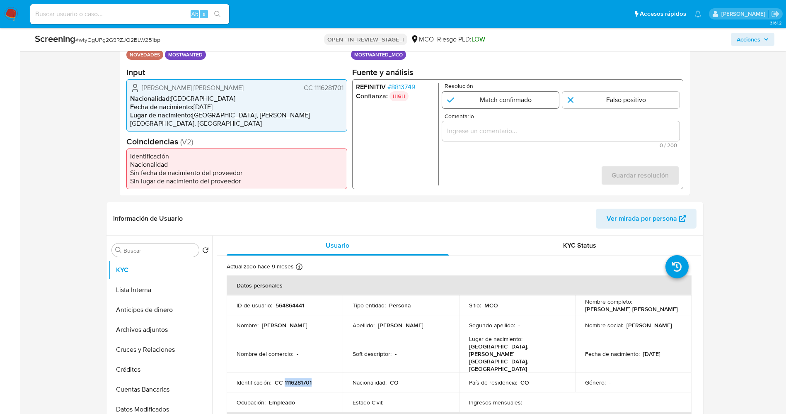
click at [524, 103] on input "1 de 1" at bounding box center [500, 99] width 117 height 17
radio input "true"
click at [527, 136] on input "Comentario" at bounding box center [560, 130] width 237 height 11
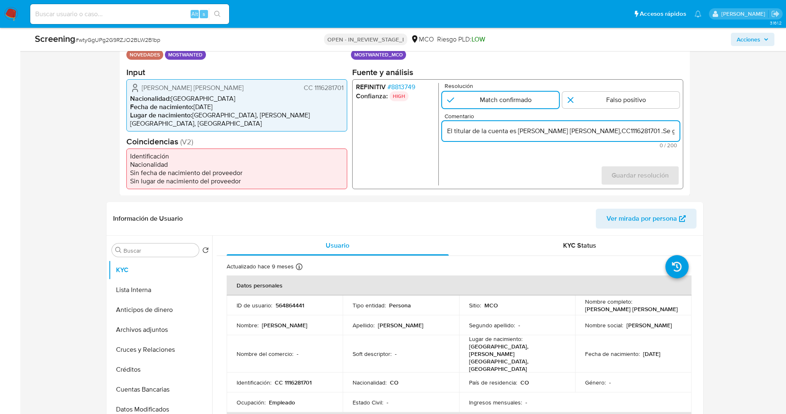
scroll to position [0, 337]
drag, startPoint x: 490, startPoint y: 136, endPoint x: 553, endPoint y: 133, distance: 63.1
click at [553, 133] on input "El titular de la cuenta es Carvajal Muñoz John Jahiver,CC1116281701 .Se genera …" at bounding box center [560, 130] width 237 height 11
click at [649, 131] on input "El titular de la cuenta es Carvajal Muñoz John Jahiver,CC1116281701 .Se genera …" at bounding box center [560, 130] width 237 height 11
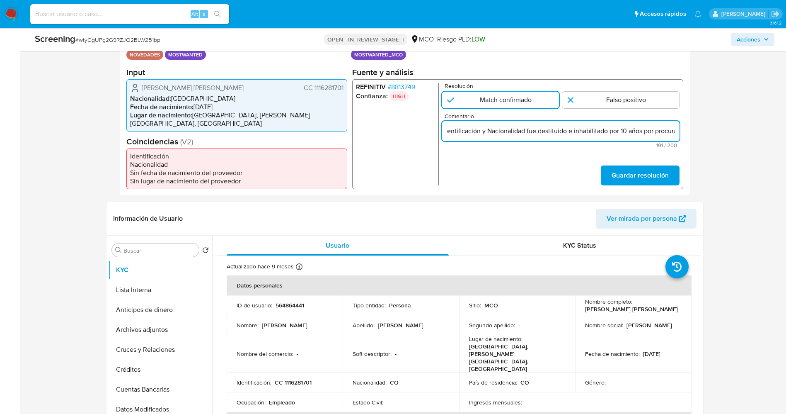
scroll to position [0, 319]
type input "El titular de la cuenta es Carvajal Muñoz John Jahiver,CC1116281701 .Se genera …"
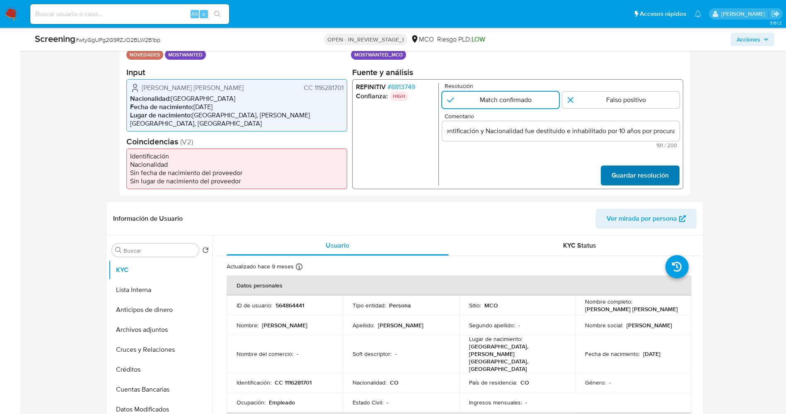
click at [668, 173] on span "Guardar resolución" at bounding box center [639, 175] width 57 height 18
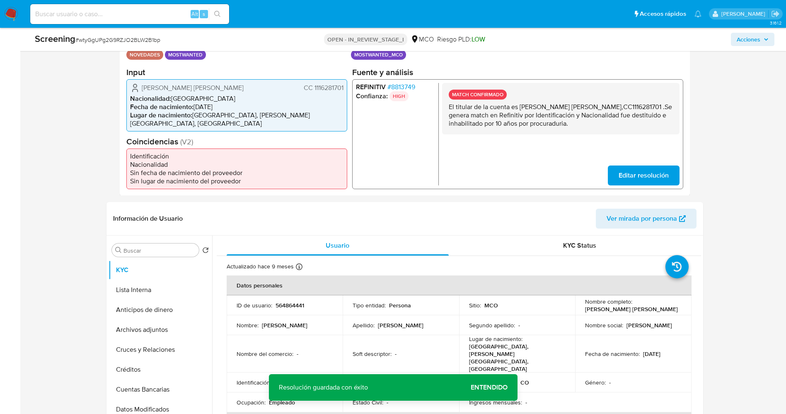
drag, startPoint x: 451, startPoint y: 109, endPoint x: 608, endPoint y: 130, distance: 158.9
click at [608, 127] on p "El titular de la cuenta es Carvajal Muñoz John Jahiver,CC1116281701 .Se genera …" at bounding box center [560, 114] width 224 height 25
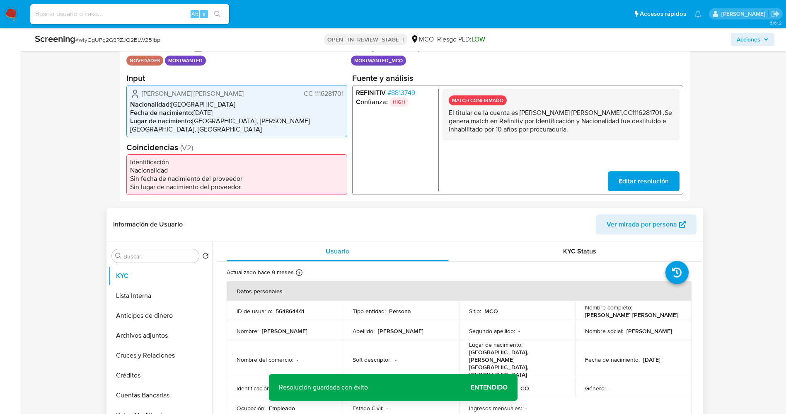
scroll to position [249, 0]
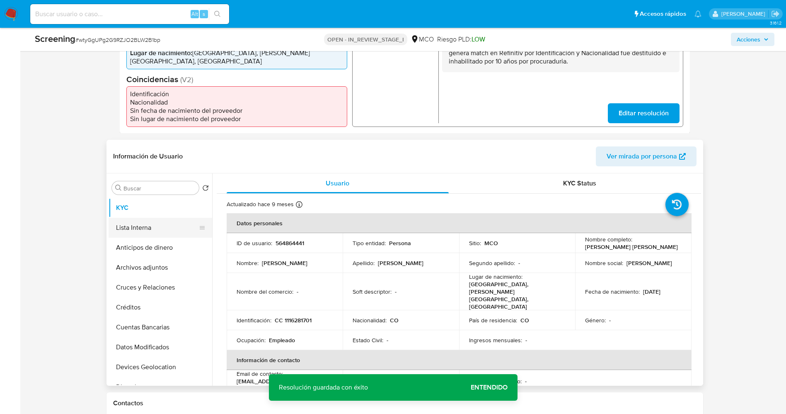
click at [138, 229] on button "Lista Interna" at bounding box center [157, 228] width 97 height 20
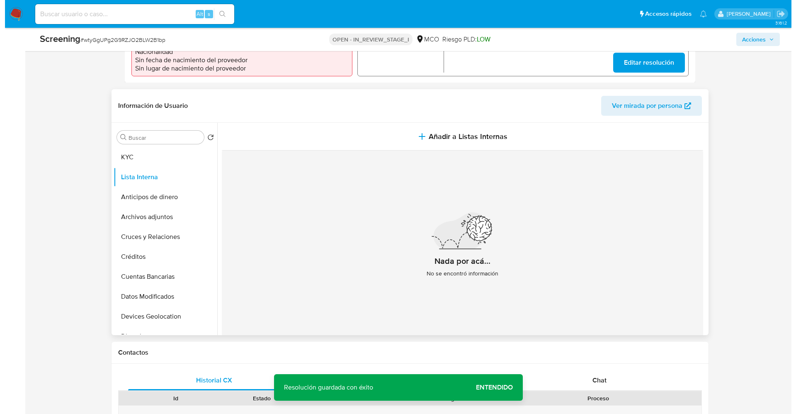
scroll to position [311, 0]
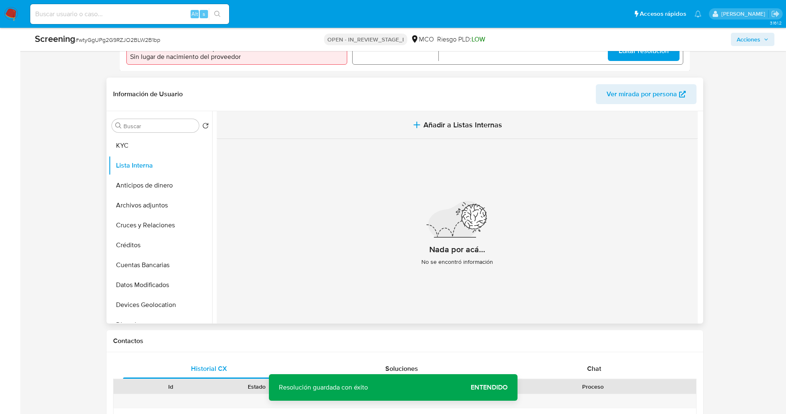
click at [470, 116] on button "Añadir a Listas Internas" at bounding box center [457, 125] width 481 height 28
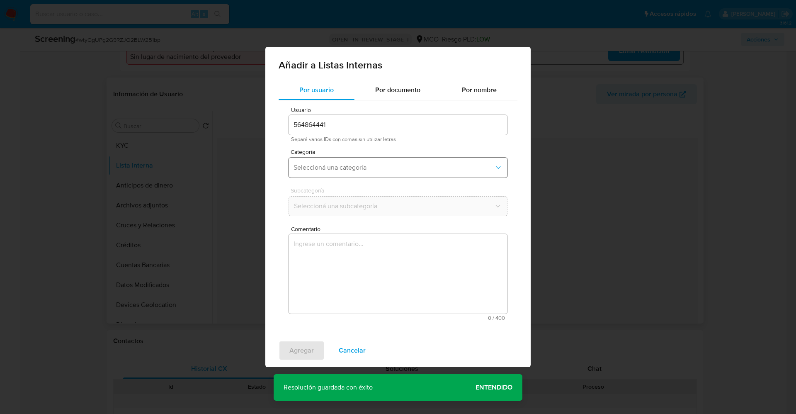
click at [366, 172] on button "Seleccioná una categoría" at bounding box center [397, 168] width 219 height 20
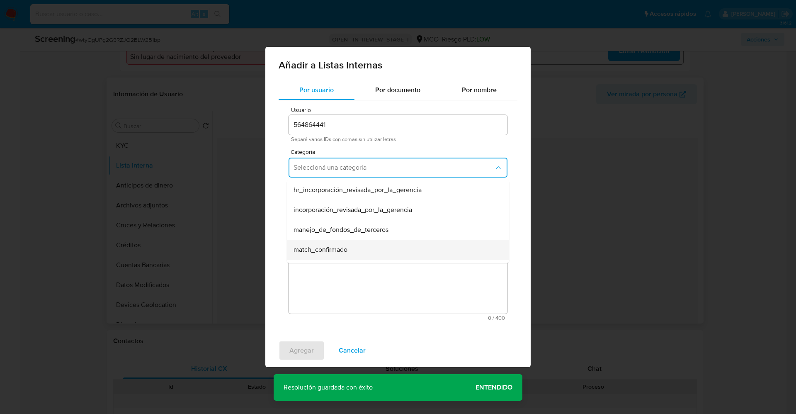
click at [358, 252] on div "match_confirmado" at bounding box center [395, 250] width 204 height 20
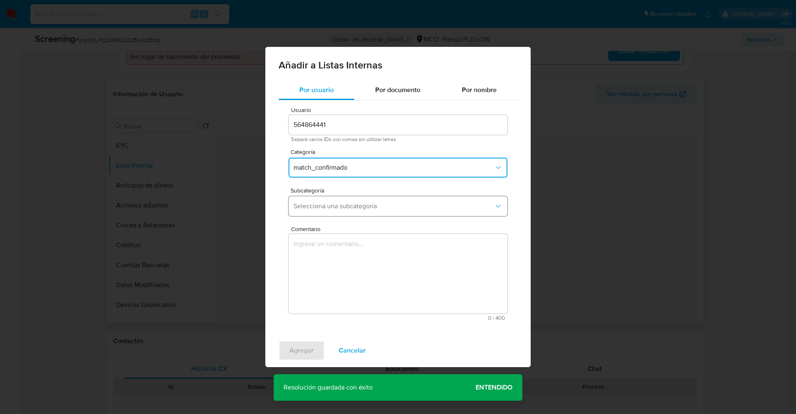
click at [355, 202] on span "Seleccioná una subcategoría" at bounding box center [393, 206] width 201 height 8
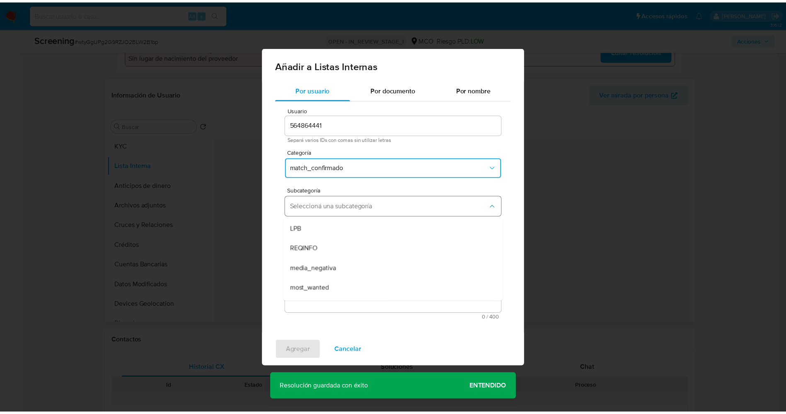
scroll to position [56, 0]
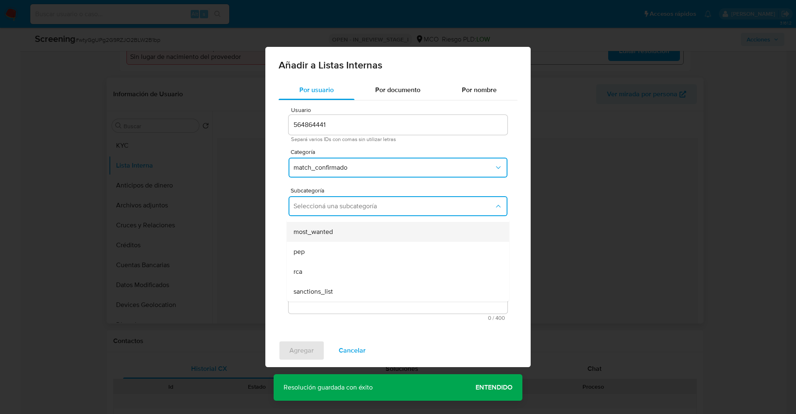
click at [340, 235] on div "most_wanted" at bounding box center [395, 232] width 204 height 20
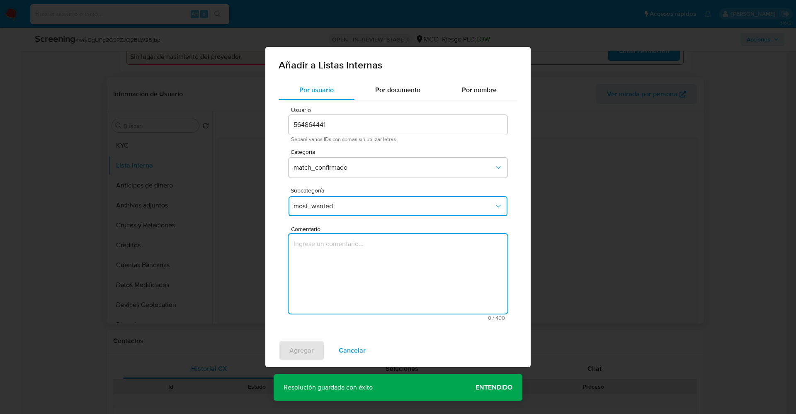
click at [342, 263] on textarea "Comentario" at bounding box center [397, 274] width 219 height 80
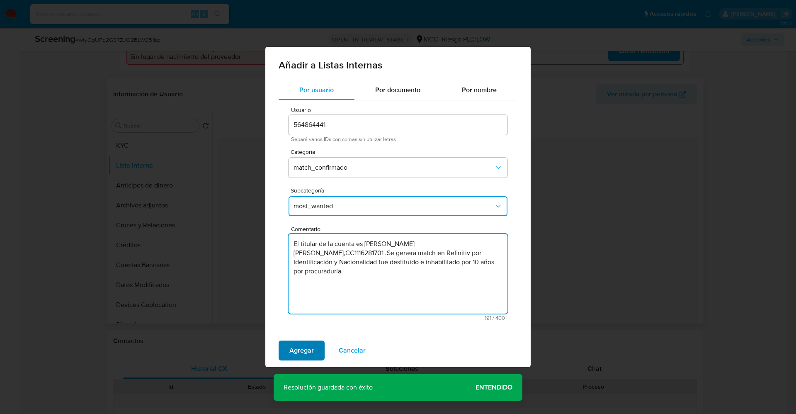
type textarea "El titular de la cuenta es Carvajal Muñoz John Jahiver,CC1116281701 .Se genera …"
click at [313, 345] on button "Agregar" at bounding box center [302, 350] width 46 height 20
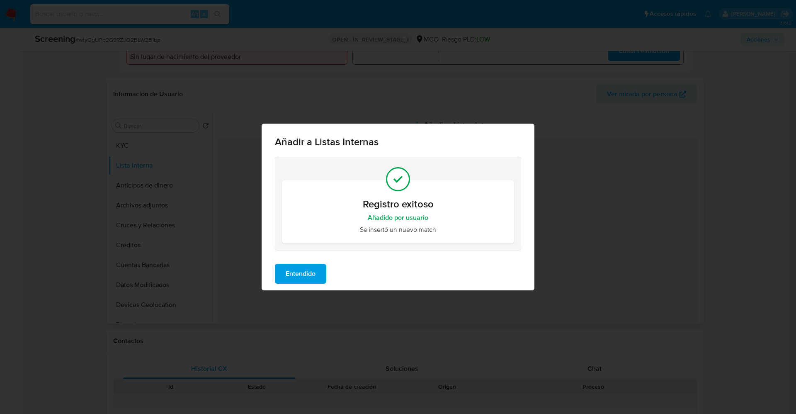
click at [314, 271] on span "Entendido" at bounding box center [301, 273] width 30 height 18
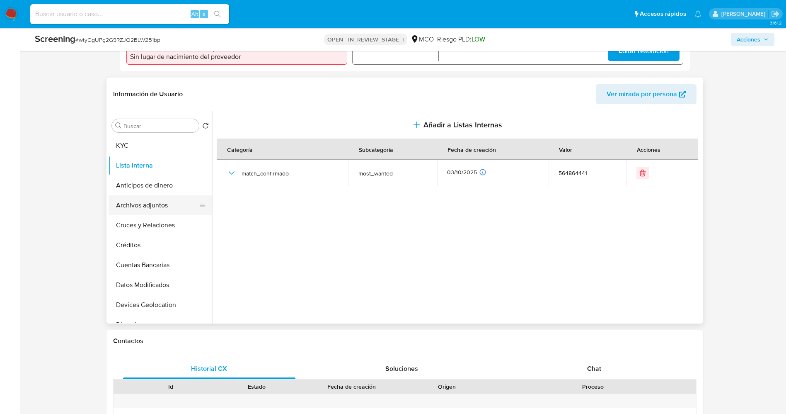
click at [161, 206] on button "Archivos adjuntos" at bounding box center [157, 205] width 97 height 20
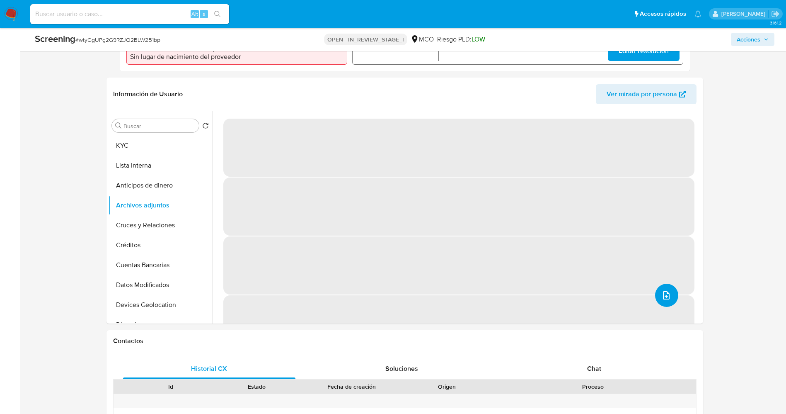
click at [666, 294] on icon "upload-file" at bounding box center [666, 295] width 7 height 8
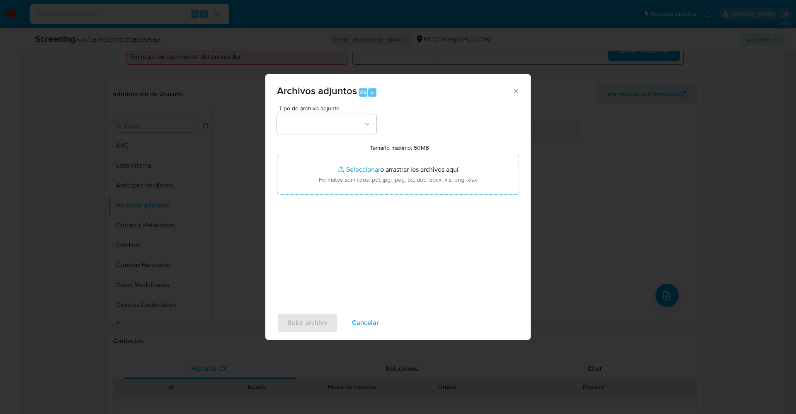
click at [322, 112] on div "Tipo de archivo adjunto" at bounding box center [326, 119] width 99 height 29
click at [327, 116] on button "button" at bounding box center [326, 124] width 99 height 20
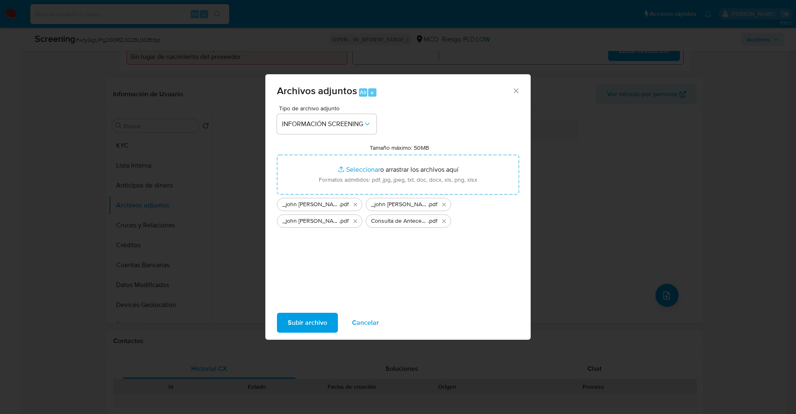
click at [332, 317] on button "Subir archivo" at bounding box center [307, 323] width 61 height 20
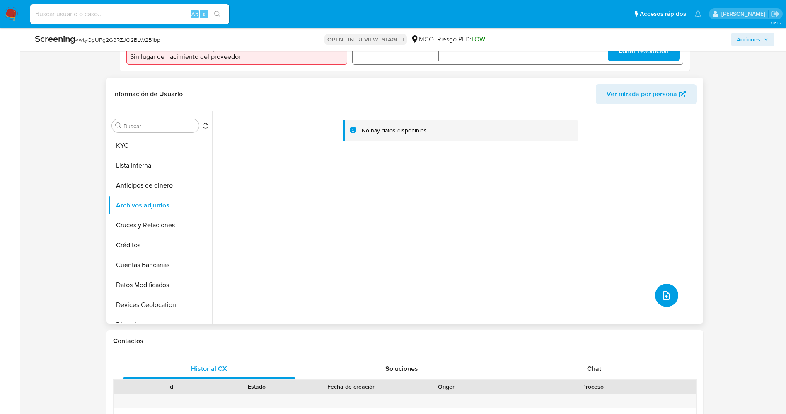
click at [662, 301] on button "upload-file" at bounding box center [666, 295] width 23 height 23
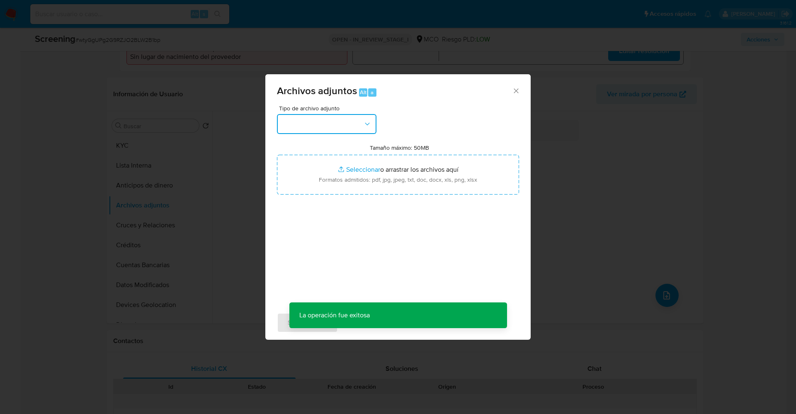
click at [311, 121] on button "button" at bounding box center [326, 124] width 99 height 20
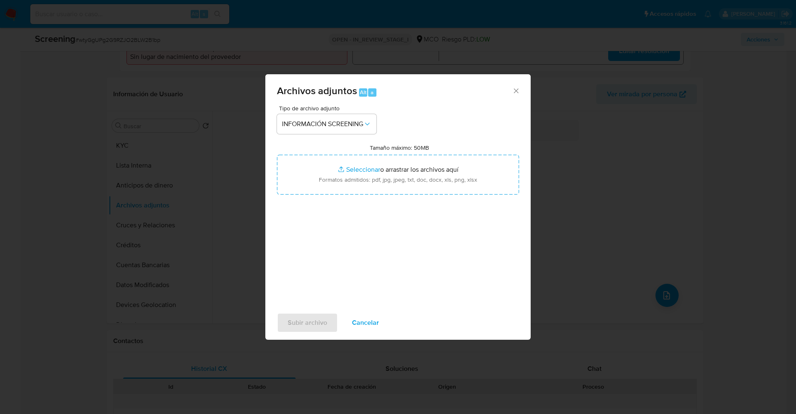
click at [379, 332] on div "Subir archivo Cancelar" at bounding box center [397, 323] width 265 height 32
click at [373, 327] on span "Cancelar" at bounding box center [365, 322] width 27 height 18
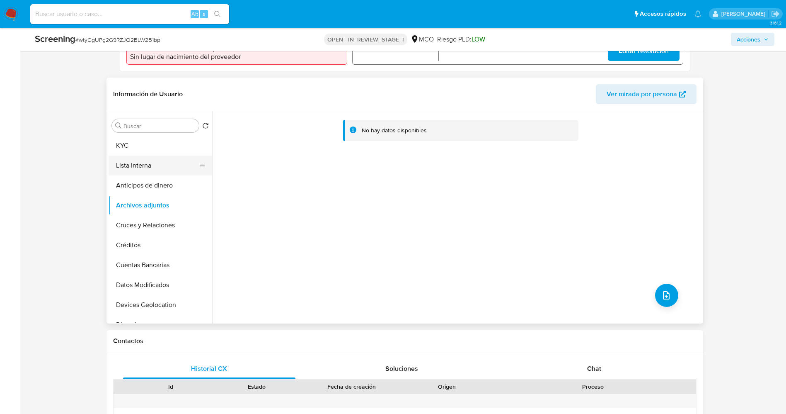
click at [152, 168] on button "Lista Interna" at bounding box center [157, 165] width 97 height 20
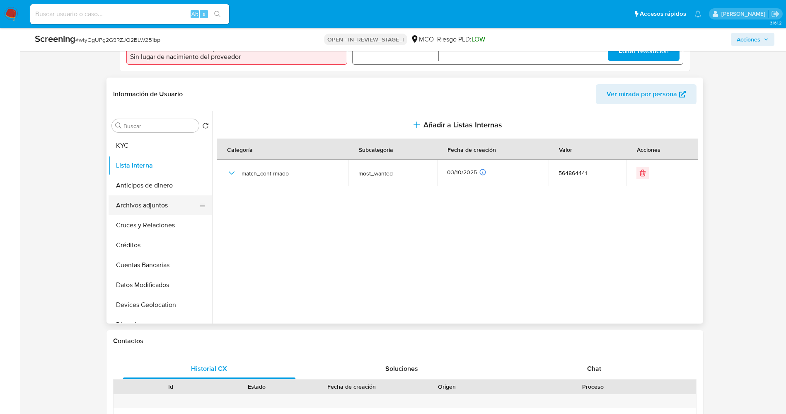
click at [166, 211] on button "Archivos adjuntos" at bounding box center [157, 205] width 97 height 20
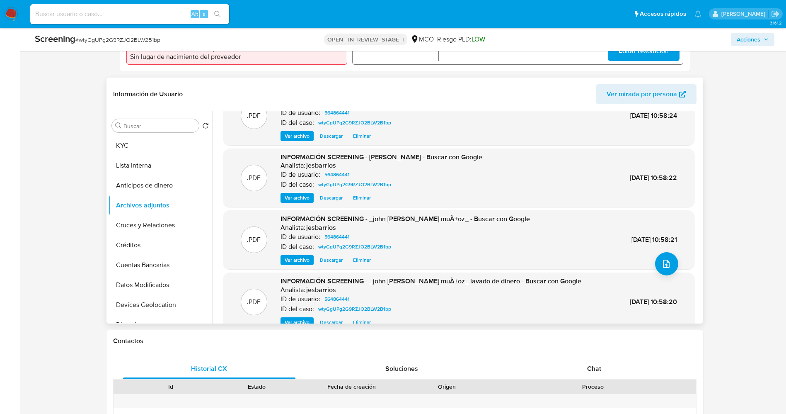
scroll to position [46, 0]
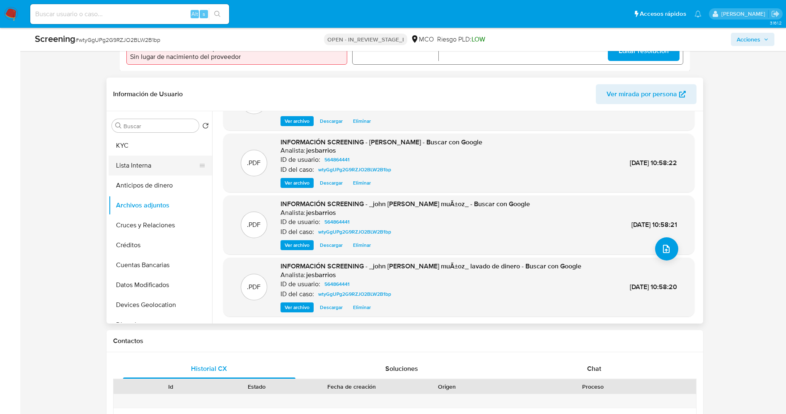
click at [158, 164] on button "Lista Interna" at bounding box center [157, 165] width 97 height 20
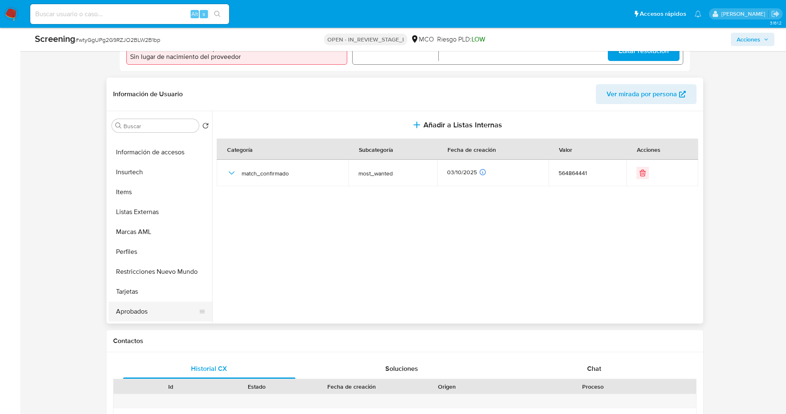
scroll to position [390, 0]
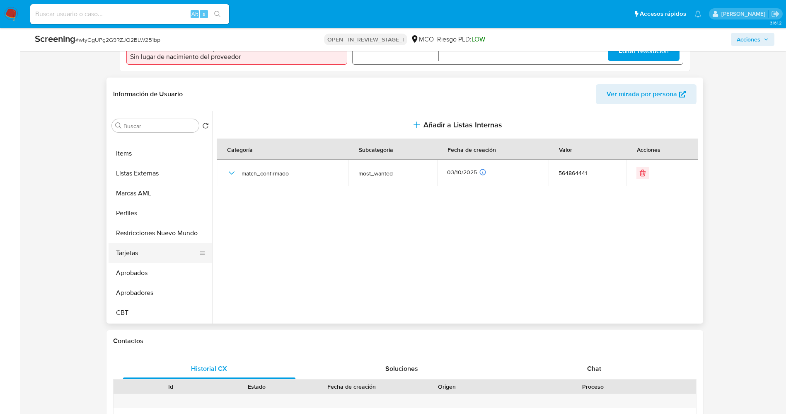
click at [158, 244] on button "Tarjetas" at bounding box center [157, 253] width 97 height 20
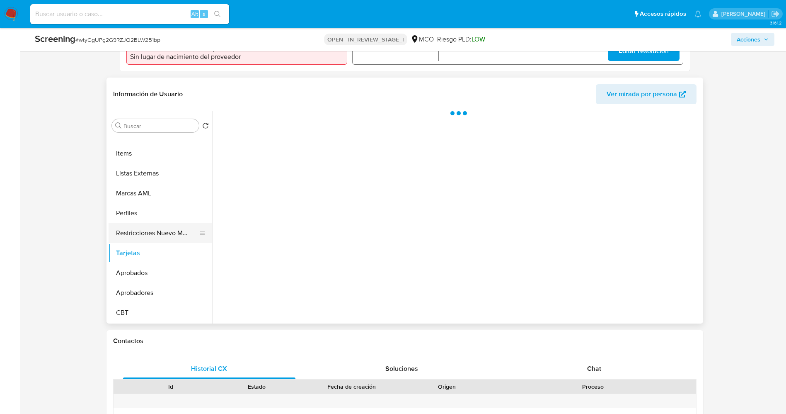
click at [158, 235] on button "Restricciones Nuevo Mundo" at bounding box center [157, 233] width 97 height 20
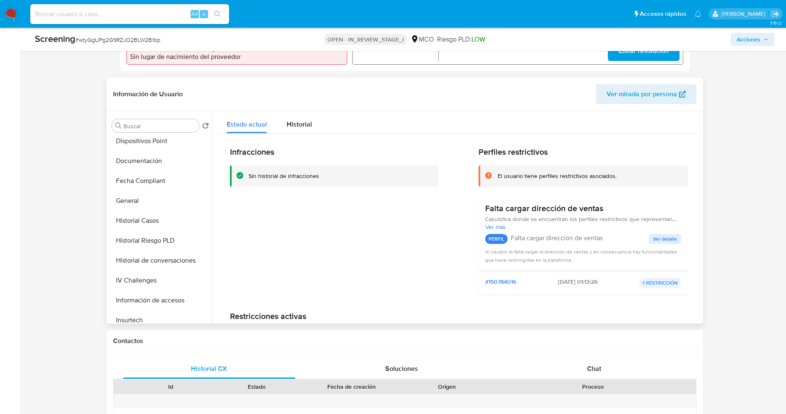
scroll to position [0, 0]
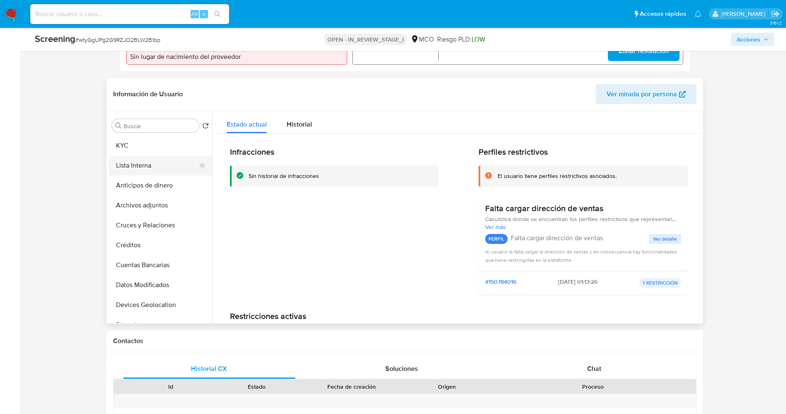
click at [154, 165] on button "Lista Interna" at bounding box center [157, 165] width 97 height 20
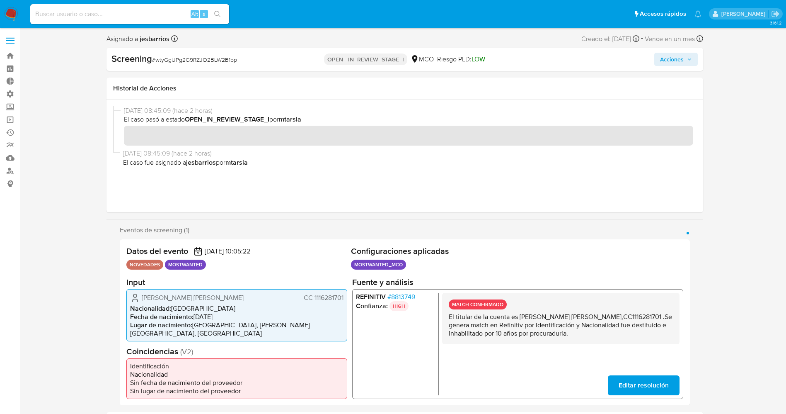
click at [684, 62] on span "Acciones" at bounding box center [676, 59] width 32 height 12
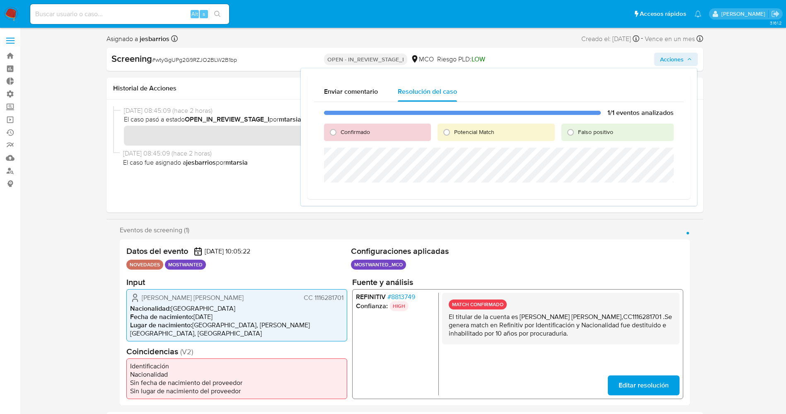
click at [346, 137] on div "Confirmado" at bounding box center [377, 132] width 107 height 17
click at [346, 135] on span "Confirmado" at bounding box center [355, 132] width 29 height 8
click at [340, 135] on input "Confirmado" at bounding box center [333, 132] width 13 height 13
radio input "true"
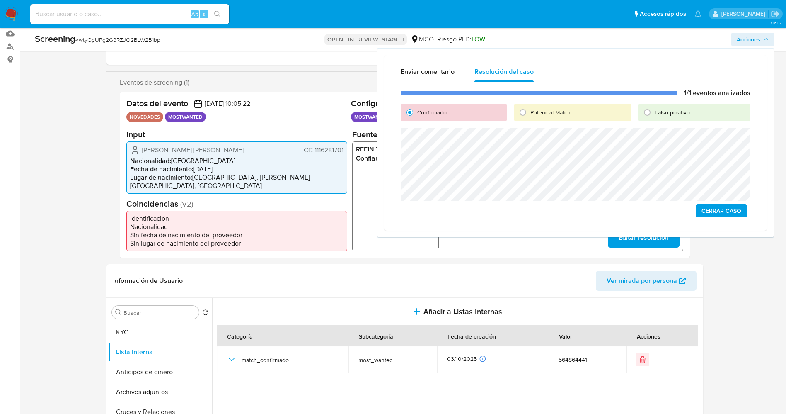
scroll to position [62, 0]
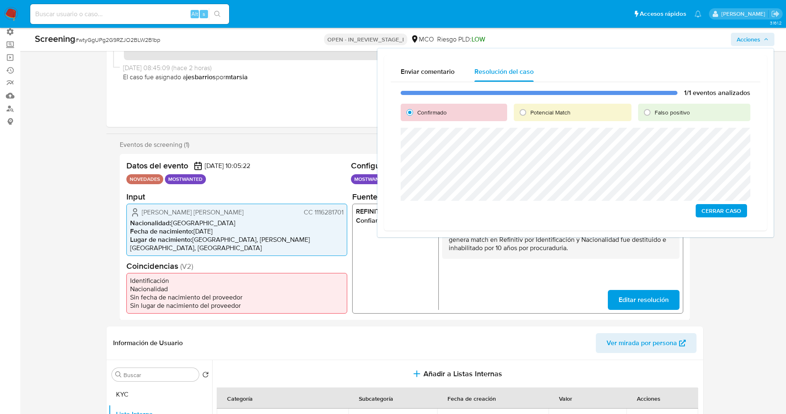
click at [711, 208] on span "Cerrar Caso" at bounding box center [722, 211] width 40 height 12
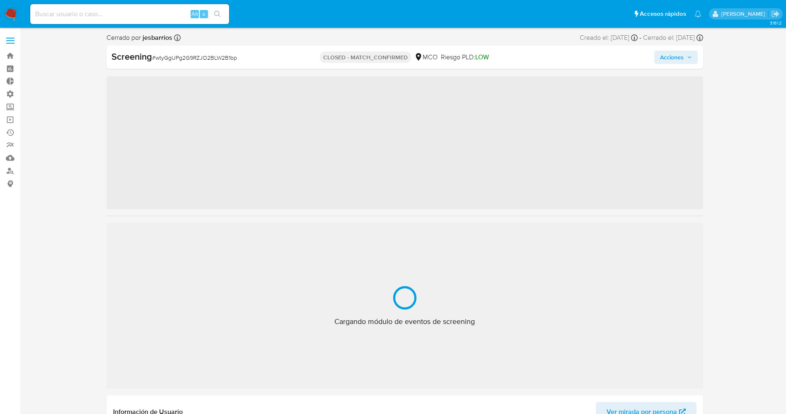
scroll to position [30, 0]
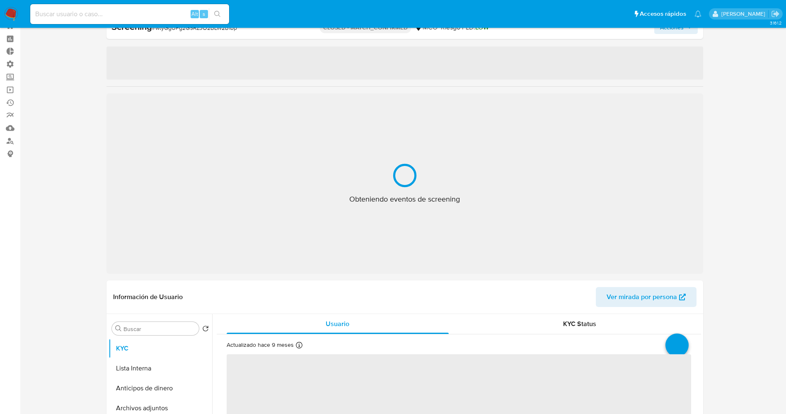
select select "10"
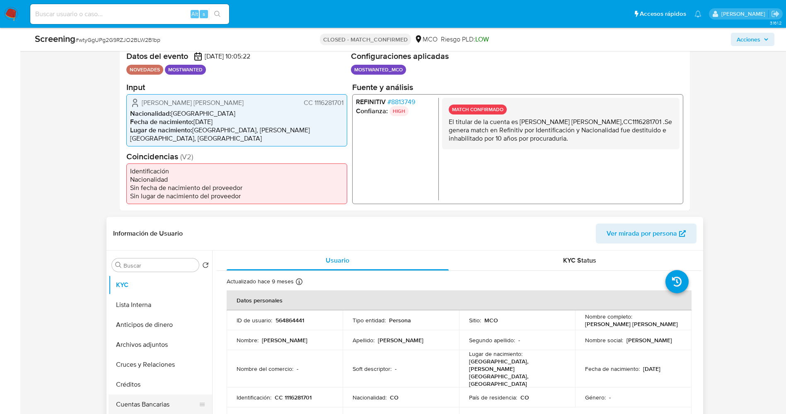
scroll to position [279, 0]
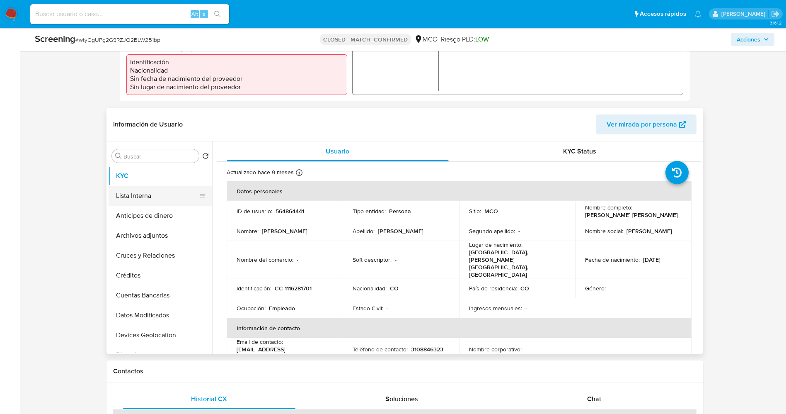
click at [140, 199] on button "Lista Interna" at bounding box center [157, 196] width 97 height 20
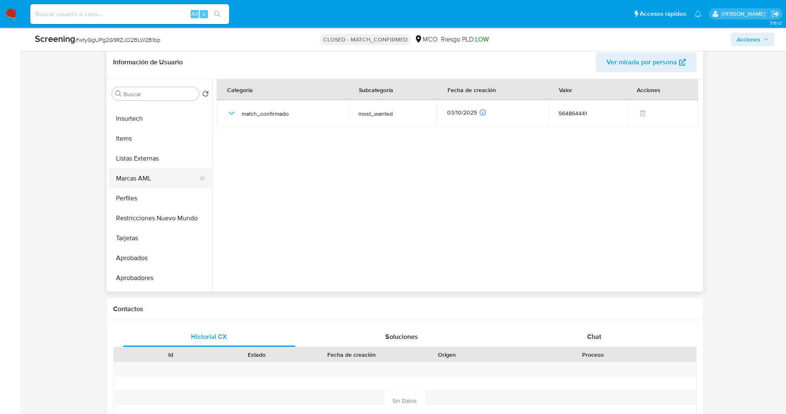
scroll to position [390, 0]
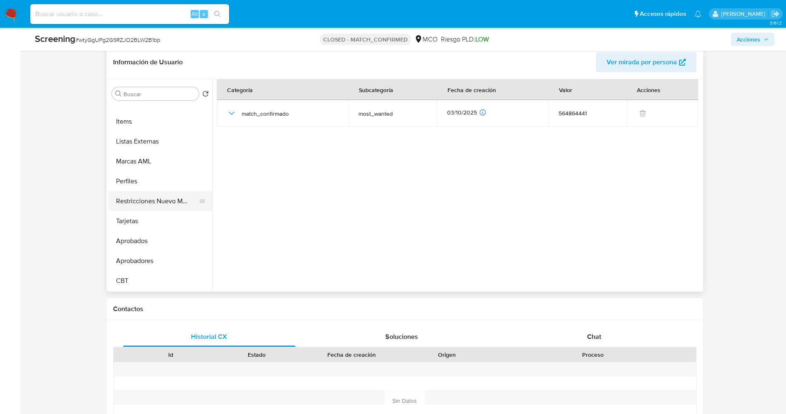
click at [157, 208] on button "Restricciones Nuevo Mundo" at bounding box center [157, 201] width 97 height 20
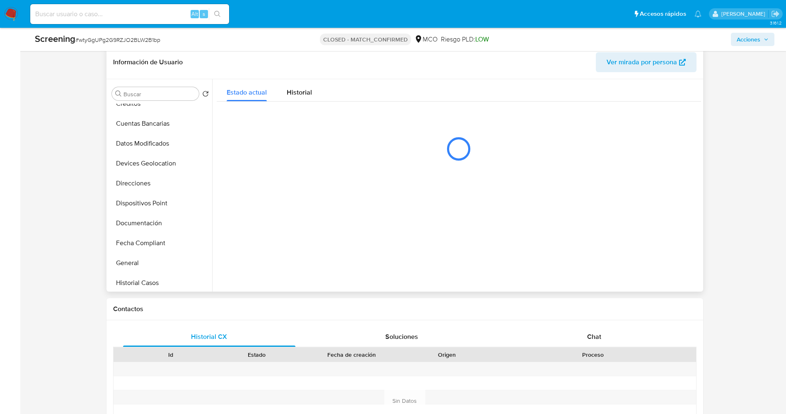
scroll to position [0, 0]
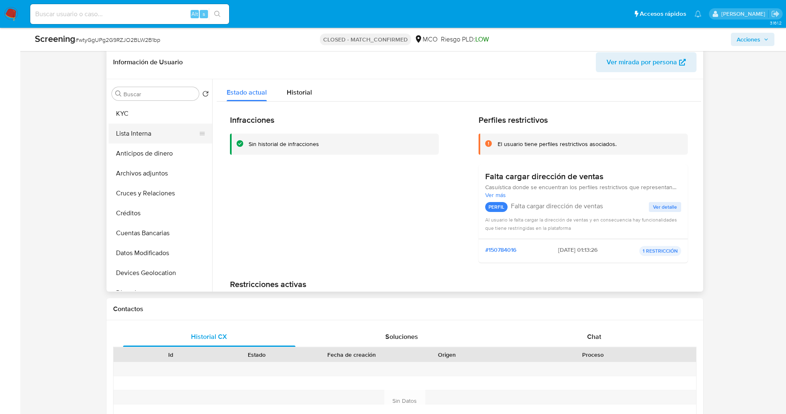
click at [133, 132] on button "Lista Interna" at bounding box center [157, 134] width 97 height 20
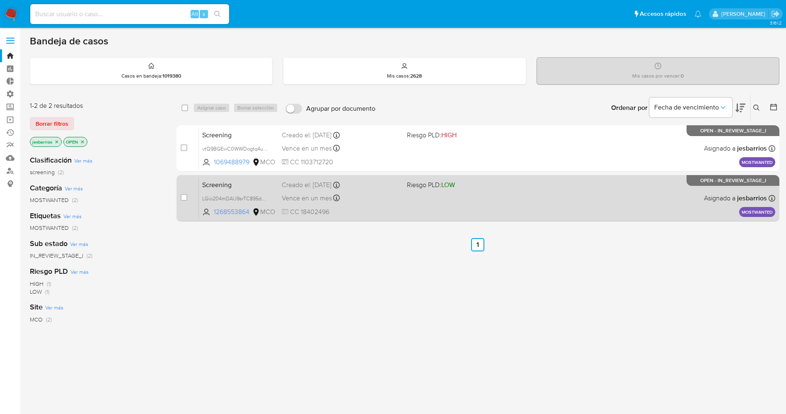
click at [446, 203] on div "Screening LGio204mDAlJ9srTC895d0pv 1268553864 MCO Riesgo PLD: LOW Creado el: [D…" at bounding box center [487, 198] width 577 height 42
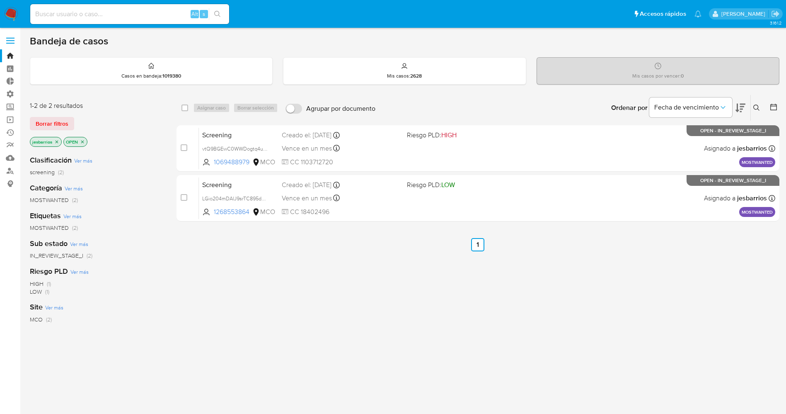
click at [12, 11] on img at bounding box center [11, 14] width 14 height 14
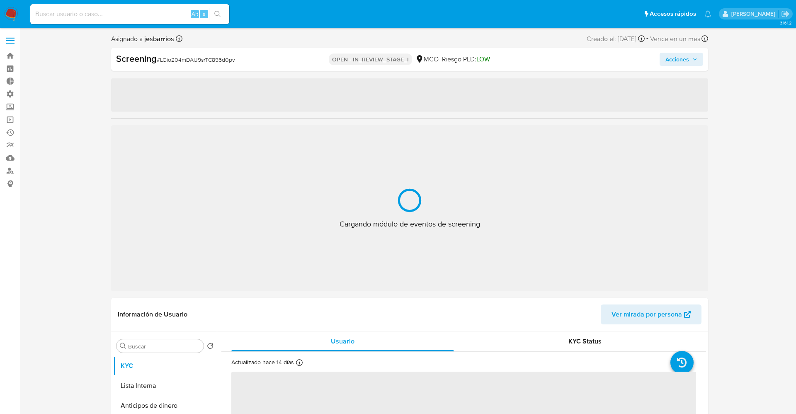
select select "10"
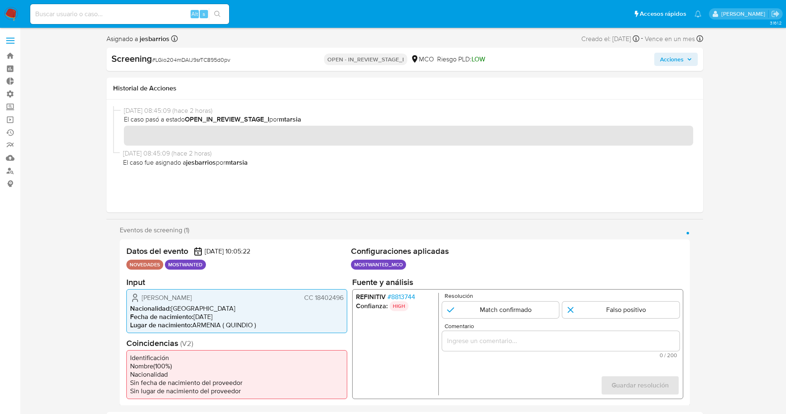
scroll to position [62, 0]
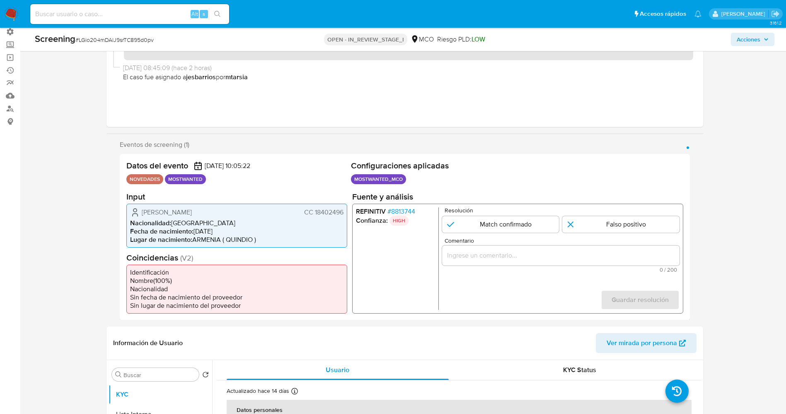
click at [412, 208] on span "# 8813744" at bounding box center [401, 211] width 28 height 8
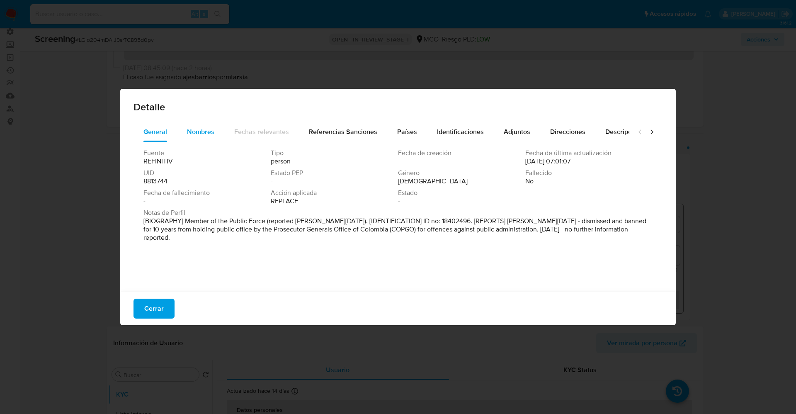
click at [200, 137] on div "Nombres" at bounding box center [200, 132] width 27 height 20
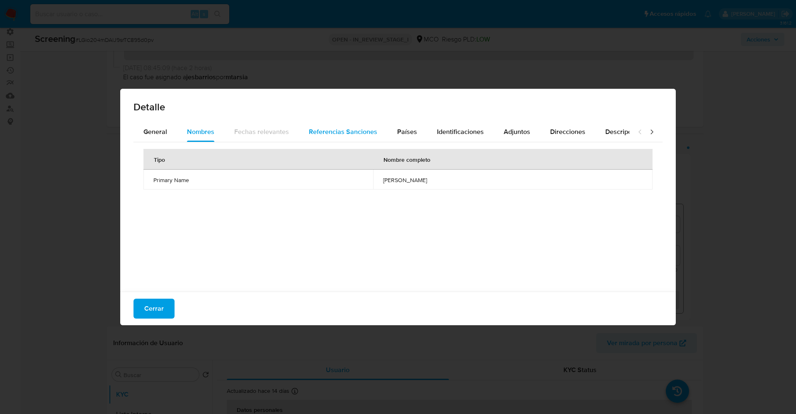
click at [378, 131] on button "Referencias Sanciones" at bounding box center [343, 132] width 88 height 20
click at [407, 131] on span "Países" at bounding box center [407, 132] width 20 height 10
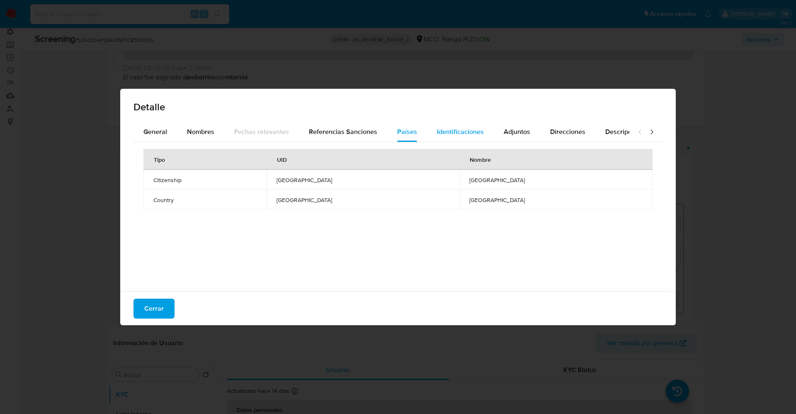
click at [463, 131] on span "Identificaciones" at bounding box center [460, 132] width 47 height 10
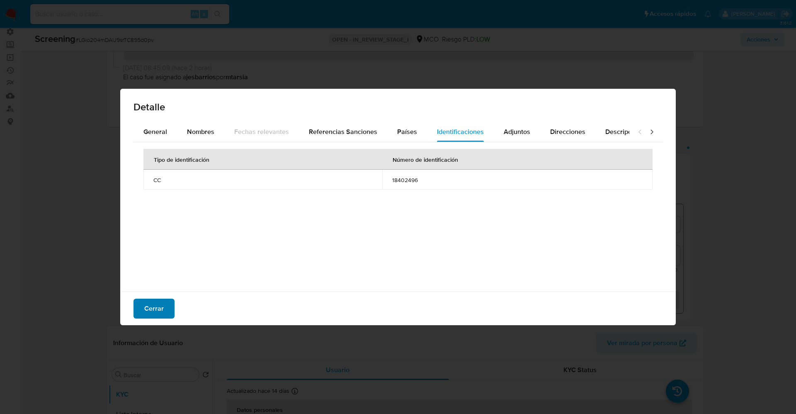
click at [148, 305] on span "Cerrar" at bounding box center [153, 308] width 19 height 18
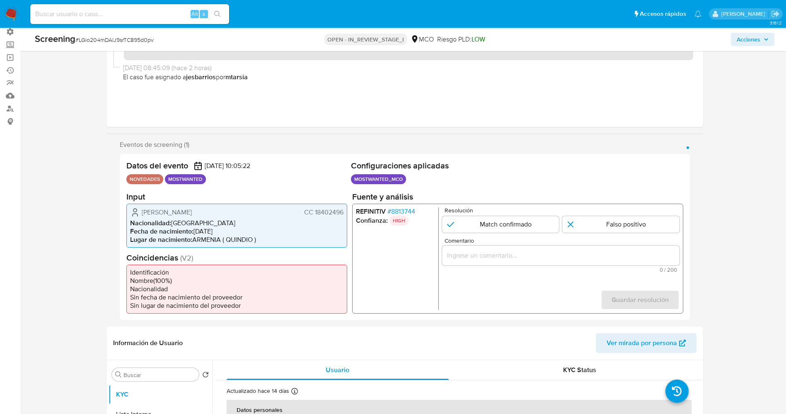
drag, startPoint x: 313, startPoint y: 212, endPoint x: 344, endPoint y: 211, distance: 31.5
click at [344, 211] on div "Cesar Augusto Garcia Coy CC 18402496 Nacionalidad : Colombia Fecha de nacimient…" at bounding box center [236, 225] width 221 height 44
drag, startPoint x: 138, startPoint y: 209, endPoint x: 219, endPoint y: 207, distance: 80.8
click at [247, 207] on div "Cesar Augusto Garcia Coy CC 18402496" at bounding box center [236, 212] width 213 height 10
click at [170, 228] on span "Fecha de nacimiento :" at bounding box center [161, 231] width 63 height 10
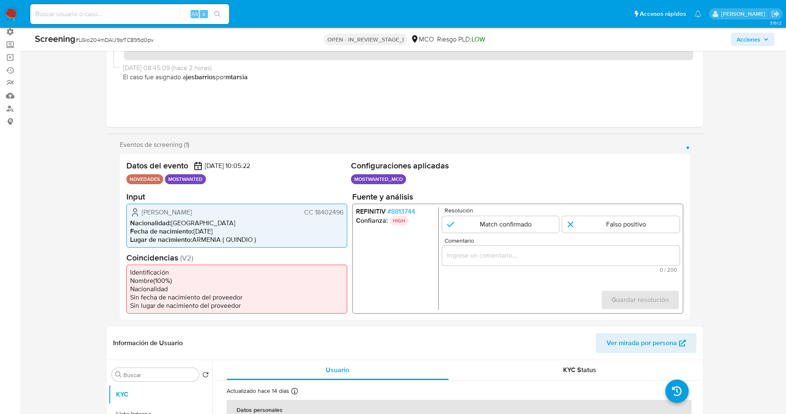
drag, startPoint x: 145, startPoint y: 212, endPoint x: 344, endPoint y: 210, distance: 199.4
click at [344, 210] on div "Cesar Augusto Garcia Coy CC 18402496 Nacionalidad : Colombia Fecha de nacimient…" at bounding box center [236, 225] width 221 height 44
click at [163, 213] on span "Cesar Augusto Garcia Coy" at bounding box center [167, 212] width 50 height 8
drag, startPoint x: 140, startPoint y: 211, endPoint x: 346, endPoint y: 210, distance: 206.4
click at [346, 210] on div "Cesar Augusto Garcia Coy CC 18402496 Nacionalidad : Colombia Fecha de nacimient…" at bounding box center [236, 225] width 221 height 44
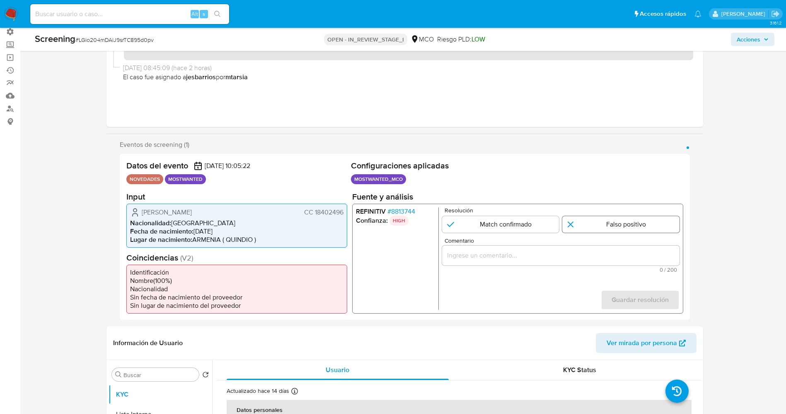
click at [598, 223] on input "1 de 1" at bounding box center [620, 224] width 117 height 17
radio input "true"
click at [529, 223] on input "1 de 1" at bounding box center [500, 224] width 117 height 17
radio input "true"
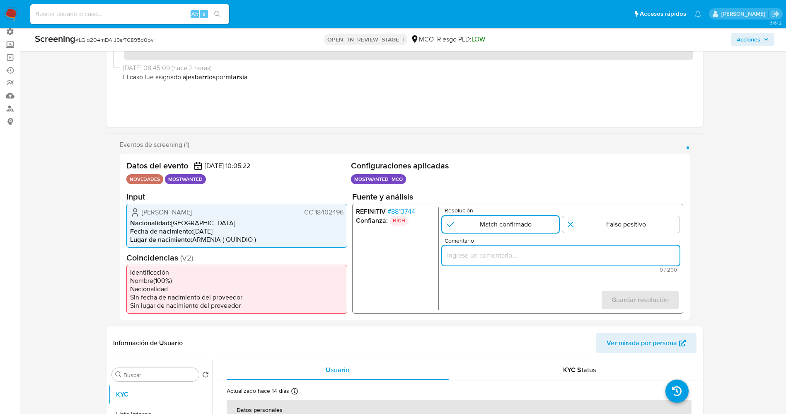
click at [484, 255] on input "Comentario" at bounding box center [560, 255] width 237 height 11
drag, startPoint x: 496, startPoint y: 256, endPoint x: 560, endPoint y: 258, distance: 64.7
click at [560, 258] on input "El titular de la cuenta es Cesar Augusto Garcia Coy,CC 18402496.Se genera match…" at bounding box center [560, 255] width 237 height 11
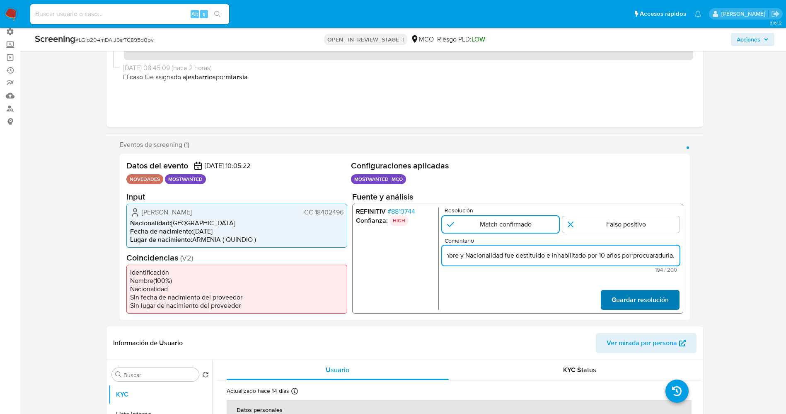
type input "El titular de la cuenta es Cesar Augusto Garcia Coy,CC 18402496.Se genera match…"
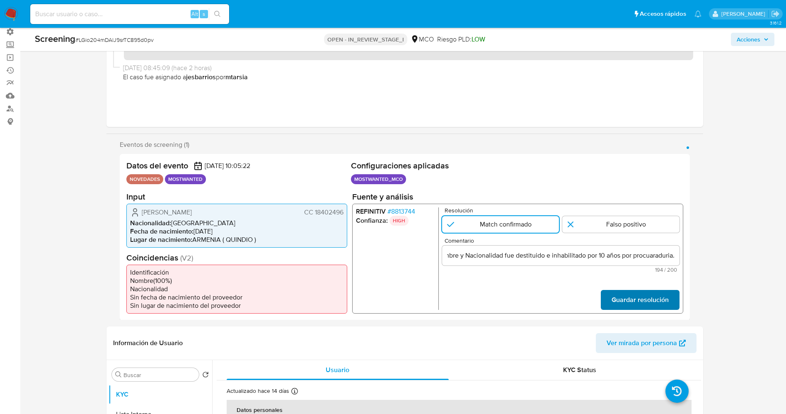
scroll to position [0, 0]
click at [623, 294] on span "Guardar resolución" at bounding box center [639, 299] width 57 height 18
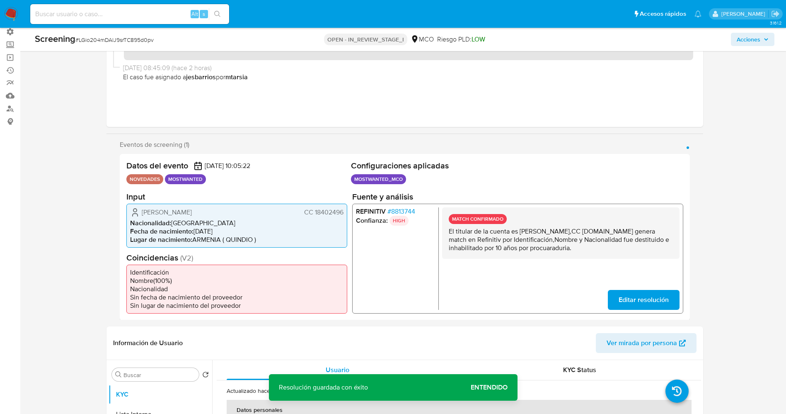
drag, startPoint x: 449, startPoint y: 233, endPoint x: 566, endPoint y: 254, distance: 118.3
click at [591, 265] on div "MATCH CONFIRMADO El titular de la cuenta es Cesar Augusto Garcia Coy,CC 1840249…" at bounding box center [560, 258] width 237 height 102
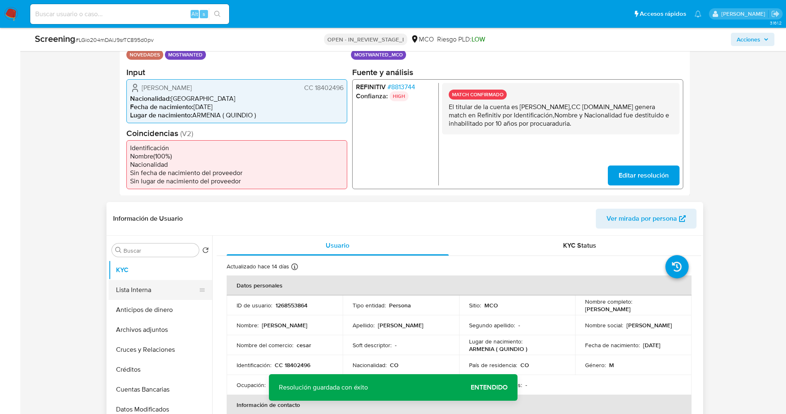
click at [133, 294] on button "Lista Interna" at bounding box center [157, 290] width 97 height 20
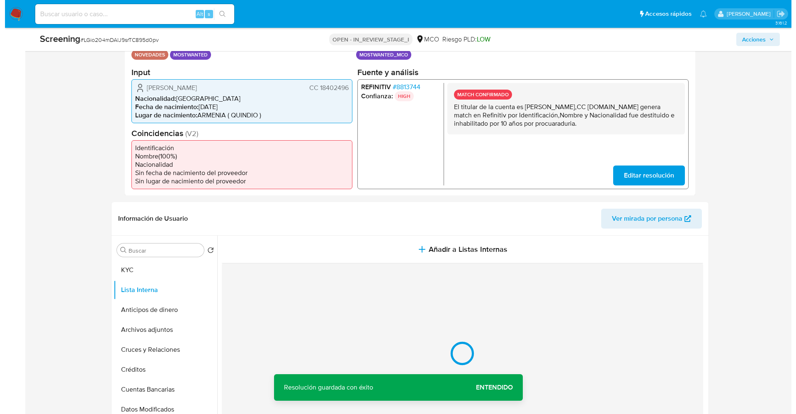
scroll to position [249, 0]
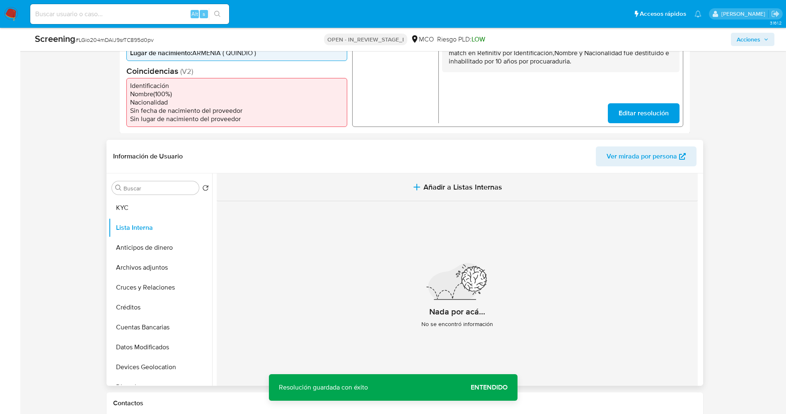
click at [471, 194] on button "Añadir a Listas Internas" at bounding box center [457, 187] width 481 height 28
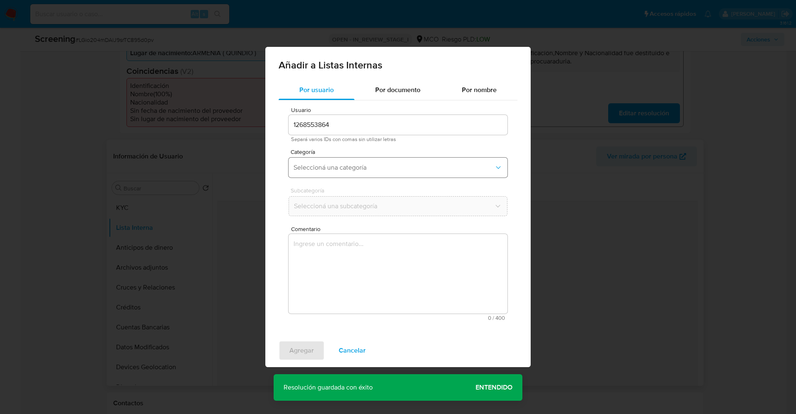
click at [383, 167] on span "Seleccioná una categoría" at bounding box center [393, 167] width 201 height 8
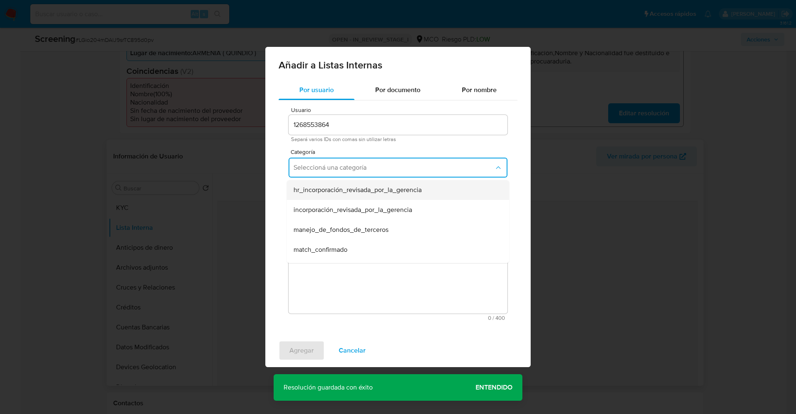
scroll to position [62, 0]
click at [354, 194] on div "match_confirmado" at bounding box center [395, 187] width 204 height 20
click at [353, 206] on span "Seleccioná una subcategoría" at bounding box center [393, 206] width 201 height 8
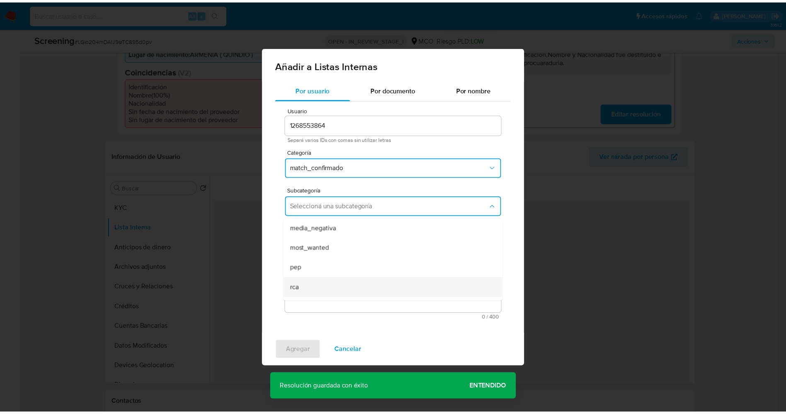
scroll to position [56, 0]
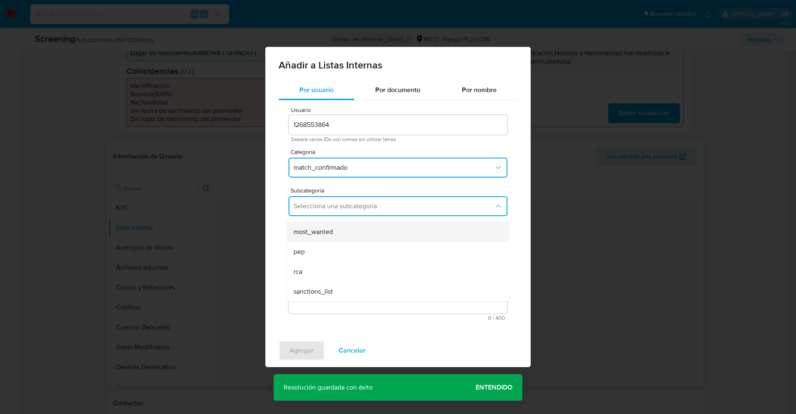
click at [352, 229] on div "most_wanted" at bounding box center [395, 232] width 204 height 20
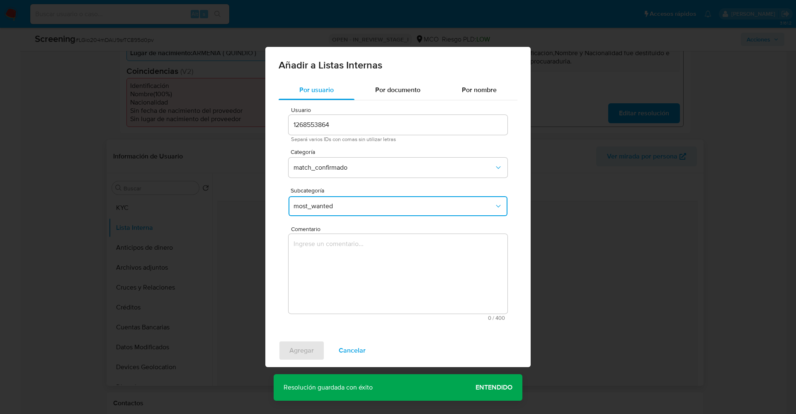
click at [355, 285] on textarea "Comentario" at bounding box center [397, 274] width 219 height 80
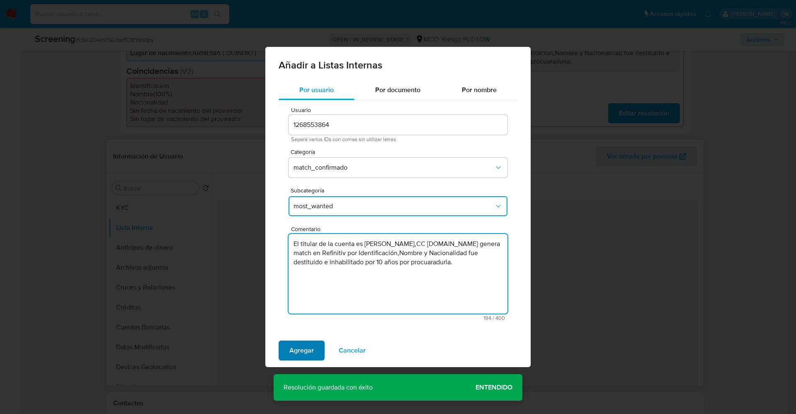
type textarea "El titular de la cuenta es Cesar Augusto Garcia Coy,CC 18402496.Se genera match…"
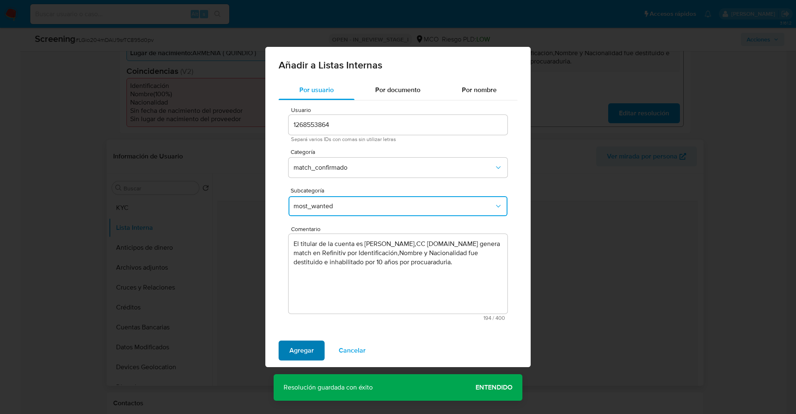
click at [298, 345] on span "Agregar" at bounding box center [301, 350] width 24 height 18
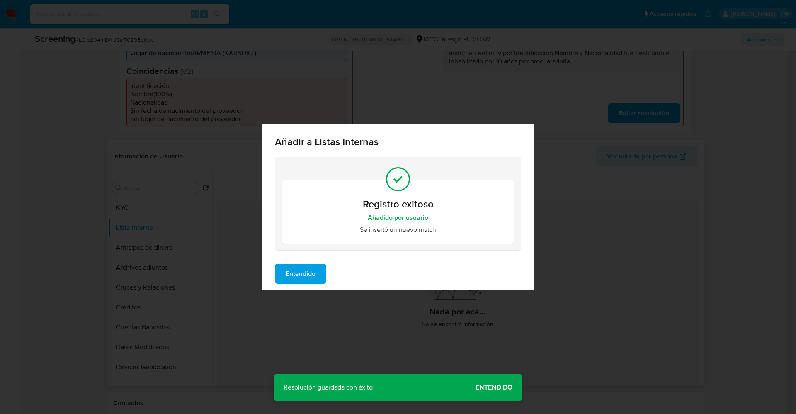
click at [306, 272] on span "Entendido" at bounding box center [301, 273] width 30 height 18
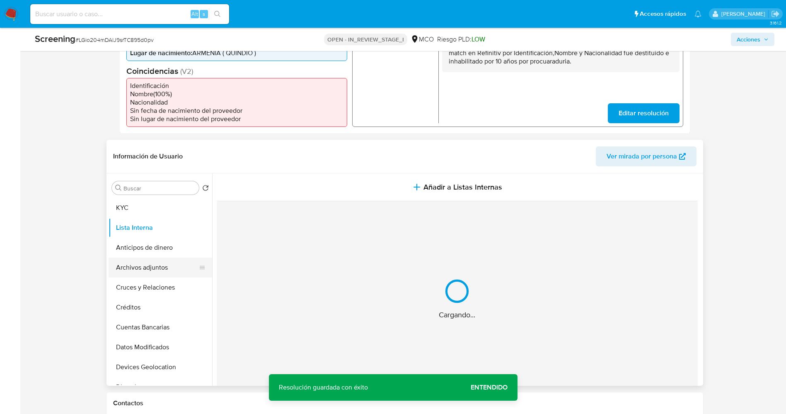
click at [147, 275] on button "Archivos adjuntos" at bounding box center [157, 267] width 97 height 20
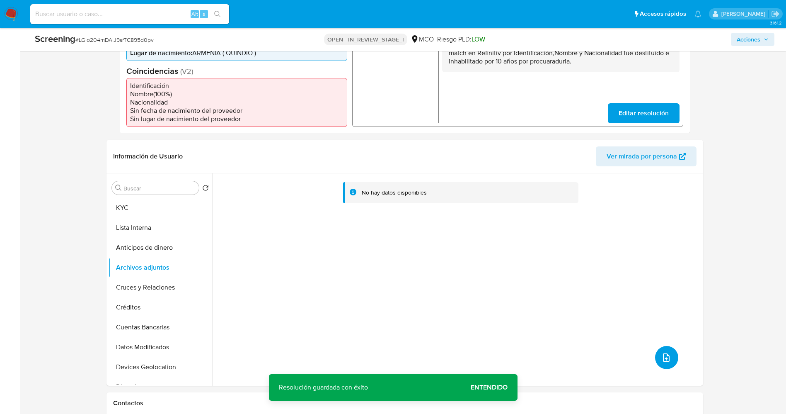
click at [663, 356] on icon "upload-file" at bounding box center [666, 357] width 7 height 8
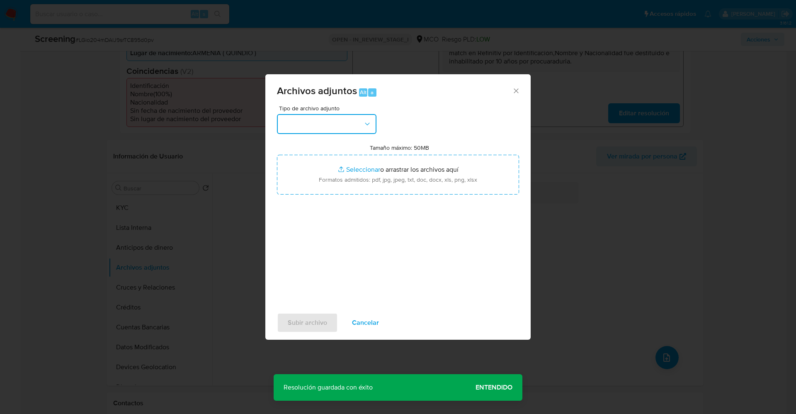
click at [308, 128] on button "button" at bounding box center [326, 124] width 99 height 20
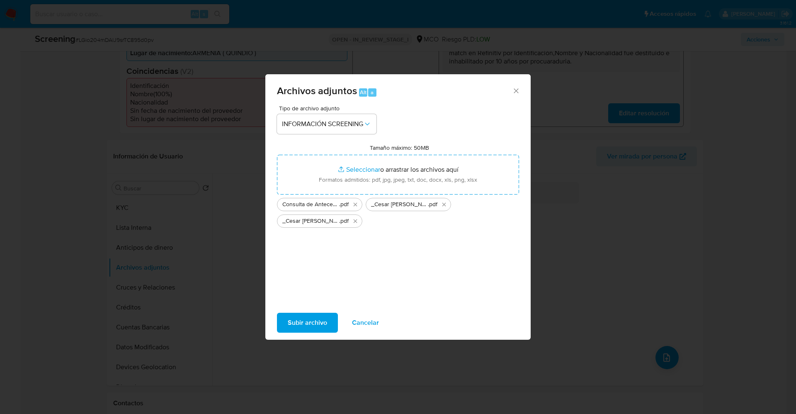
click at [317, 315] on span "Subir archivo" at bounding box center [307, 322] width 39 height 18
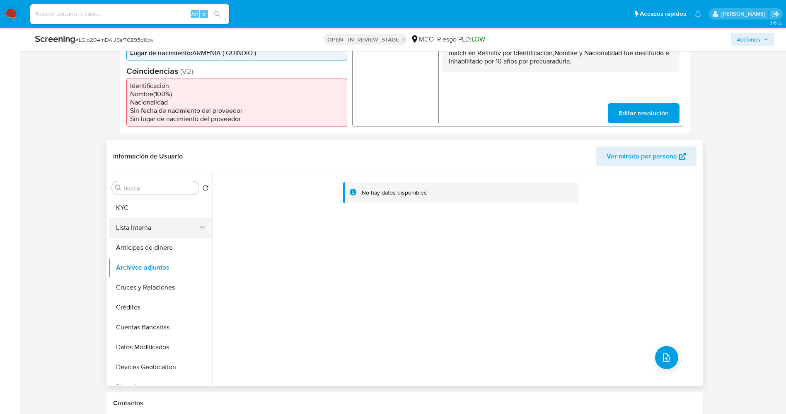
click at [138, 233] on button "Lista Interna" at bounding box center [157, 228] width 97 height 20
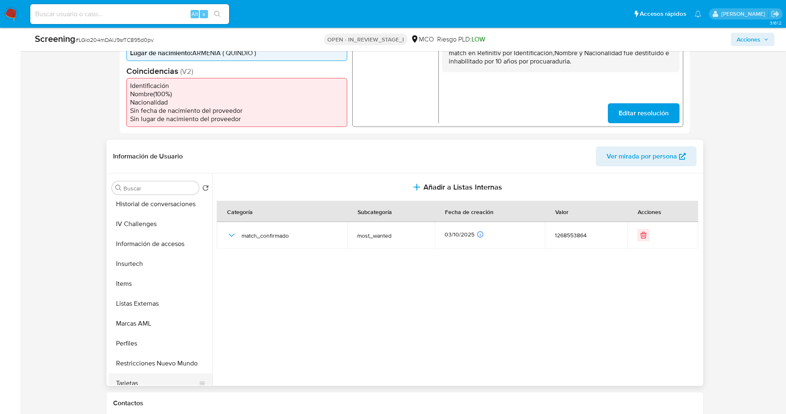
scroll to position [390, 0]
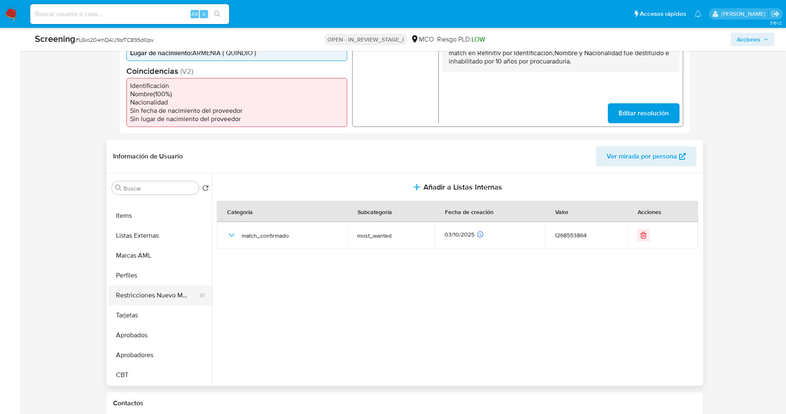
click at [147, 291] on button "Restricciones Nuevo Mundo" at bounding box center [157, 295] width 97 height 20
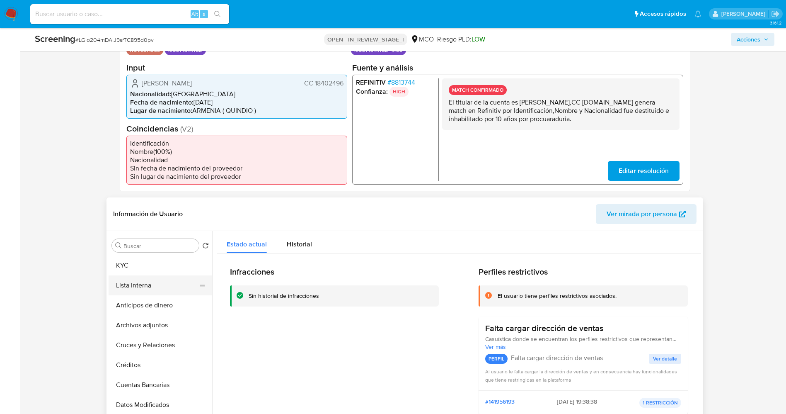
scroll to position [249, 0]
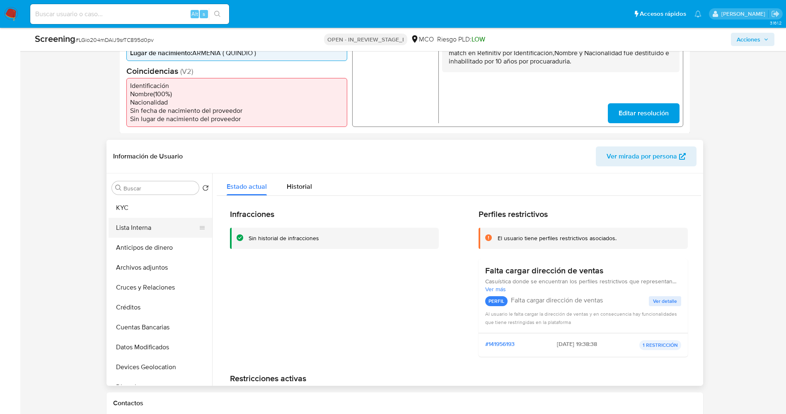
click at [141, 230] on button "Lista Interna" at bounding box center [157, 228] width 97 height 20
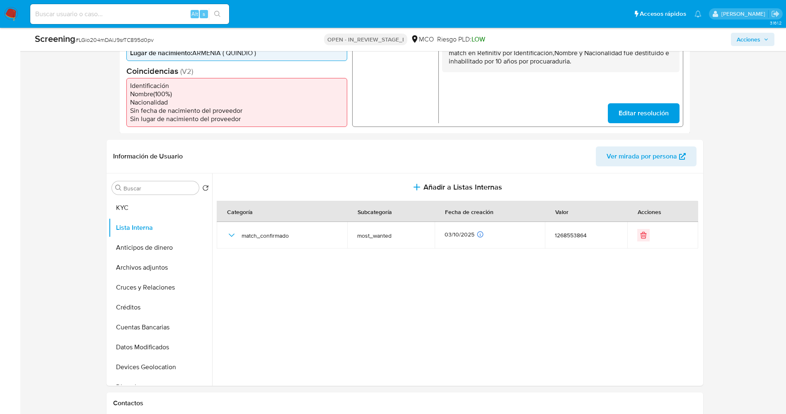
scroll to position [0, 0]
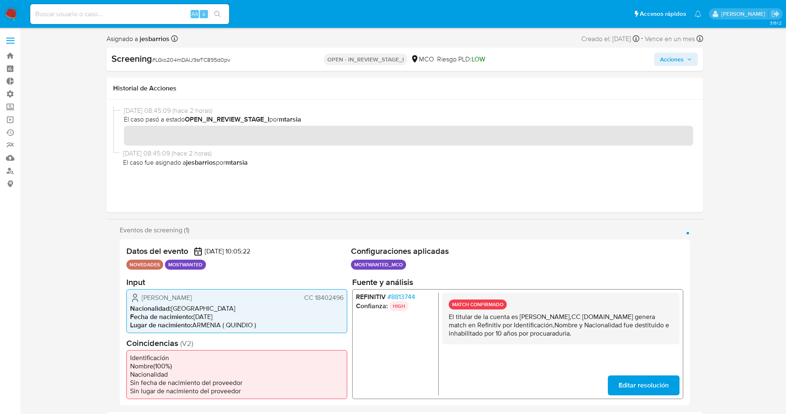
click at [672, 61] on span "Acciones" at bounding box center [672, 59] width 24 height 13
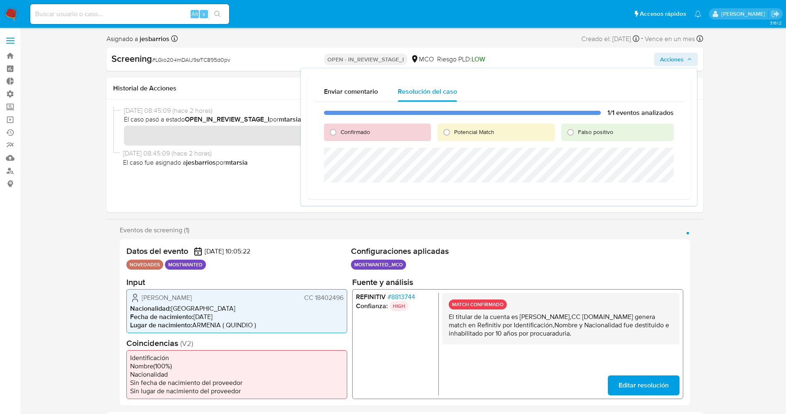
click at [360, 130] on span "Confirmado" at bounding box center [355, 132] width 29 height 8
click at [340, 130] on input "Confirmado" at bounding box center [333, 132] width 13 height 13
radio input "true"
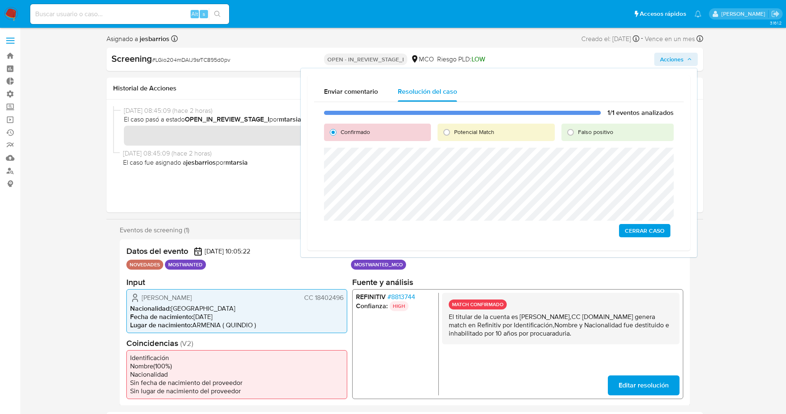
click at [656, 231] on span "Cerrar Caso" at bounding box center [645, 231] width 40 height 12
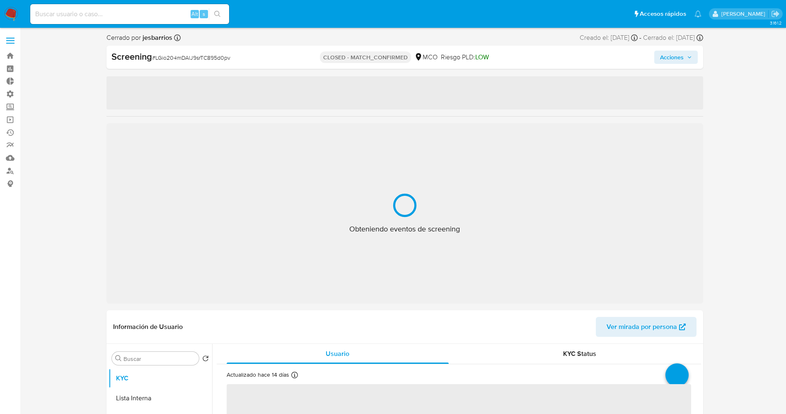
select select "10"
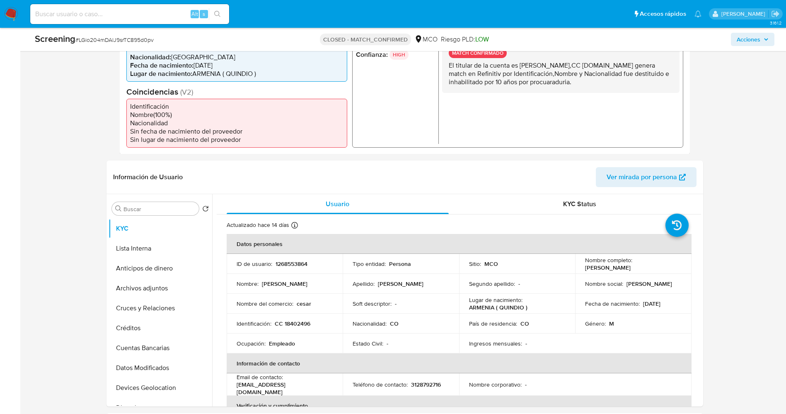
scroll to position [240, 0]
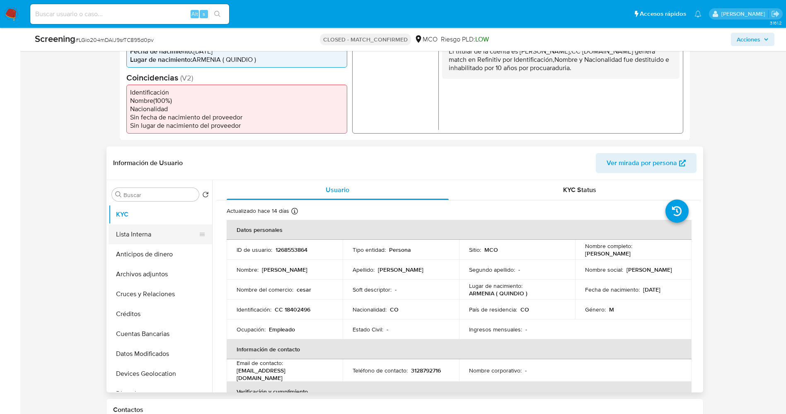
click at [122, 240] on button "Lista Interna" at bounding box center [157, 234] width 97 height 20
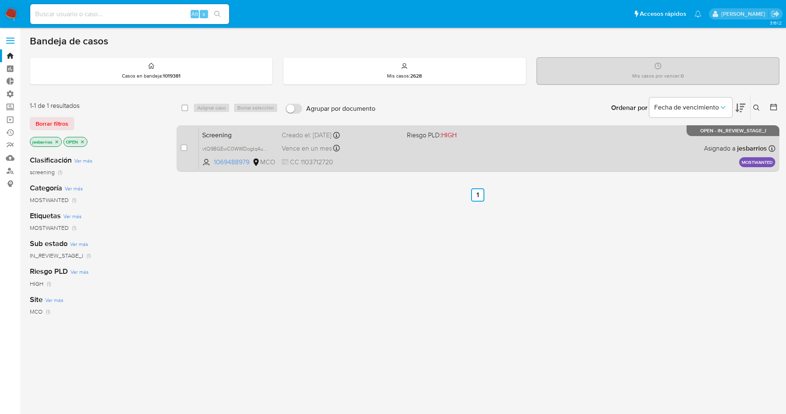
click at [459, 150] on div "Screening vtQ9BGEwC0WWDogtq4u1HWRY 1069488979 MCO Riesgo PLD: HIGH Creado el: […" at bounding box center [487, 148] width 577 height 42
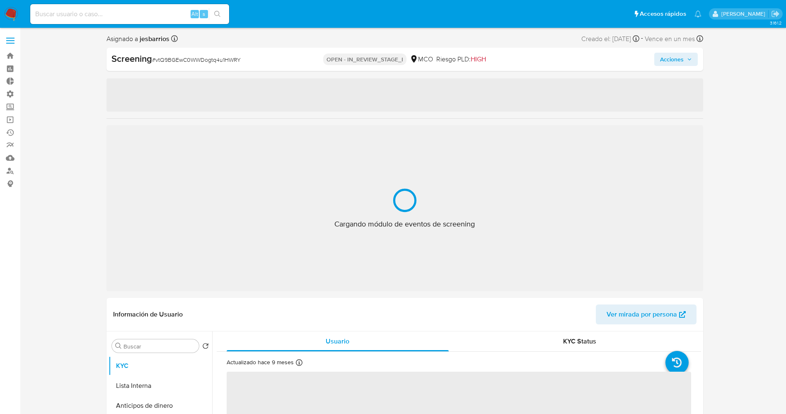
select select "10"
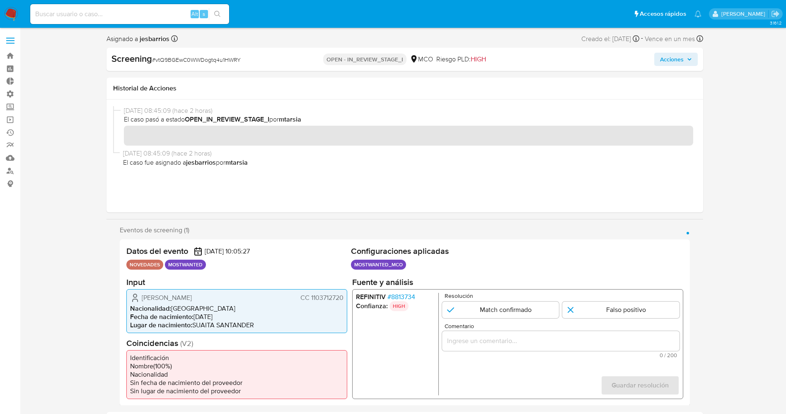
click at [395, 295] on span "# 8813734" at bounding box center [401, 296] width 28 height 8
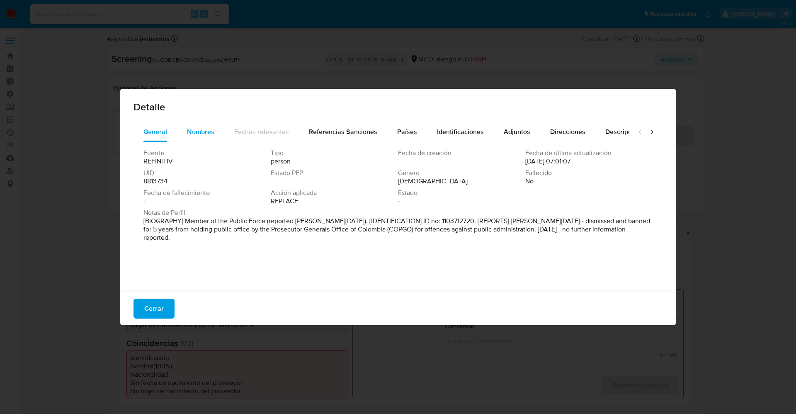
click at [204, 134] on span "Nombres" at bounding box center [200, 132] width 27 height 10
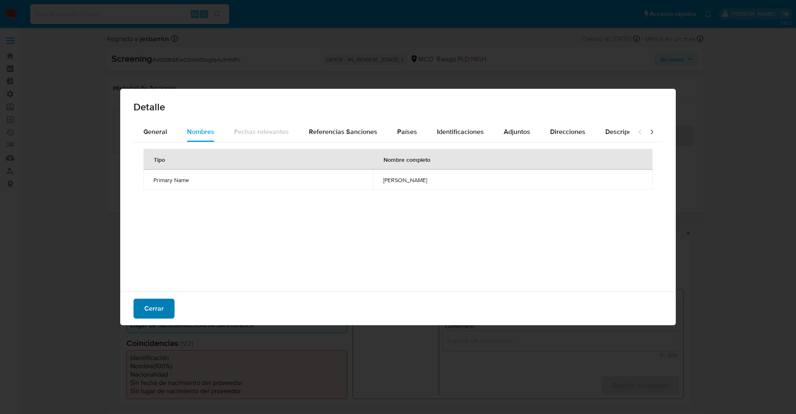
click at [156, 308] on span "Cerrar" at bounding box center [153, 308] width 19 height 18
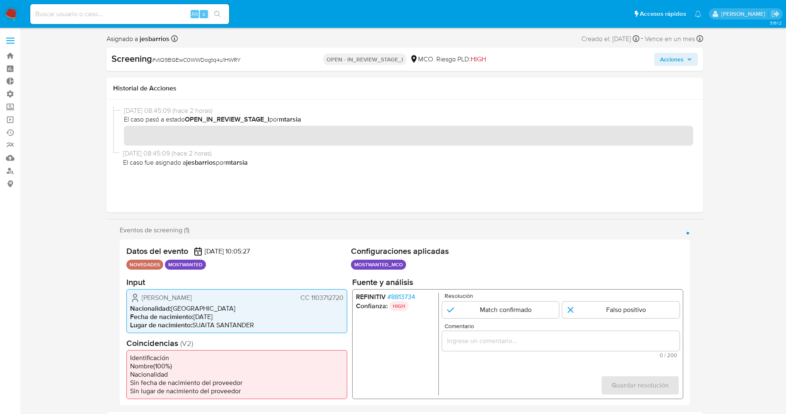
click at [421, 298] on li "REFINITIV # 8813734" at bounding box center [395, 296] width 79 height 8
click at [394, 296] on span "# 8813734" at bounding box center [401, 296] width 28 height 8
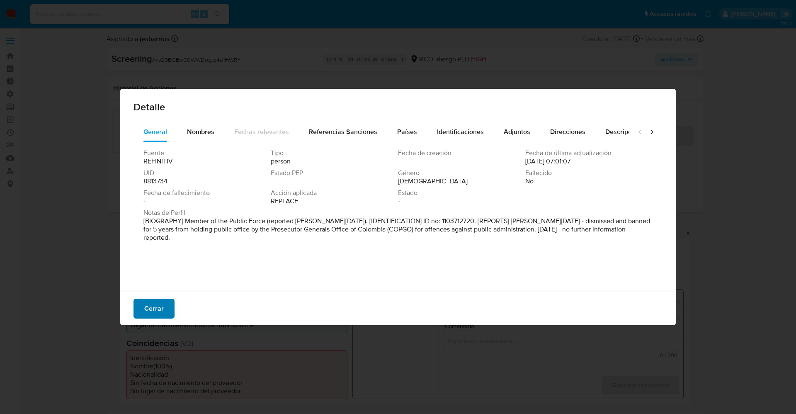
click at [156, 305] on span "Cerrar" at bounding box center [153, 308] width 19 height 18
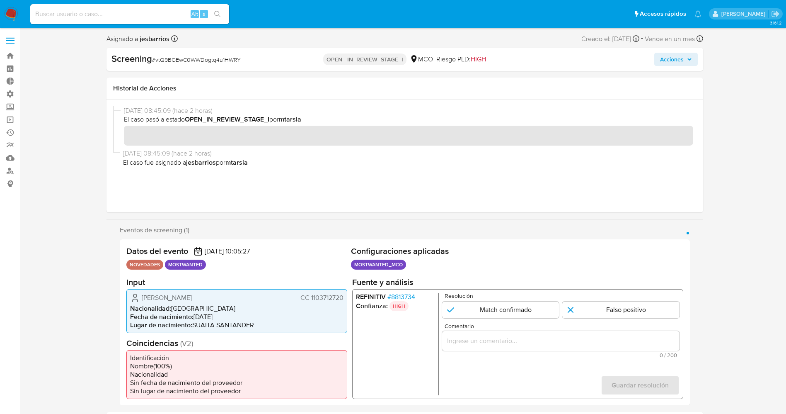
drag, startPoint x: 310, startPoint y: 297, endPoint x: 344, endPoint y: 297, distance: 34.0
click at [344, 297] on div "[PERSON_NAME] CC 1103712720 Nacionalidad : [DEMOGRAPHIC_DATA] Fecha de nacimien…" at bounding box center [236, 310] width 221 height 44
drag, startPoint x: 139, startPoint y: 299, endPoint x: 213, endPoint y: 299, distance: 73.8
click at [240, 299] on div "[PERSON_NAME] CC 1103712720" at bounding box center [236, 297] width 213 height 10
click at [175, 294] on span "[PERSON_NAME]" at bounding box center [167, 297] width 50 height 8
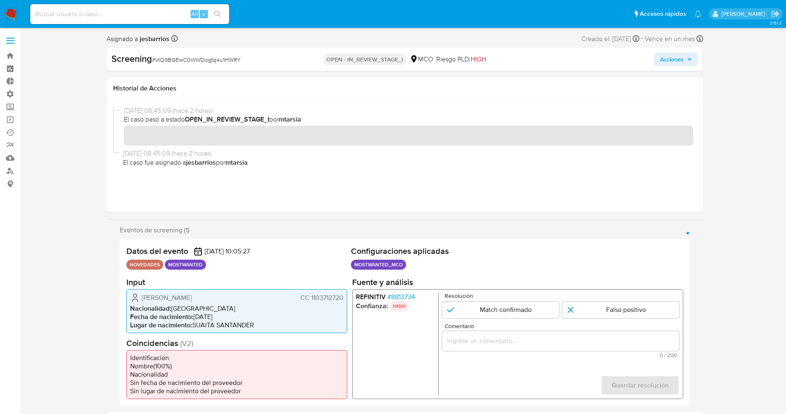
drag, startPoint x: 140, startPoint y: 294, endPoint x: 347, endPoint y: 295, distance: 206.4
click at [347, 295] on div "Fabio Andres Dominguez Salas CC 1103712720 Nacionalidad : Colombia Fecha de nac…" at bounding box center [236, 310] width 221 height 44
click at [493, 306] on input "1 de 1" at bounding box center [500, 309] width 117 height 17
radio input "true"
click at [497, 342] on input "Comentario" at bounding box center [560, 340] width 237 height 11
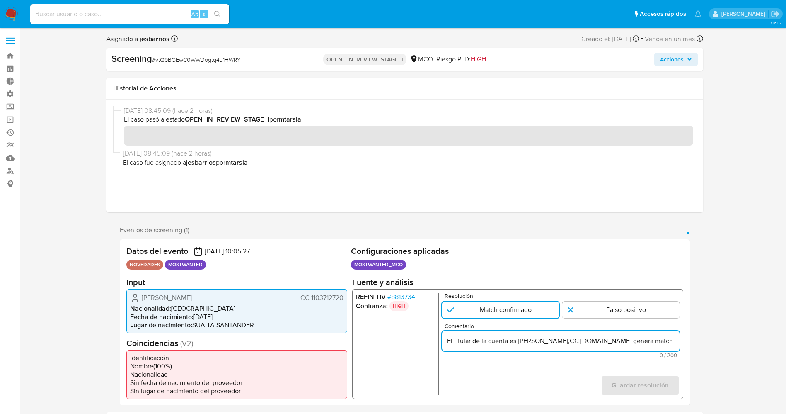
scroll to position [0, 347]
drag, startPoint x: 514, startPoint y: 341, endPoint x: 733, endPoint y: 341, distance: 219.3
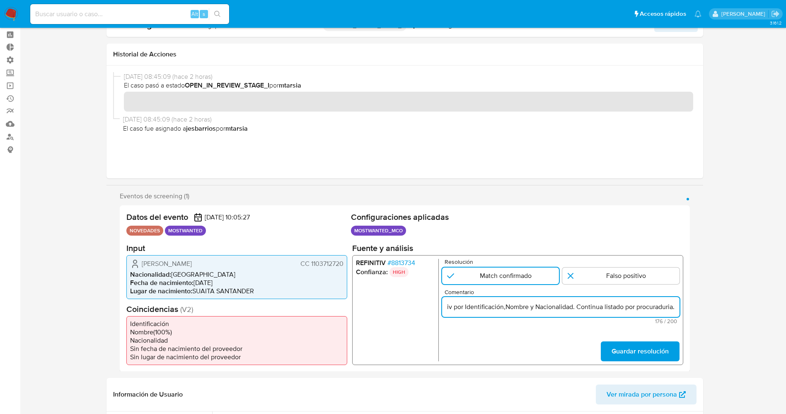
scroll to position [62, 0]
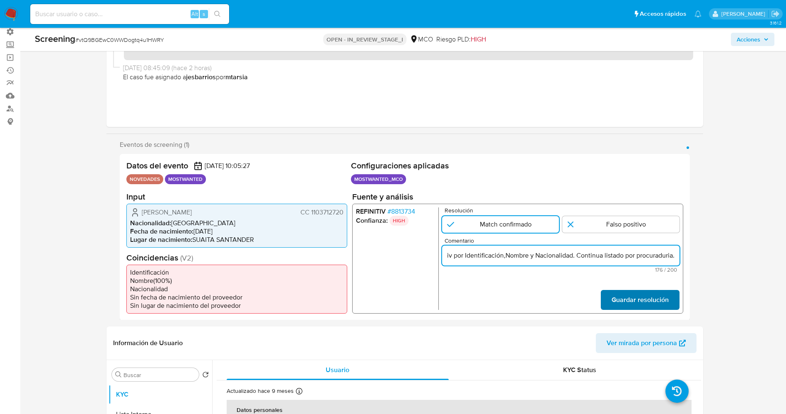
type input "El titular de la cuenta es [PERSON_NAME],CC [DOMAIN_NAME] genera match en Refin…"
click at [630, 297] on span "Guardar resolución" at bounding box center [639, 299] width 57 height 18
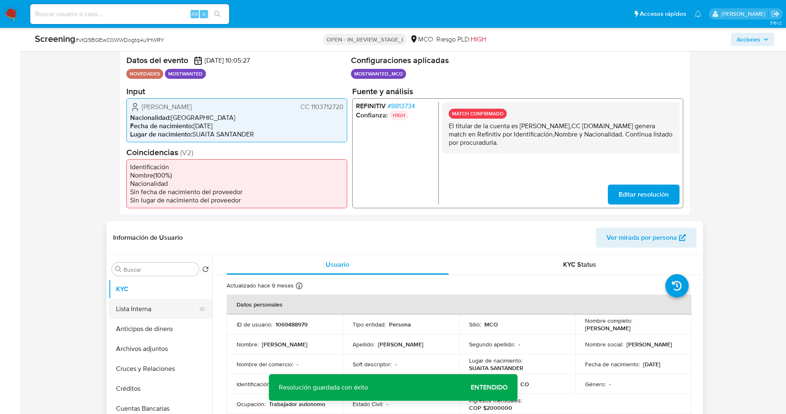
scroll to position [187, 0]
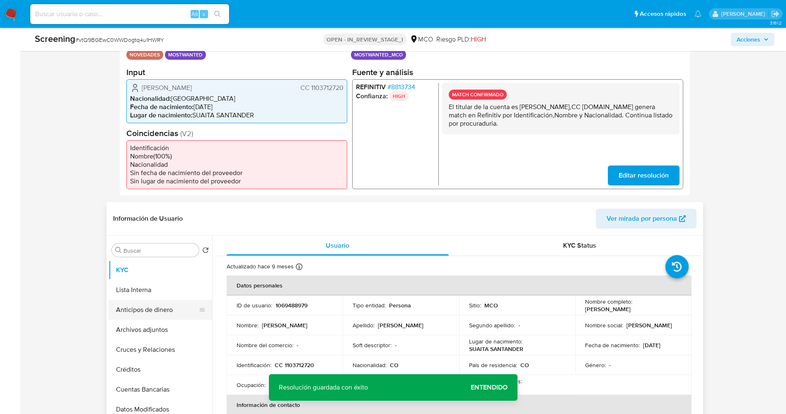
click at [137, 300] on button "Anticipos de dinero" at bounding box center [157, 310] width 97 height 20
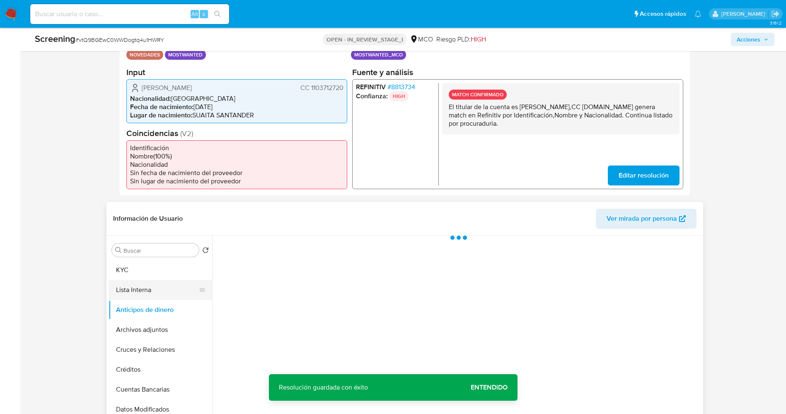
click at [137, 292] on button "Lista Interna" at bounding box center [157, 290] width 97 height 20
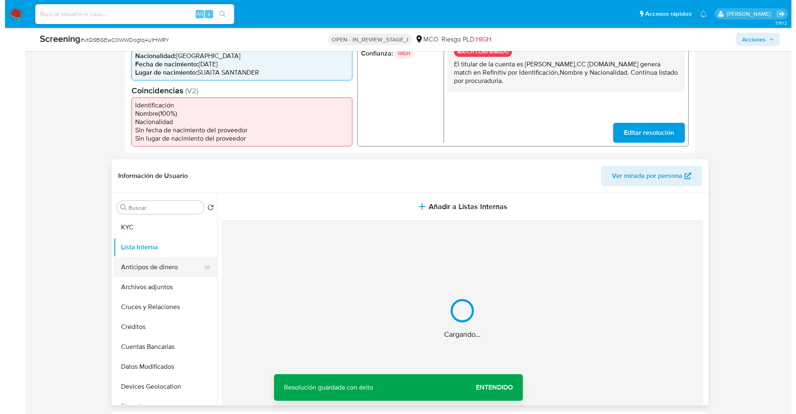
scroll to position [249, 0]
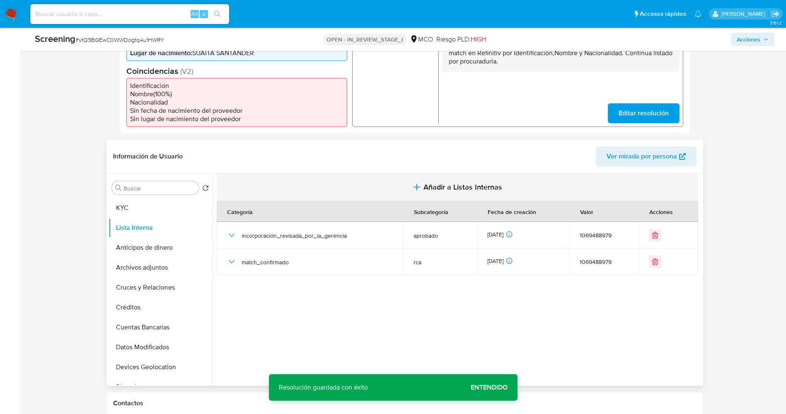
click at [424, 191] on span "Añadir a Listas Internas" at bounding box center [463, 186] width 79 height 9
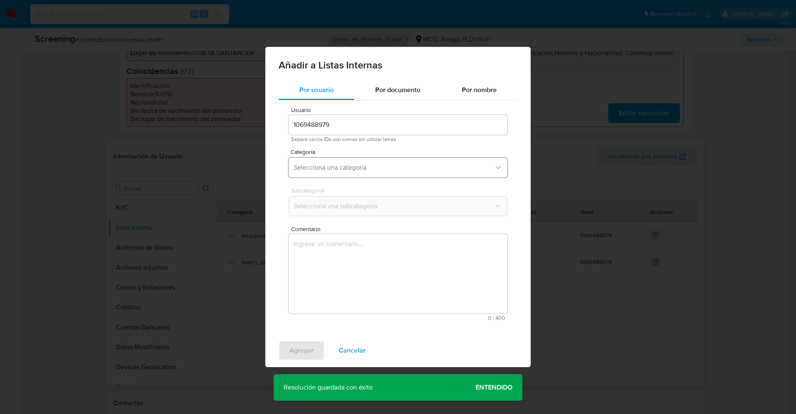
click at [358, 174] on button "Seleccioná una categoría" at bounding box center [397, 168] width 219 height 20
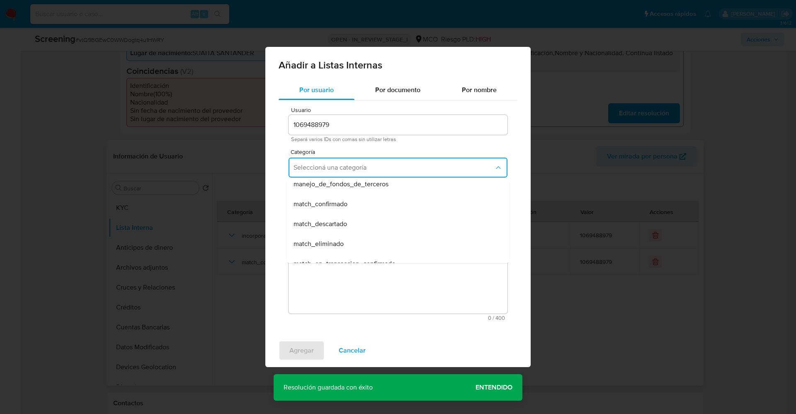
scroll to position [62, 0]
click at [360, 187] on div "match_confirmado" at bounding box center [395, 187] width 204 height 20
drag, startPoint x: 361, startPoint y: 203, endPoint x: 360, endPoint y: 214, distance: 11.3
click at [361, 204] on span "Seleccioná una subcategoría" at bounding box center [393, 206] width 201 height 8
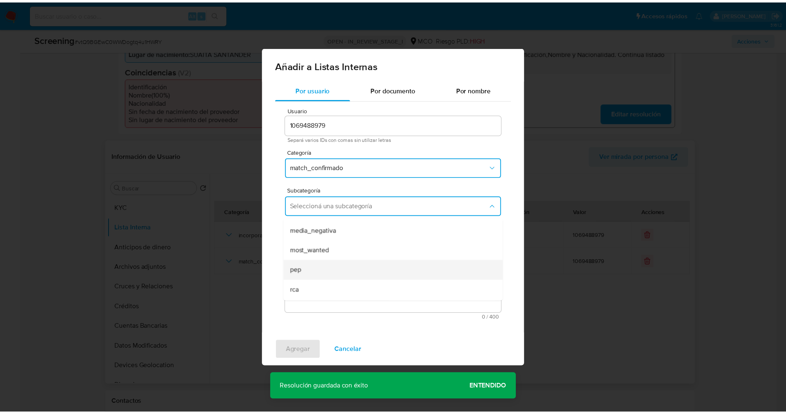
scroll to position [56, 0]
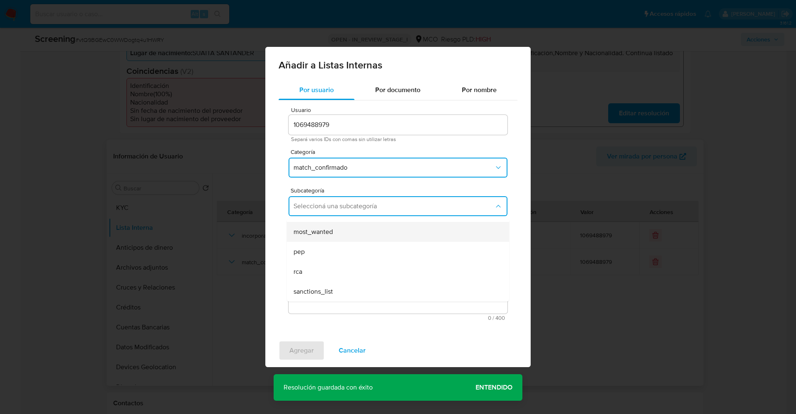
click at [346, 237] on div "most_wanted" at bounding box center [395, 232] width 204 height 20
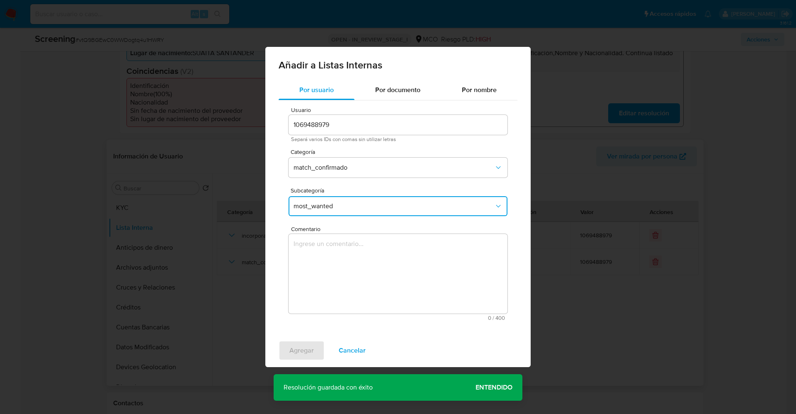
click at [339, 262] on textarea "Comentario" at bounding box center [397, 274] width 219 height 80
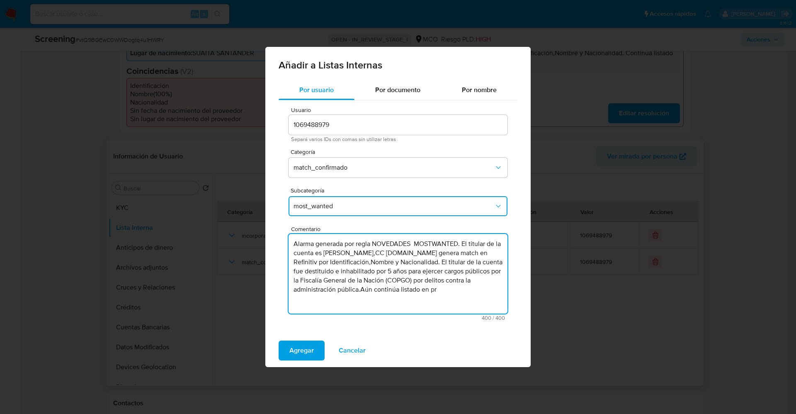
drag, startPoint x: 387, startPoint y: 290, endPoint x: 492, endPoint y: 286, distance: 104.9
click at [492, 286] on textarea "Alarma generada por regla NOVEDADES MOSTWANTED. El titular de la cuenta es Fabi…" at bounding box center [397, 274] width 219 height 80
type textarea "Alarma generada por regla NOVEDADES MOSTWANTED. El titular de la cuenta es [PER…"
click at [289, 354] on span "Agregar" at bounding box center [301, 350] width 24 height 18
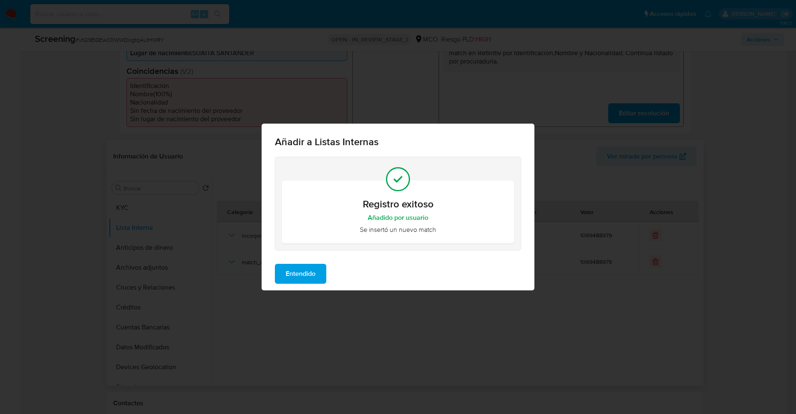
click at [314, 274] on span "Entendido" at bounding box center [301, 273] width 30 height 18
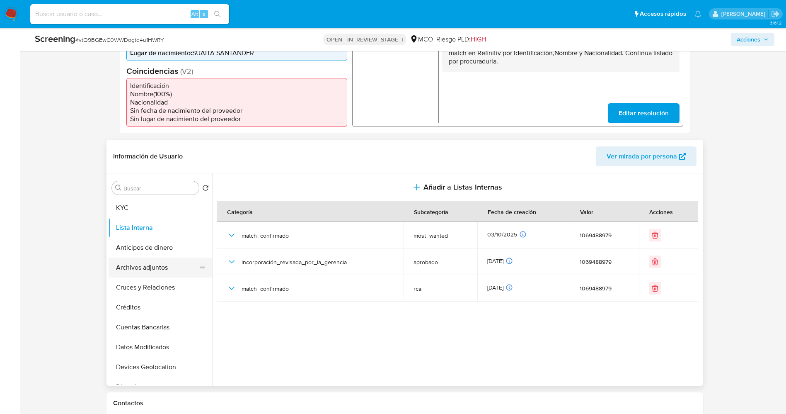
click at [126, 265] on button "Archivos adjuntos" at bounding box center [157, 267] width 97 height 20
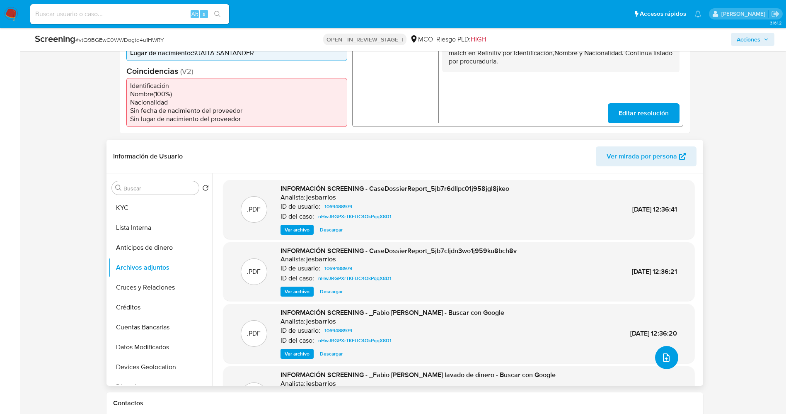
click at [662, 351] on button "upload-file" at bounding box center [666, 357] width 23 height 23
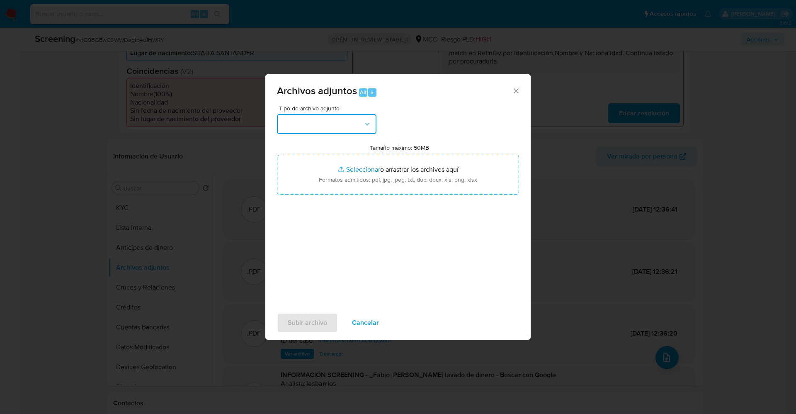
click at [345, 124] on button "button" at bounding box center [326, 124] width 99 height 20
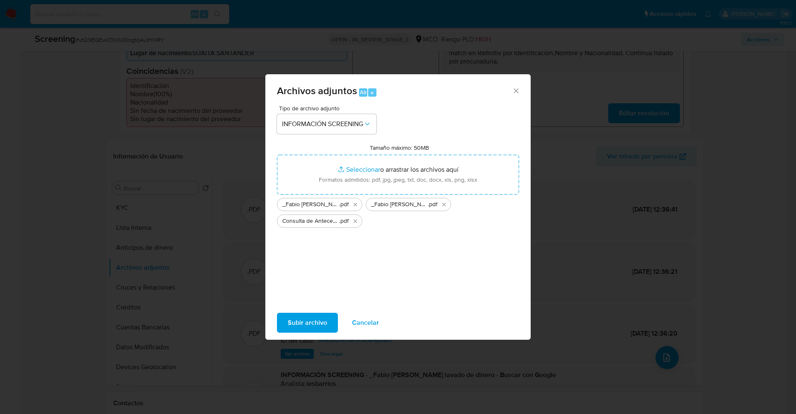
click at [313, 315] on span "Subir archivo" at bounding box center [307, 322] width 39 height 18
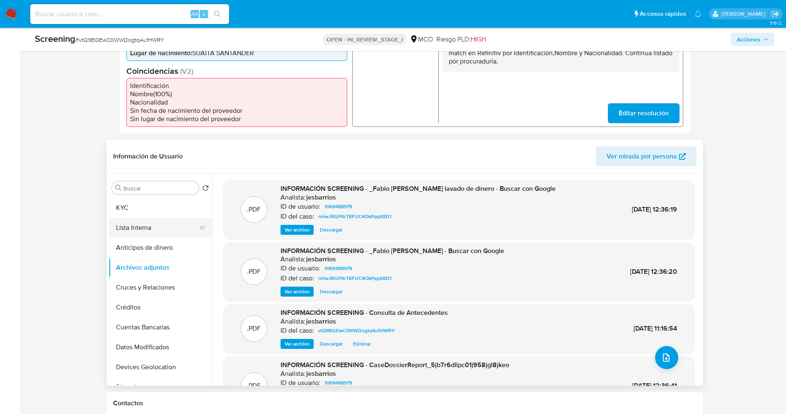
click at [128, 226] on button "Lista Interna" at bounding box center [157, 228] width 97 height 20
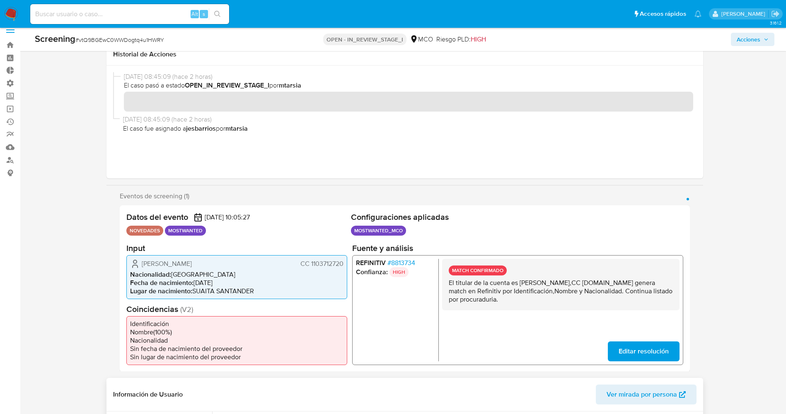
scroll to position [0, 0]
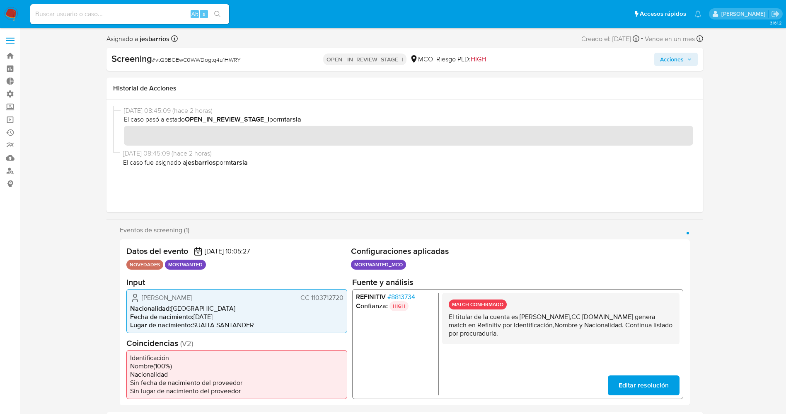
click at [682, 56] on span "Acciones" at bounding box center [672, 59] width 24 height 13
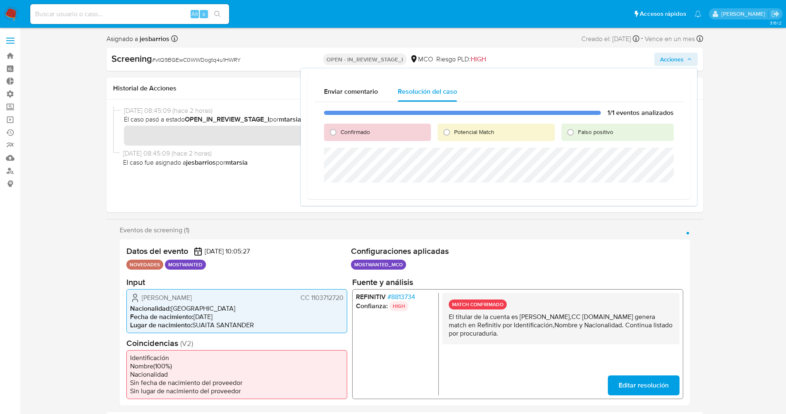
click at [361, 133] on span "Confirmado" at bounding box center [355, 132] width 29 height 8
click at [340, 133] on input "Confirmado" at bounding box center [333, 132] width 13 height 13
radio input "true"
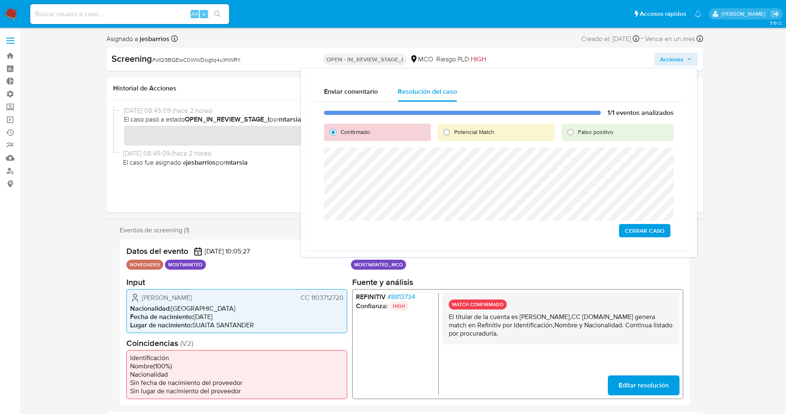
click at [647, 228] on span "Cerrar Caso" at bounding box center [645, 231] width 40 height 12
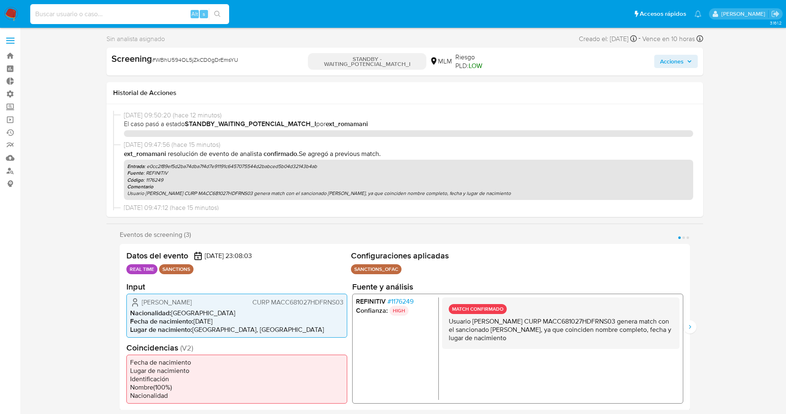
select select "10"
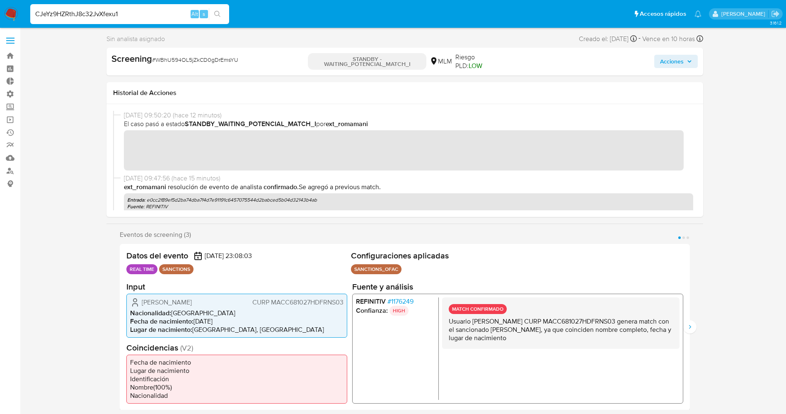
type input "CJeYz9HZRthJ8c32JvXfexu1"
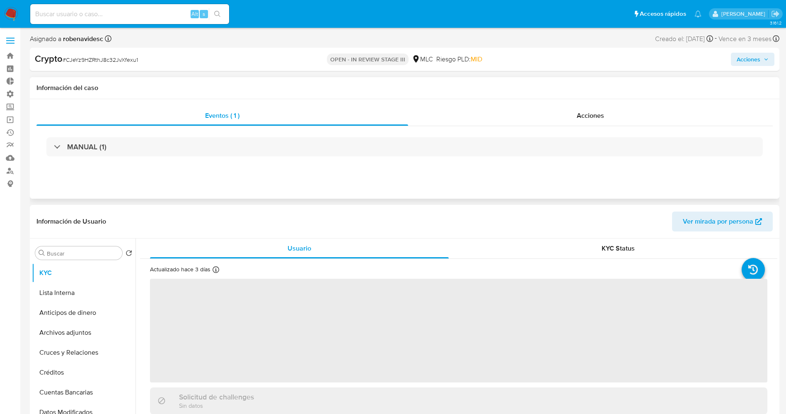
select select "10"
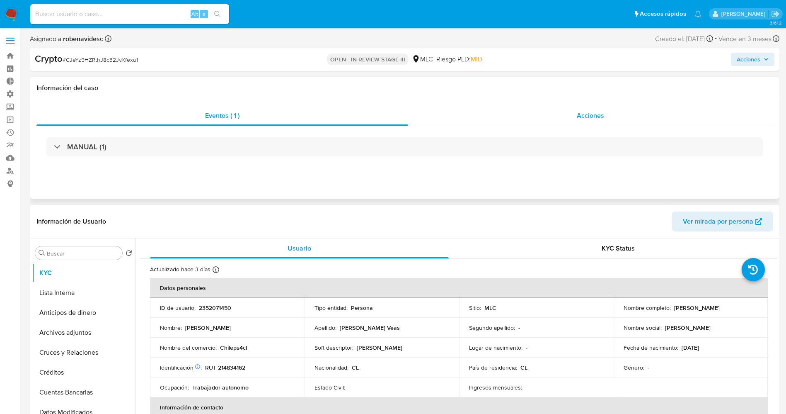
click at [599, 110] on div "Acciones" at bounding box center [590, 116] width 365 height 20
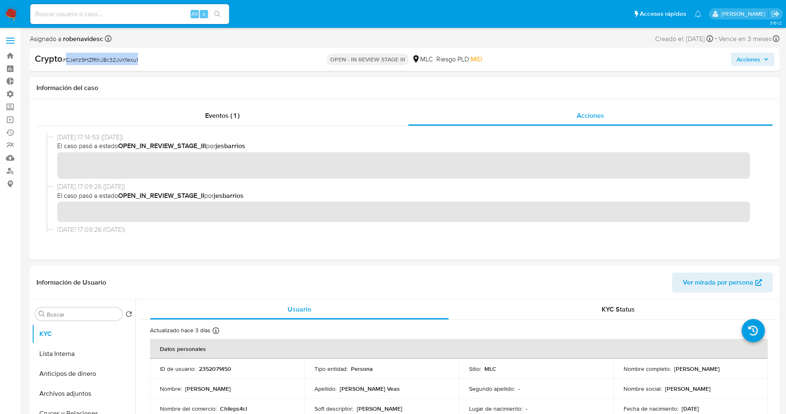
drag, startPoint x: 64, startPoint y: 56, endPoint x: 138, endPoint y: 57, distance: 73.8
click at [138, 57] on div "Crypto # CJeYz9HZRthJ8c32JvXfexu1" at bounding box center [157, 59] width 244 height 12
copy span "CJeYz9HZRthJ8c32JvXfexu1"
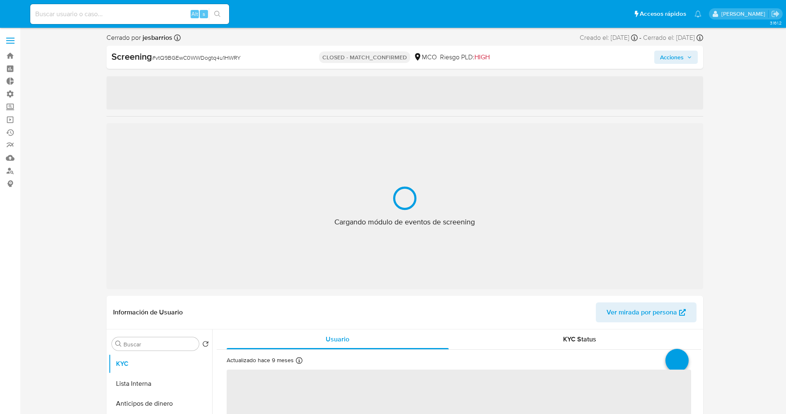
select select "10"
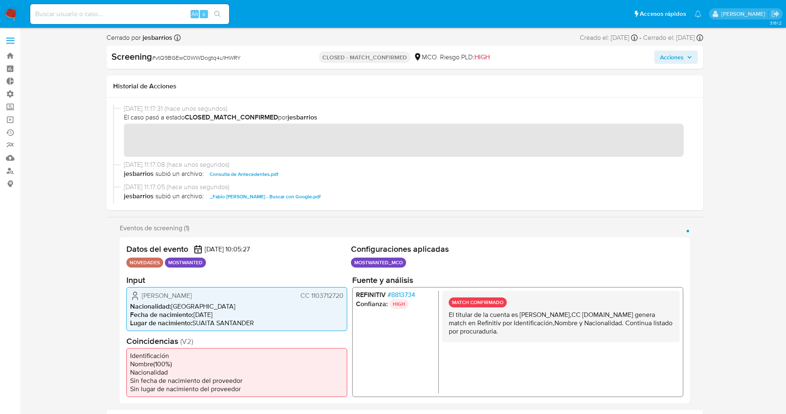
click at [93, 17] on input at bounding box center [129, 14] width 199 height 11
paste input "Ad0fldlnPllGrhukRwkYiPMT"
type input "Ad0fldlnPllGrhukRwkYiPMT"
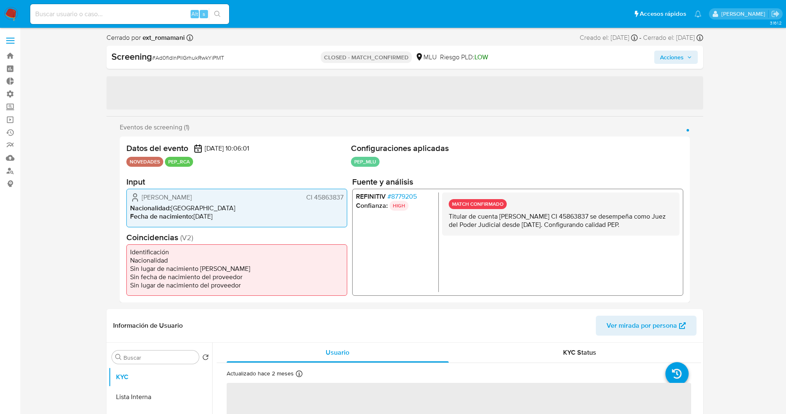
select select "10"
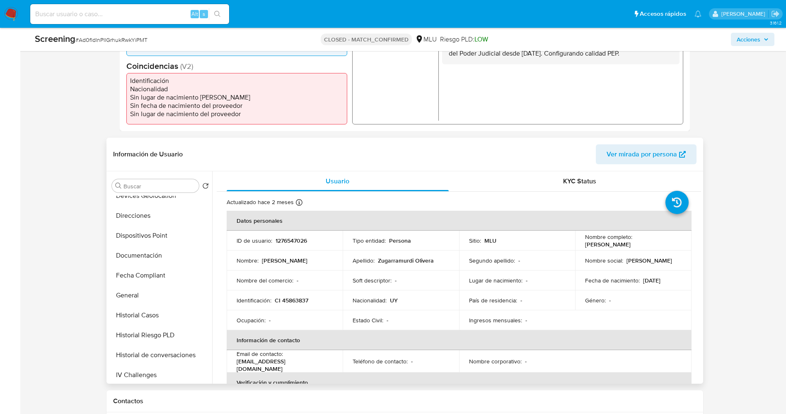
scroll to position [187, 0]
click at [158, 236] on button "Documentación" at bounding box center [157, 238] width 97 height 20
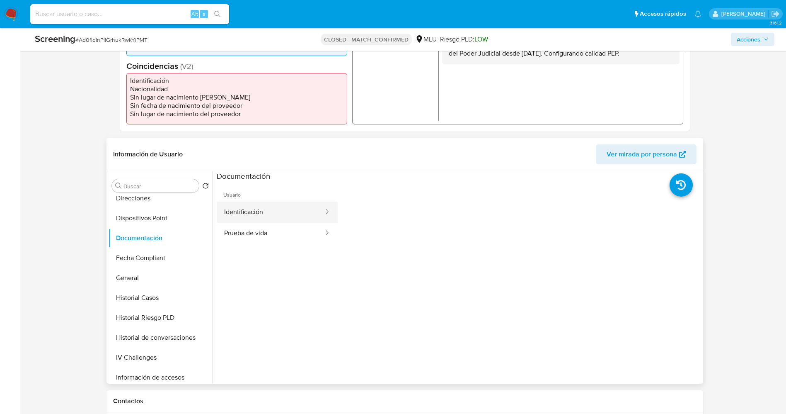
click at [250, 216] on button "Identificación" at bounding box center [271, 211] width 108 height 21
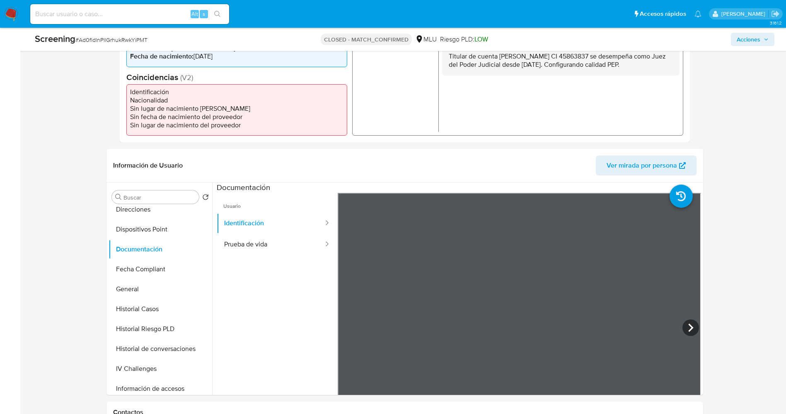
scroll to position [249, 0]
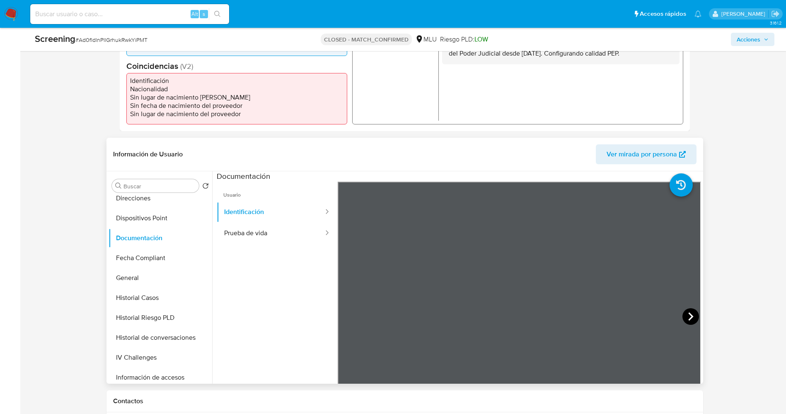
click at [684, 314] on icon at bounding box center [691, 316] width 17 height 17
click at [236, 233] on button "Prueba de vida" at bounding box center [271, 233] width 108 height 21
click at [259, 208] on button "Identificación" at bounding box center [271, 211] width 108 height 21
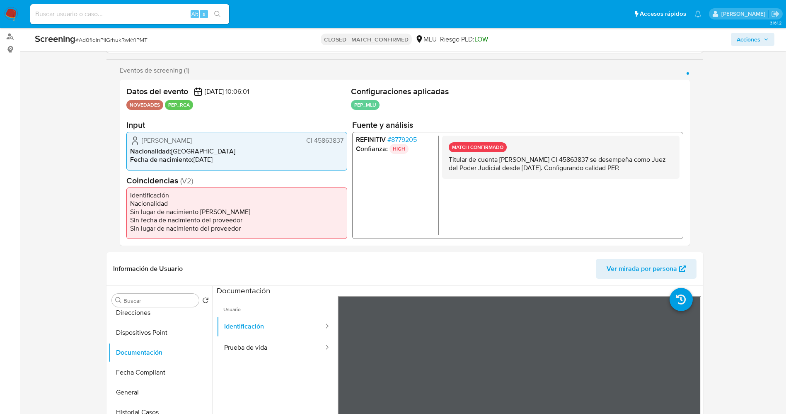
scroll to position [124, 0]
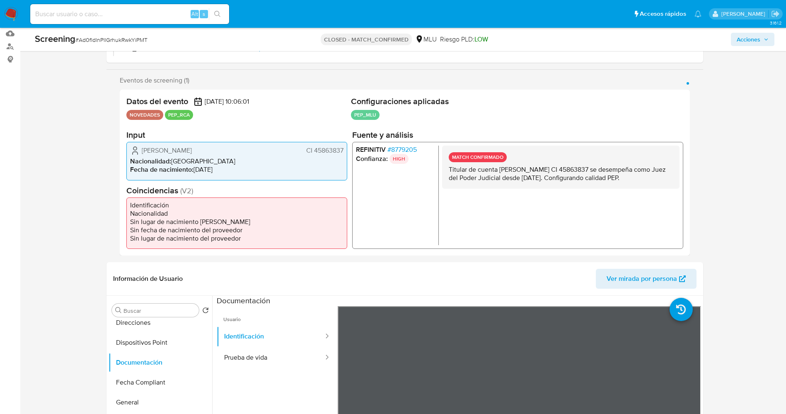
drag, startPoint x: 312, startPoint y: 152, endPoint x: 347, endPoint y: 154, distance: 34.9
click at [347, 154] on div "[PERSON_NAME] CI 45863837 Nacionalidad : [DEMOGRAPHIC_DATA] Fecha de nacimiento…" at bounding box center [236, 161] width 221 height 38
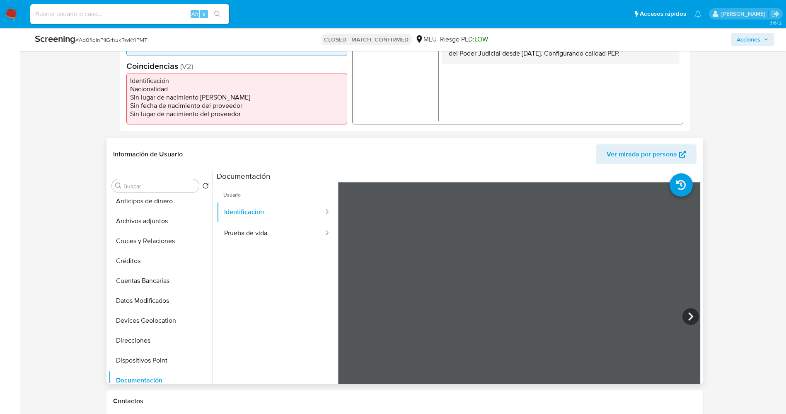
scroll to position [0, 0]
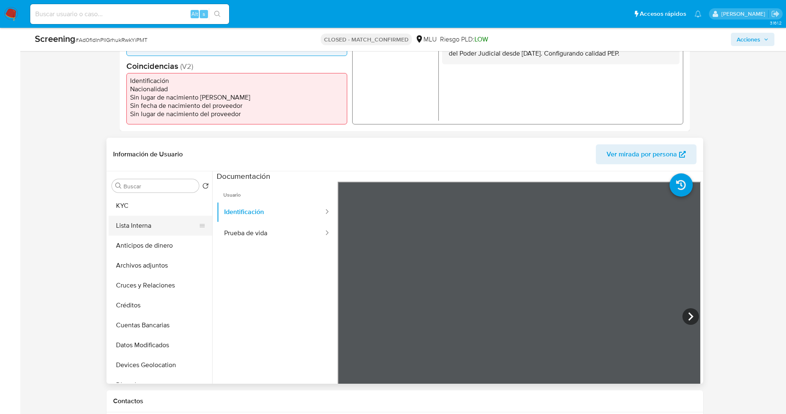
click at [142, 230] on button "Lista Interna" at bounding box center [157, 226] width 97 height 20
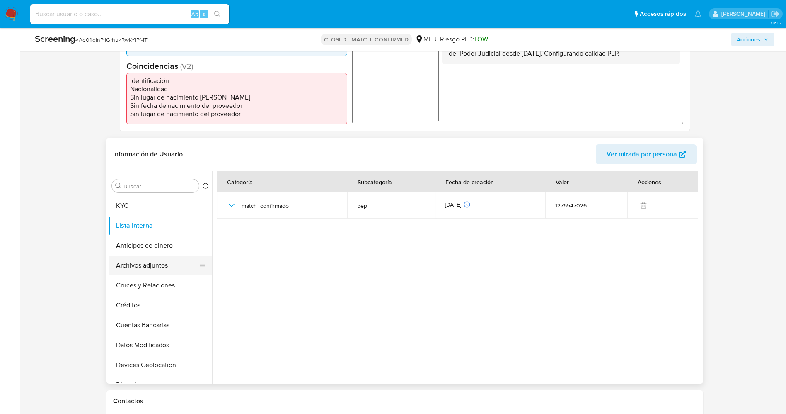
click at [142, 274] on button "Archivos adjuntos" at bounding box center [157, 265] width 97 height 20
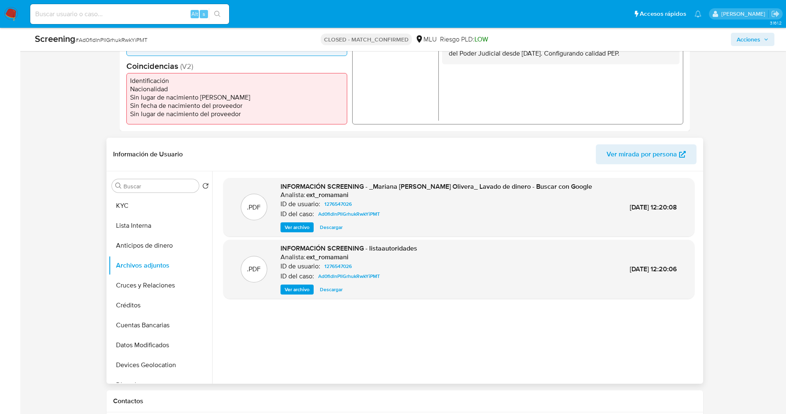
click at [296, 293] on span "Ver archivo" at bounding box center [297, 289] width 25 height 8
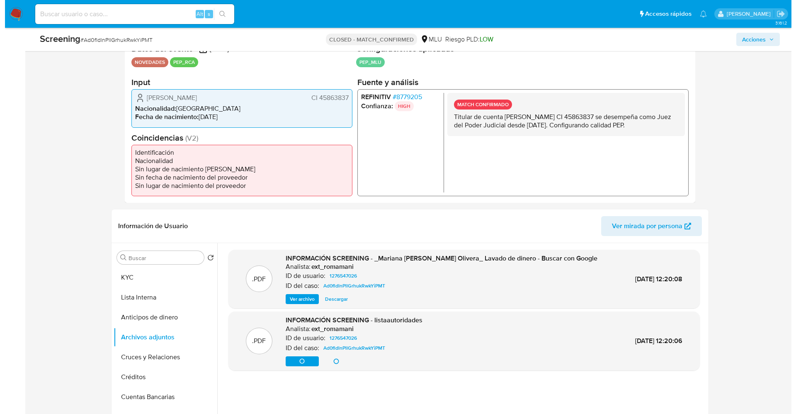
scroll to position [249, 0]
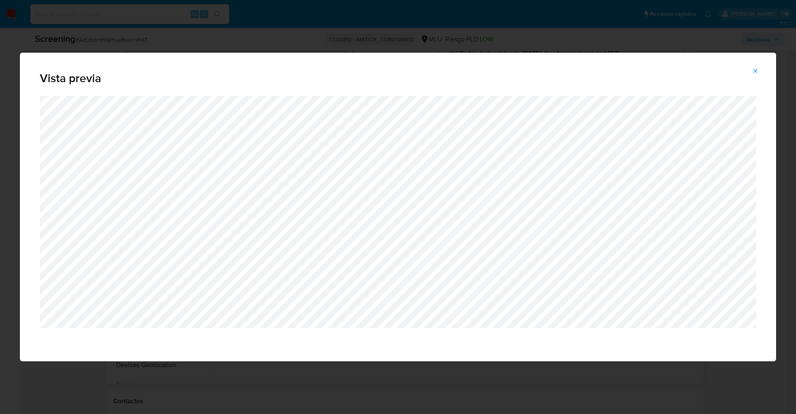
click at [433, 371] on div "Vista previa" at bounding box center [398, 207] width 796 height 414
